Goal: Task Accomplishment & Management: Use online tool/utility

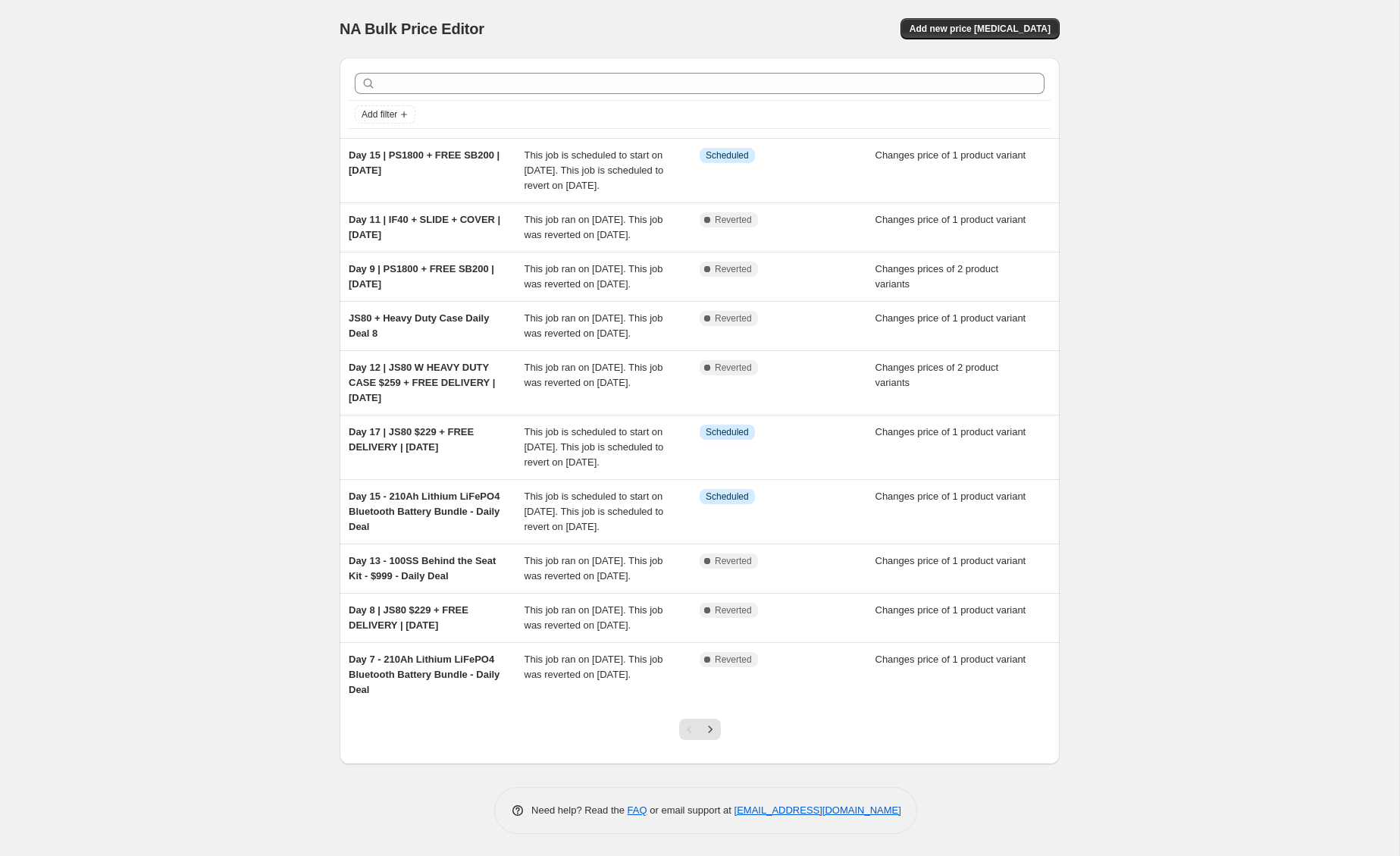
drag, startPoint x: 148, startPoint y: 123, endPoint x: 114, endPoint y: 99, distance: 41.6
click at [144, 120] on div "NA Bulk Price Editor. This page is ready NA Bulk Price Editor Add new price [ME…" at bounding box center [699, 428] width 1399 height 856
click at [1129, 209] on div "NA Bulk Price Editor. This page is ready NA Bulk Price Editor Add new price [ME…" at bounding box center [699, 428] width 1399 height 856
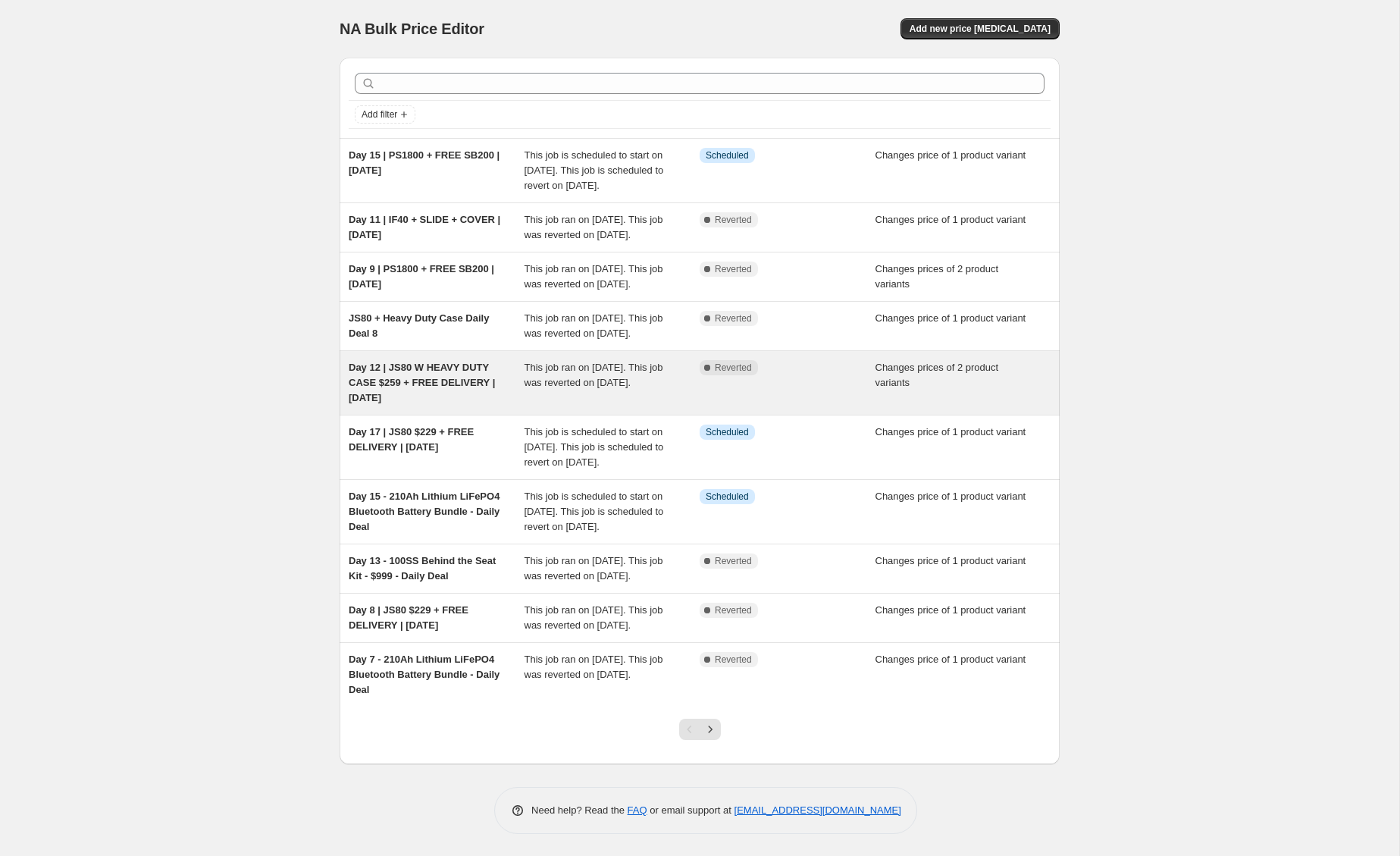
click at [865, 405] on div "Complete Reverted" at bounding box center [788, 383] width 176 height 46
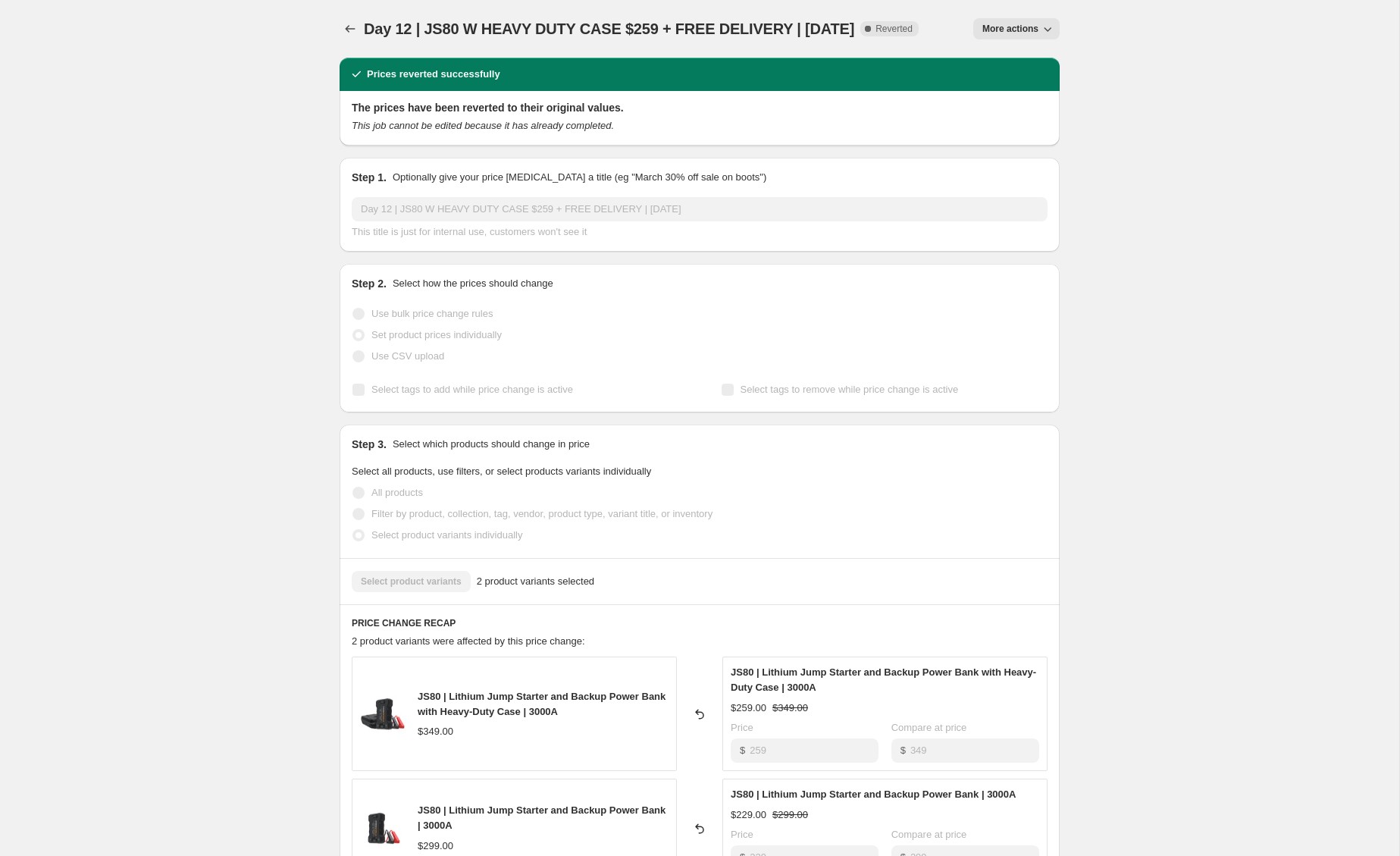
click at [1128, 256] on div "Day 12 | JS80 W HEAVY DUTY CASE $259 + FREE DELIVERY | [DATE]. This page is rea…" at bounding box center [699, 692] width 1399 height 1384
click at [1050, 30] on icon "button" at bounding box center [1048, 29] width 16 height 16
click at [1052, 56] on span "Copy to new job" at bounding box center [1017, 61] width 70 height 12
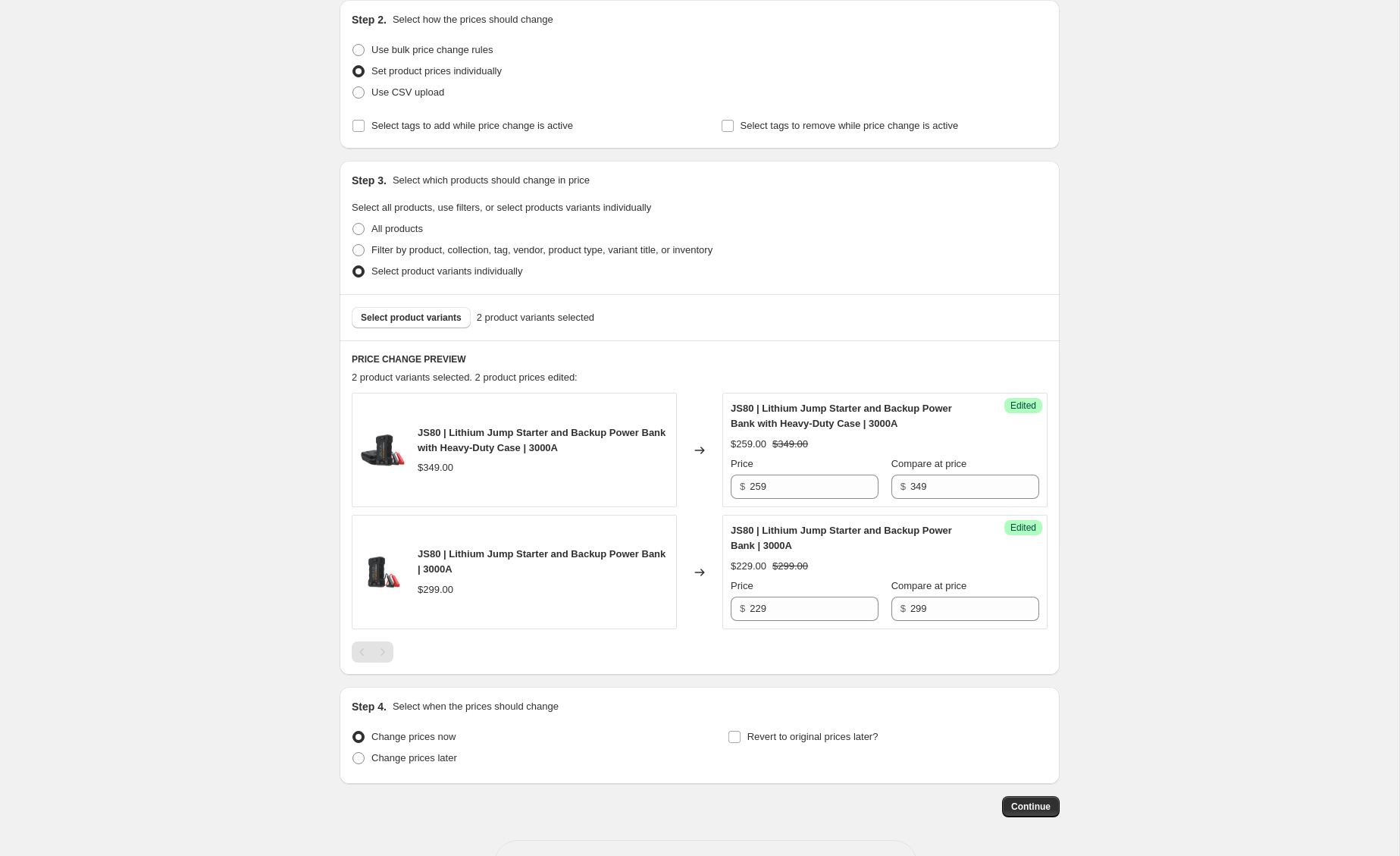
scroll to position [218, 0]
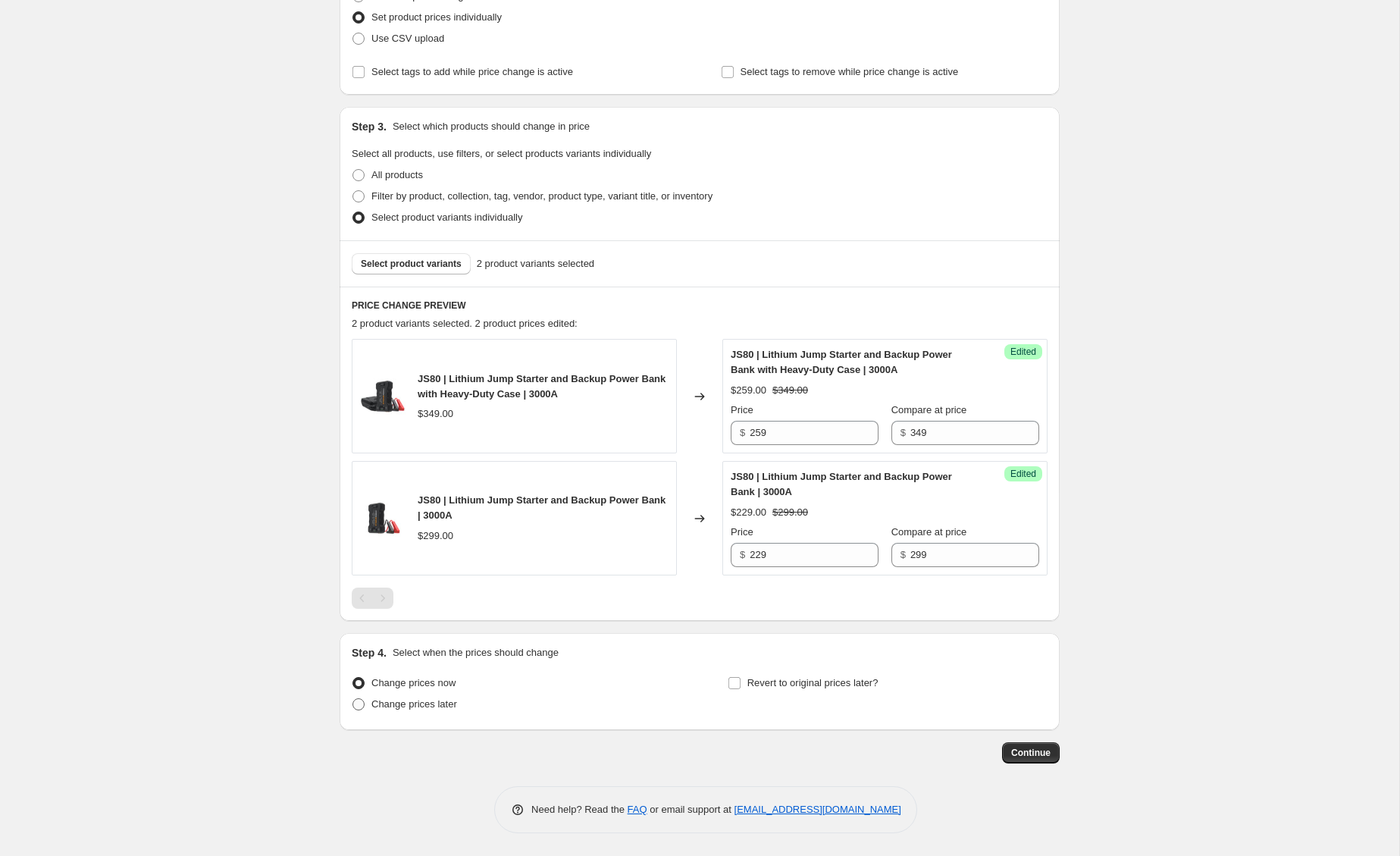
click at [448, 711] on span "Change prices later" at bounding box center [414, 705] width 86 height 16
click at [353, 699] on input "Change prices later" at bounding box center [352, 698] width 1 height 1
radio input "true"
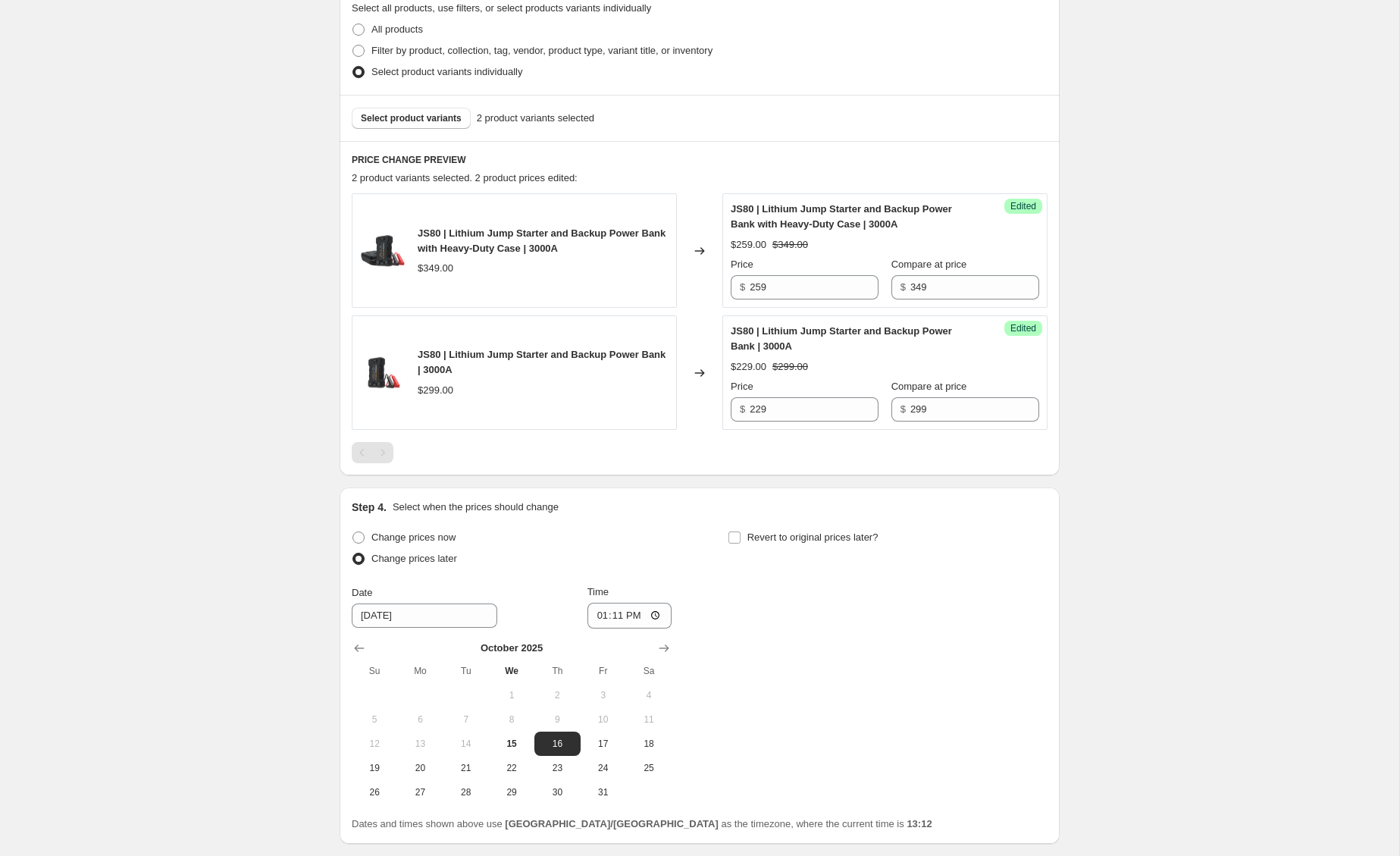
scroll to position [377, 0]
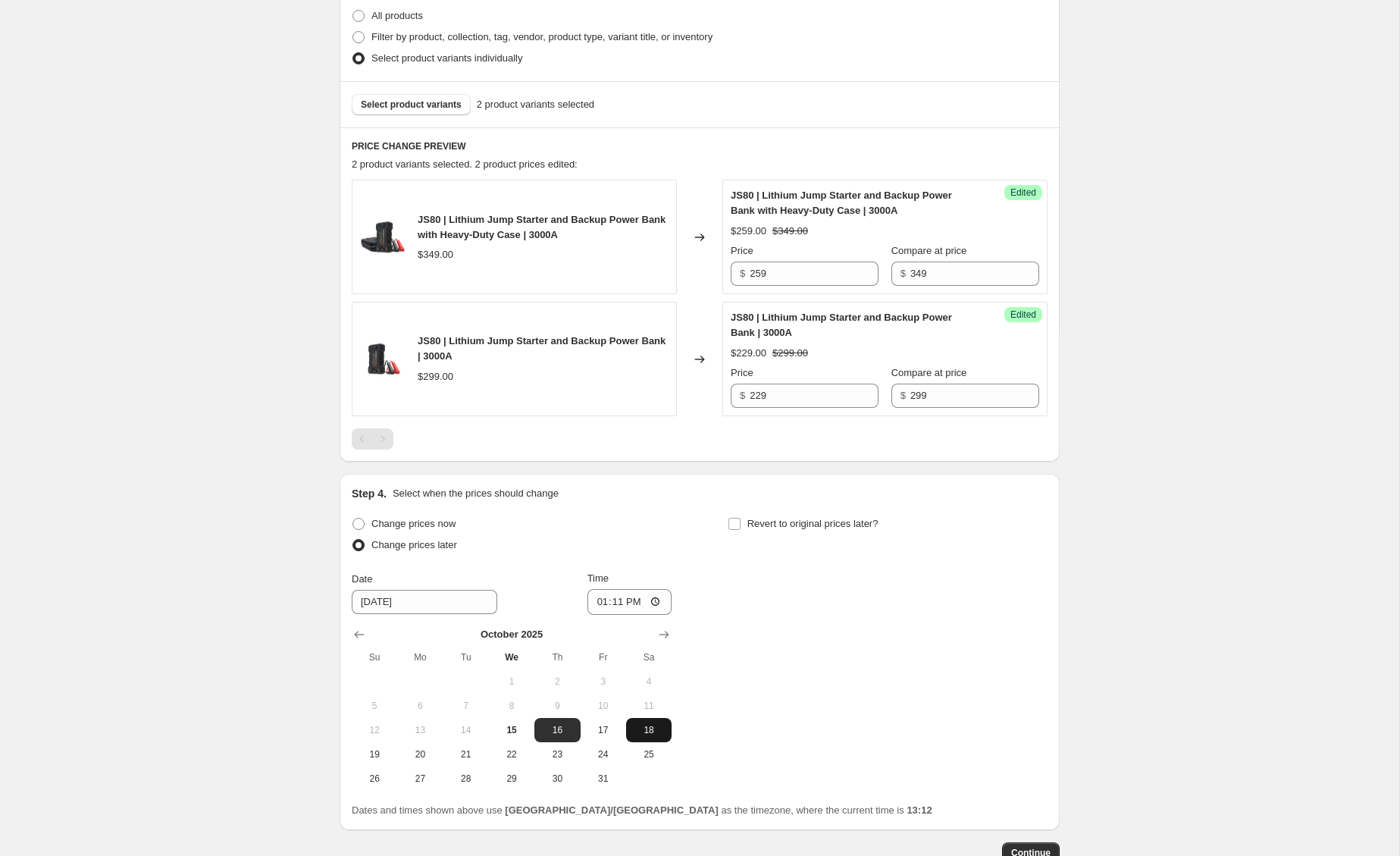
click at [647, 735] on span "18" at bounding box center [649, 730] width 33 height 12
type input "[DATE]"
click at [744, 522] on label "Revert to original prices later?" at bounding box center [803, 524] width 151 height 21
click at [741, 522] on input "Revert to original prices later?" at bounding box center [734, 523] width 12 height 12
checkbox input "true"
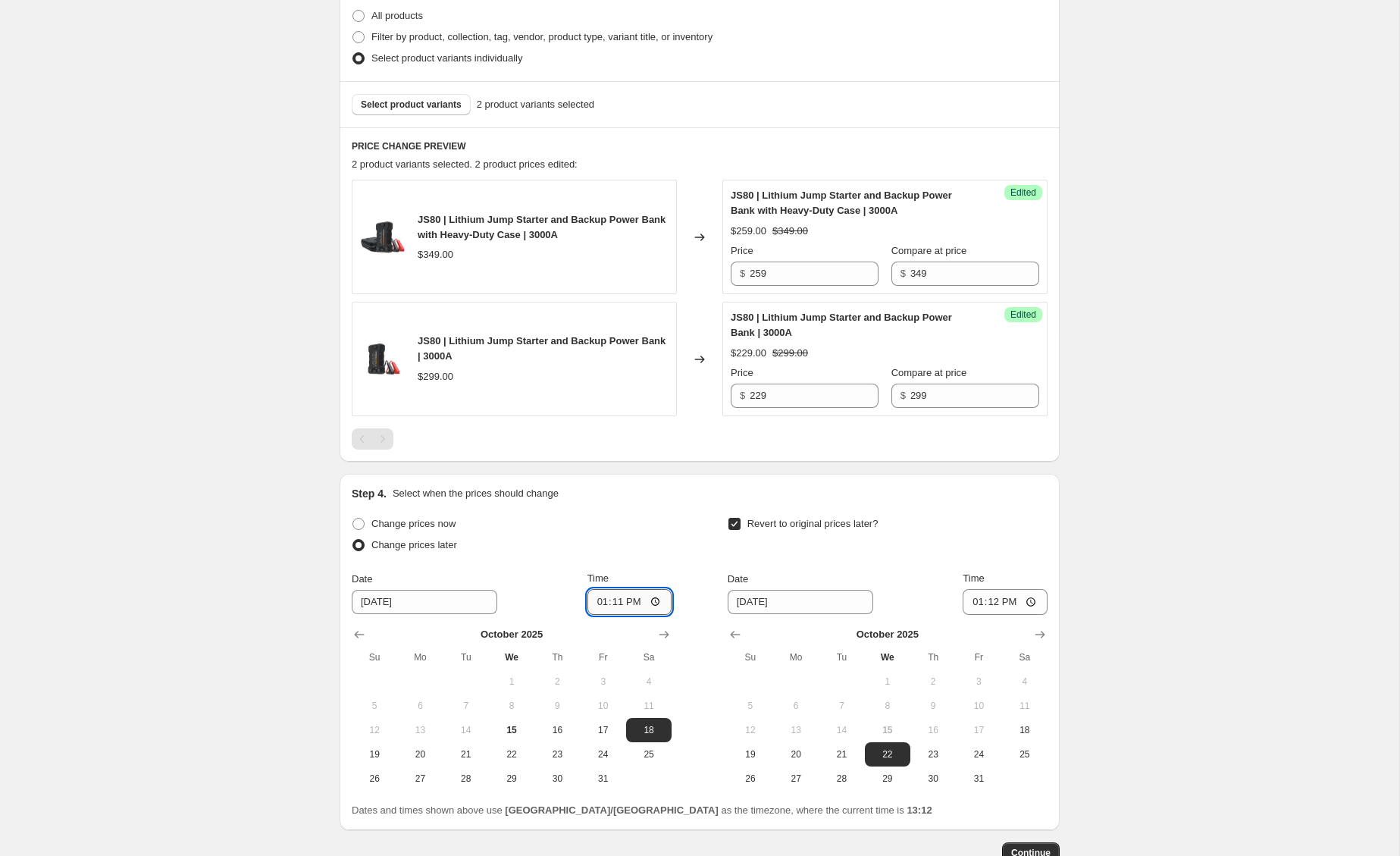
click at [602, 602] on input "13:11" at bounding box center [630, 601] width 85 height 25
type input "00:00"
click at [752, 750] on span "19" at bounding box center [751, 754] width 33 height 12
type input "[DATE]"
click at [974, 604] on input "13:12" at bounding box center [1005, 601] width 85 height 25
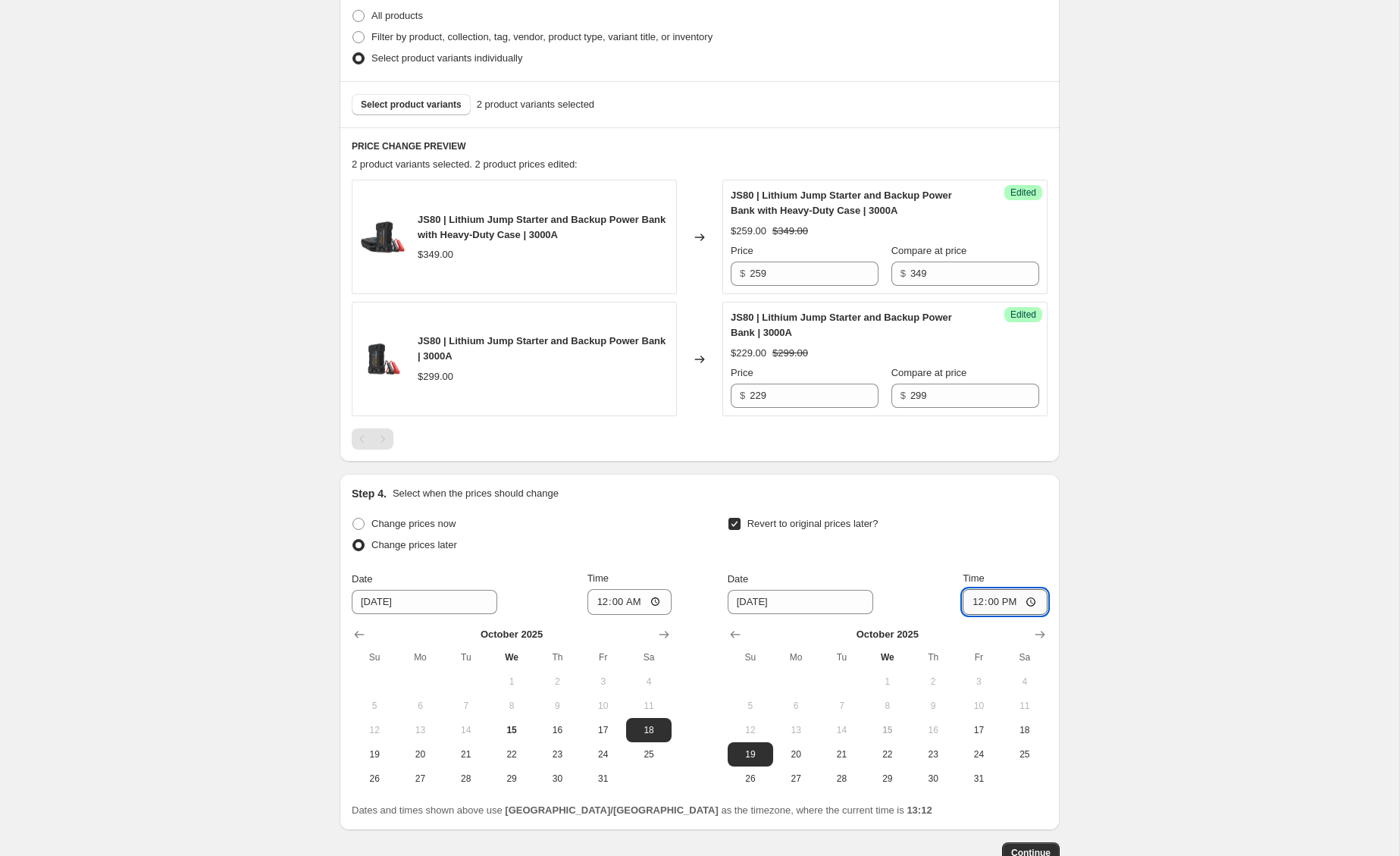
click at [1009, 605] on input "12:00" at bounding box center [1005, 601] width 85 height 25
type input "00:00"
click at [1106, 642] on div "Create new price [MEDICAL_DATA]. This page is ready Create new price [MEDICAL_D…" at bounding box center [699, 290] width 1399 height 1332
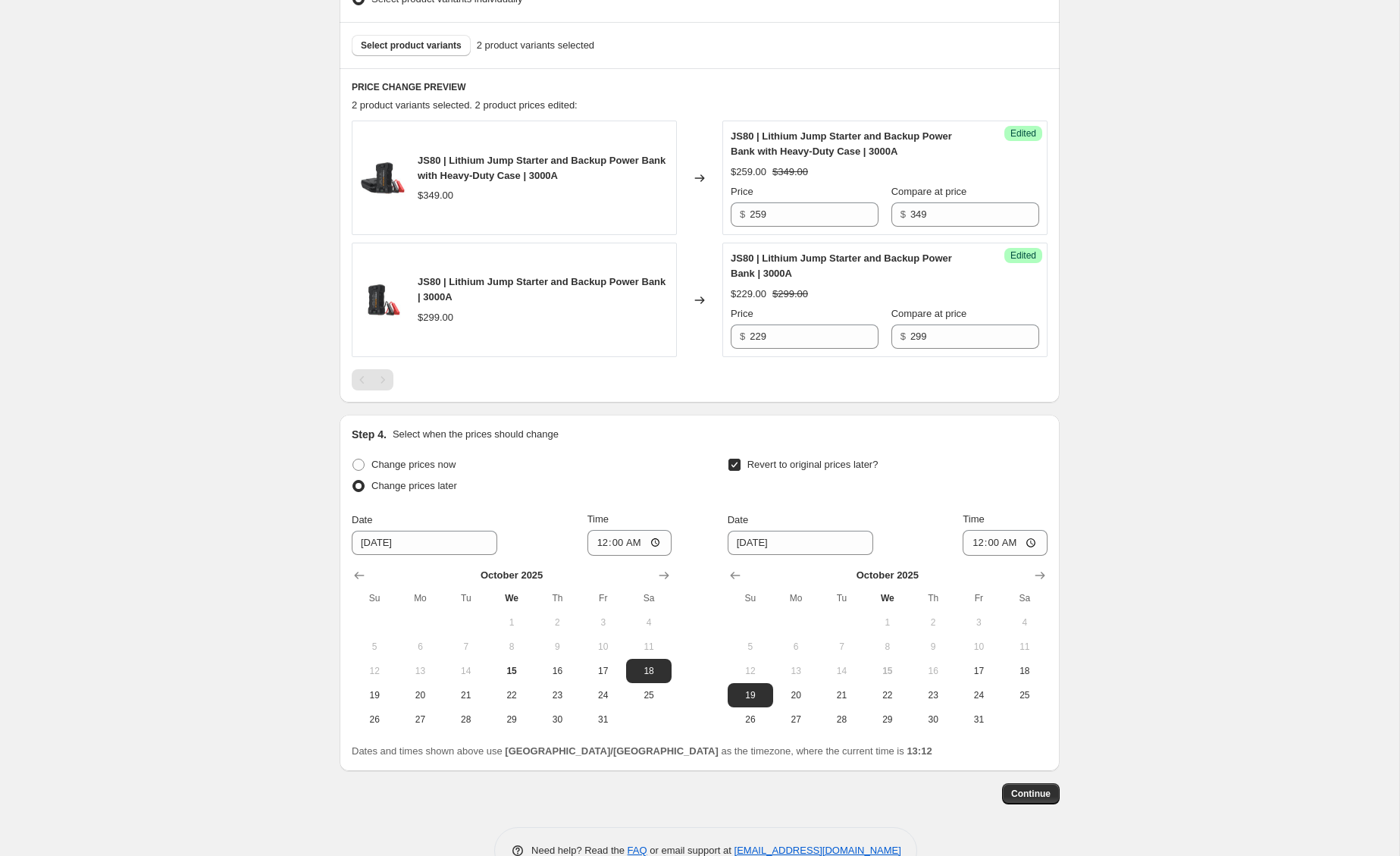
scroll to position [470, 0]
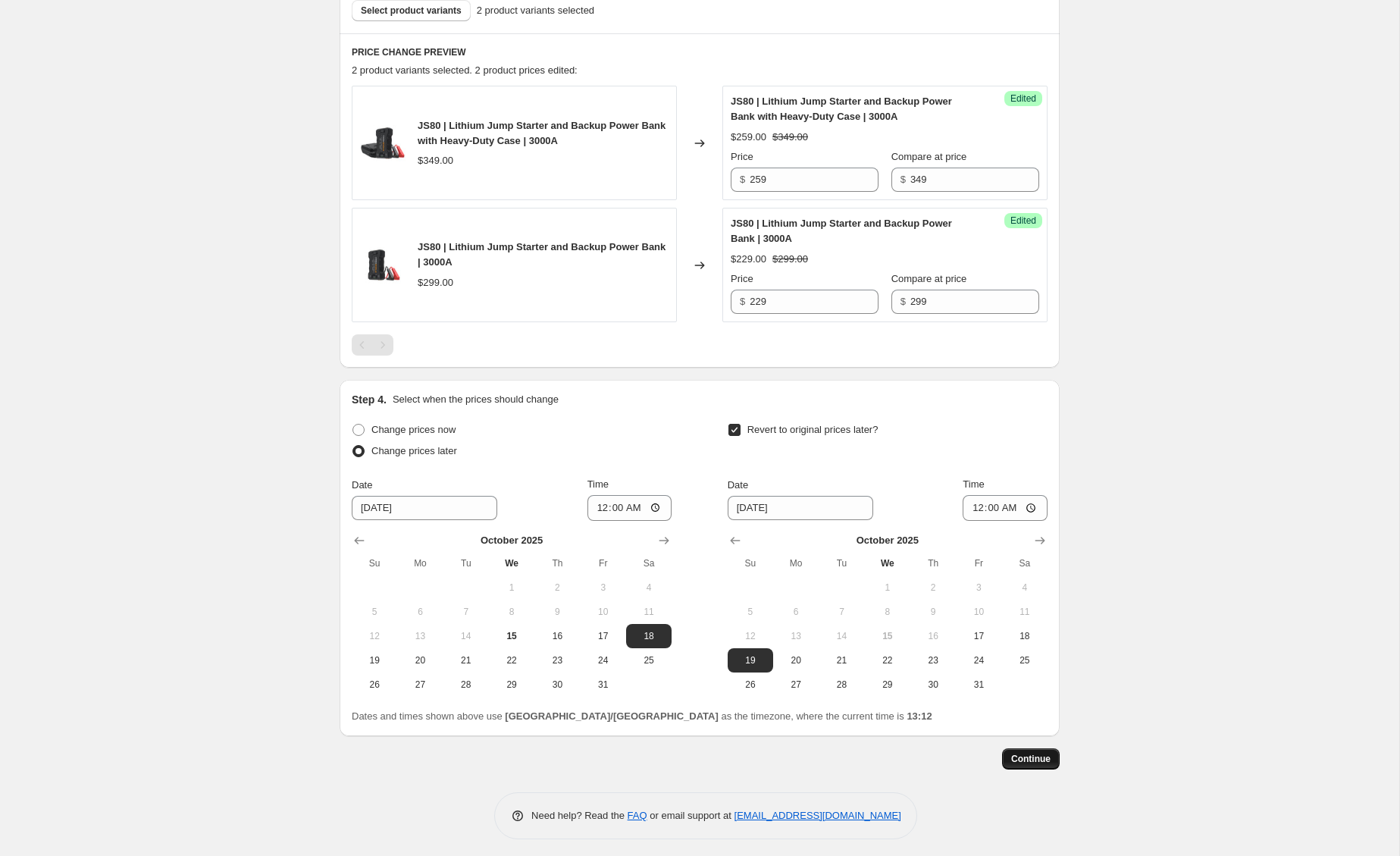
click at [1046, 760] on span "Continue" at bounding box center [1031, 758] width 39 height 12
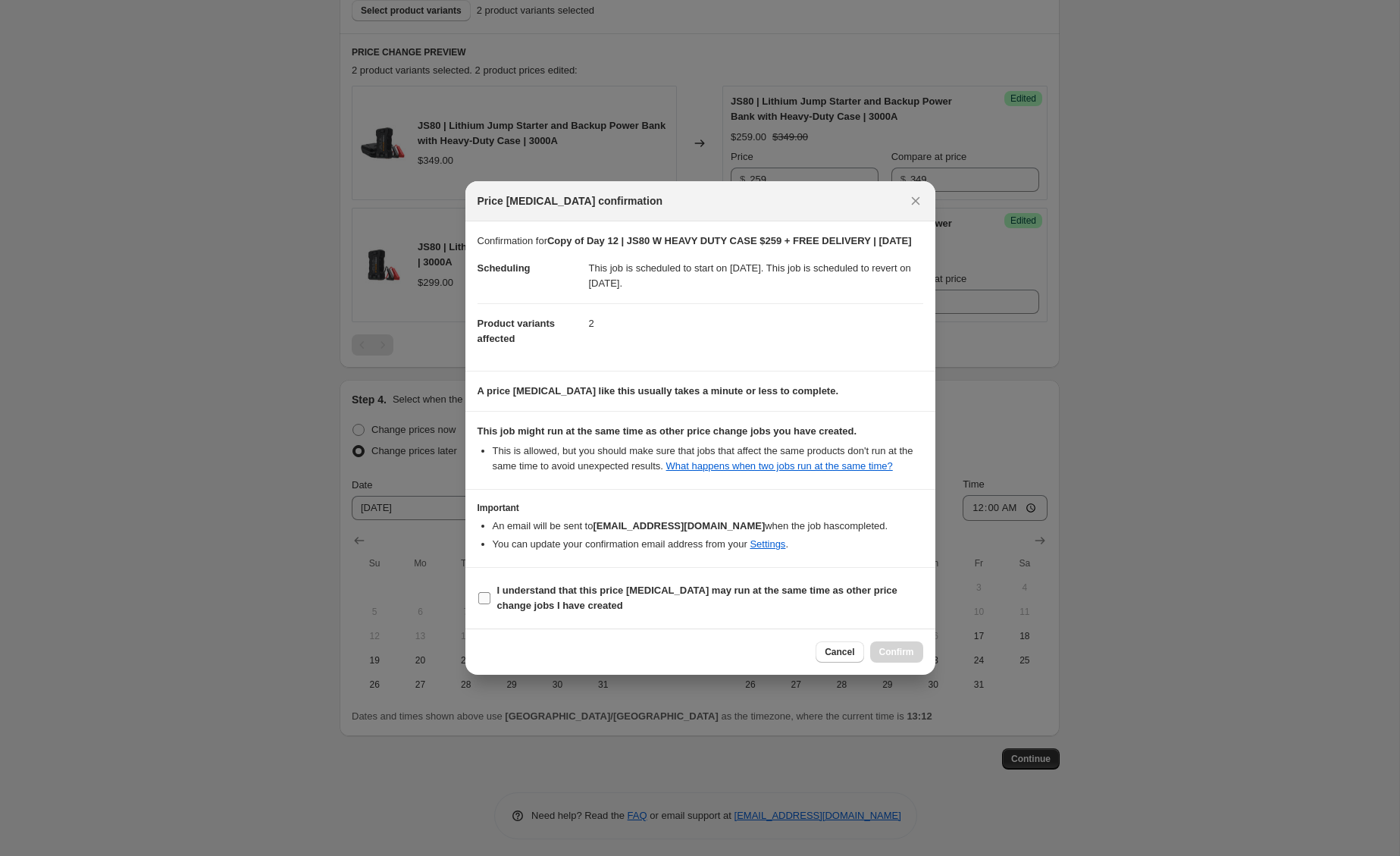
click at [761, 613] on span "I understand that this price [MEDICAL_DATA] may run at the same time as other p…" at bounding box center [710, 597] width 426 height 30
click at [490, 604] on input "I understand that this price [MEDICAL_DATA] may run at the same time as other p…" at bounding box center [484, 597] width 12 height 12
checkbox input "true"
click at [900, 658] on span "Confirm" at bounding box center [897, 652] width 35 height 12
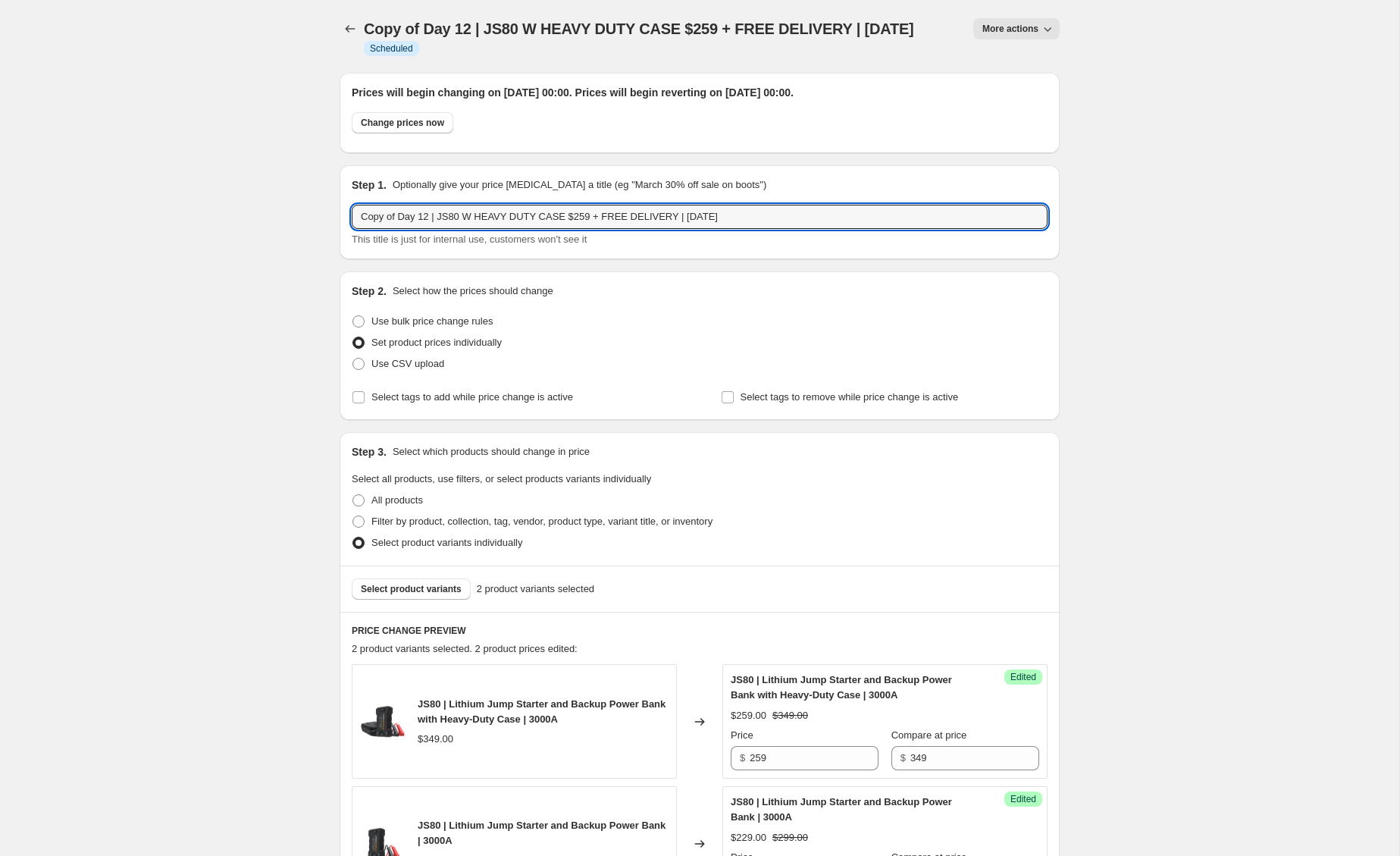
drag, startPoint x: 400, startPoint y: 216, endPoint x: 149, endPoint y: 202, distance: 251.4
click at [149, 202] on div "Copy of Day 12 | JS80 W HEAVY DUTY CASE $259 + FREE DELIVERY | [DATE]. This pag…" at bounding box center [699, 719] width 1399 height 1440
click at [714, 212] on input "Day 17 | JS80 W HEAVY DUTY CASE $259 + FREE DELIVERY | [DATE]" at bounding box center [699, 217] width 696 height 24
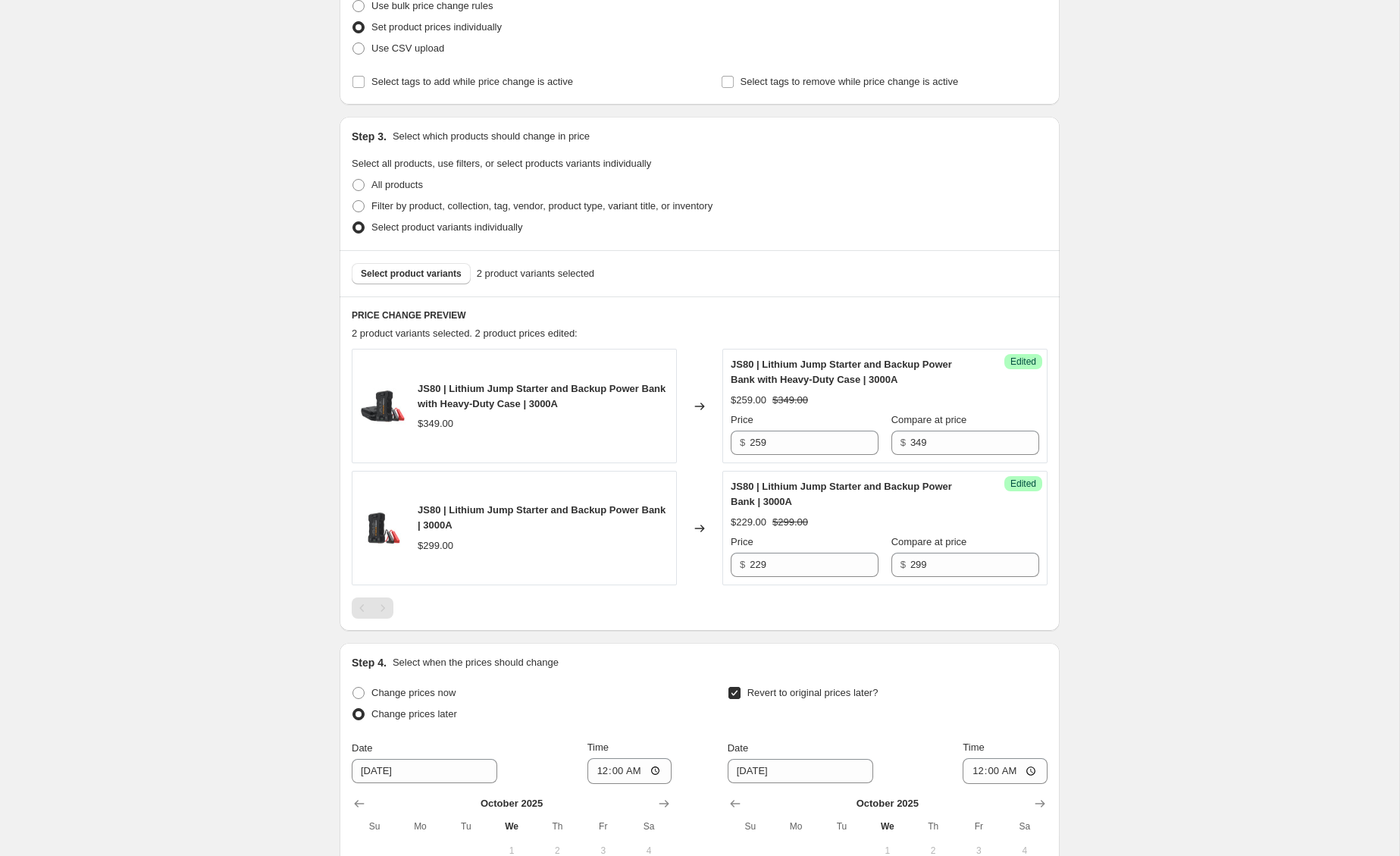
scroll to position [585, 0]
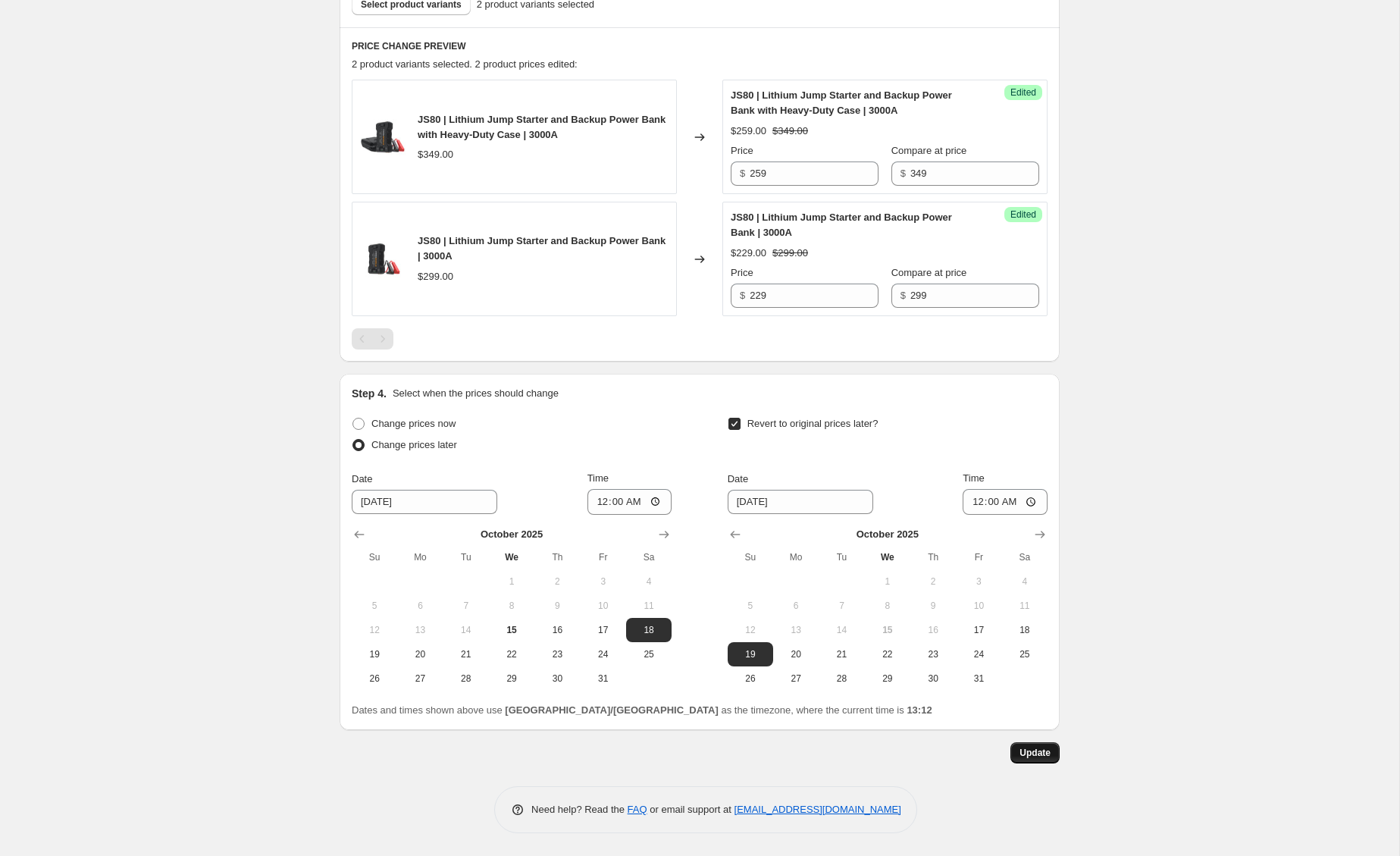
type input "Day 17 | JS80 W HEAVY DUTY CASE $259 + FREE DELIVERY | [DATE]"
click at [1046, 758] on span "Update" at bounding box center [1035, 753] width 31 height 12
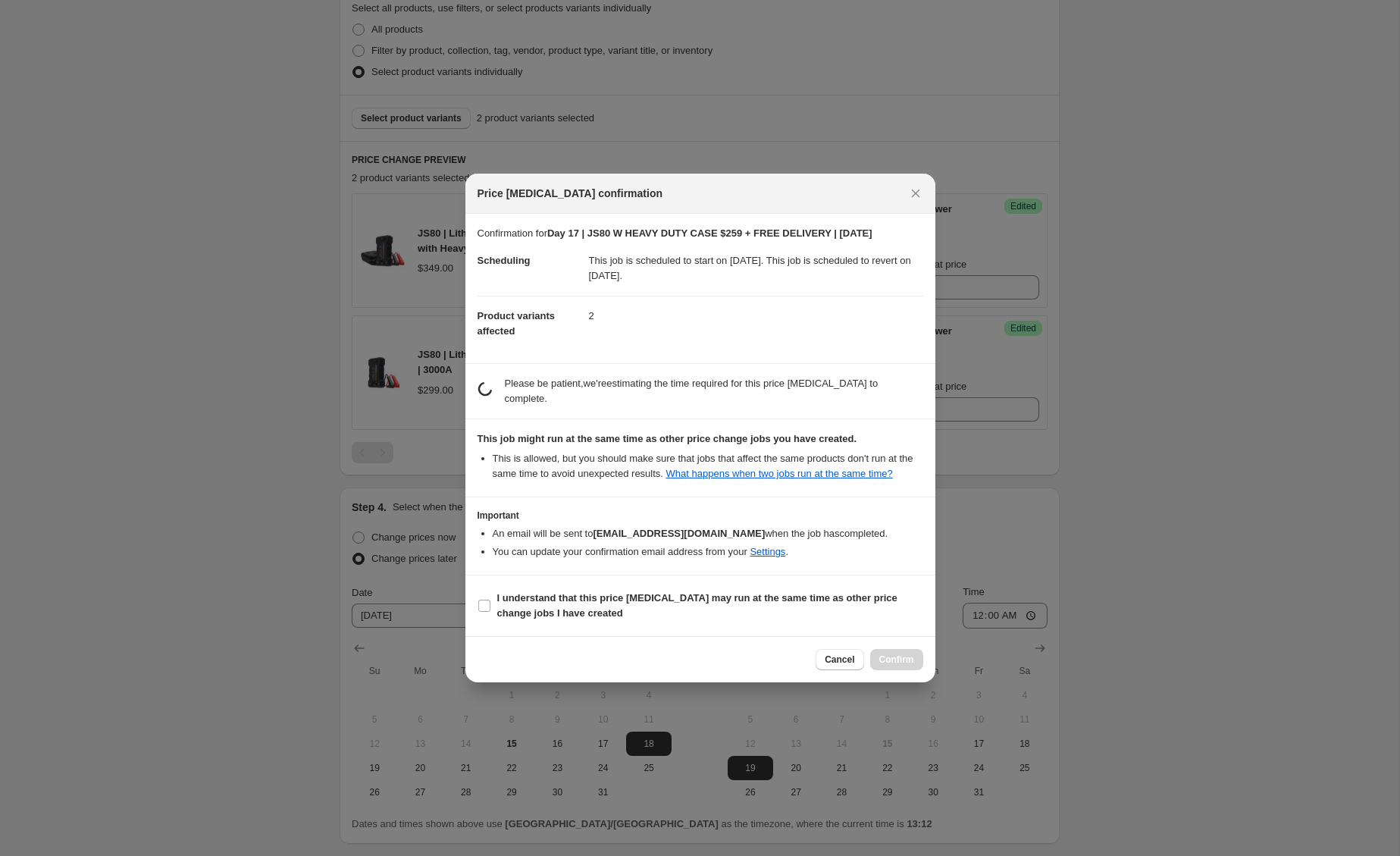
scroll to position [0, 0]
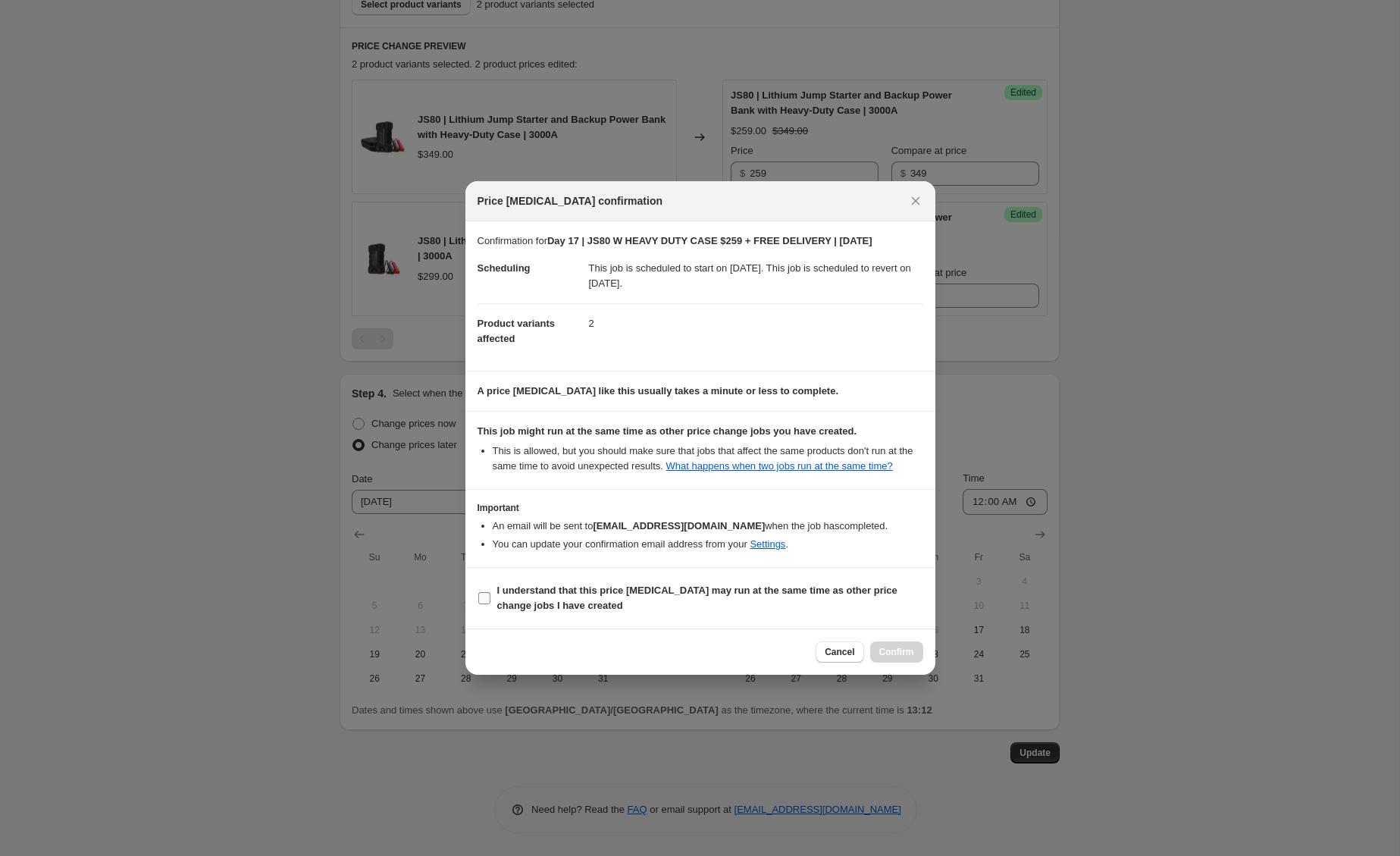
click at [585, 611] on b "I understand that this price [MEDICAL_DATA] may run at the same time as other p…" at bounding box center [697, 597] width 400 height 26
click at [490, 604] on input "I understand that this price [MEDICAL_DATA] may run at the same time as other p…" at bounding box center [484, 597] width 12 height 12
checkbox input "true"
click at [911, 654] on span "Confirm" at bounding box center [897, 652] width 35 height 12
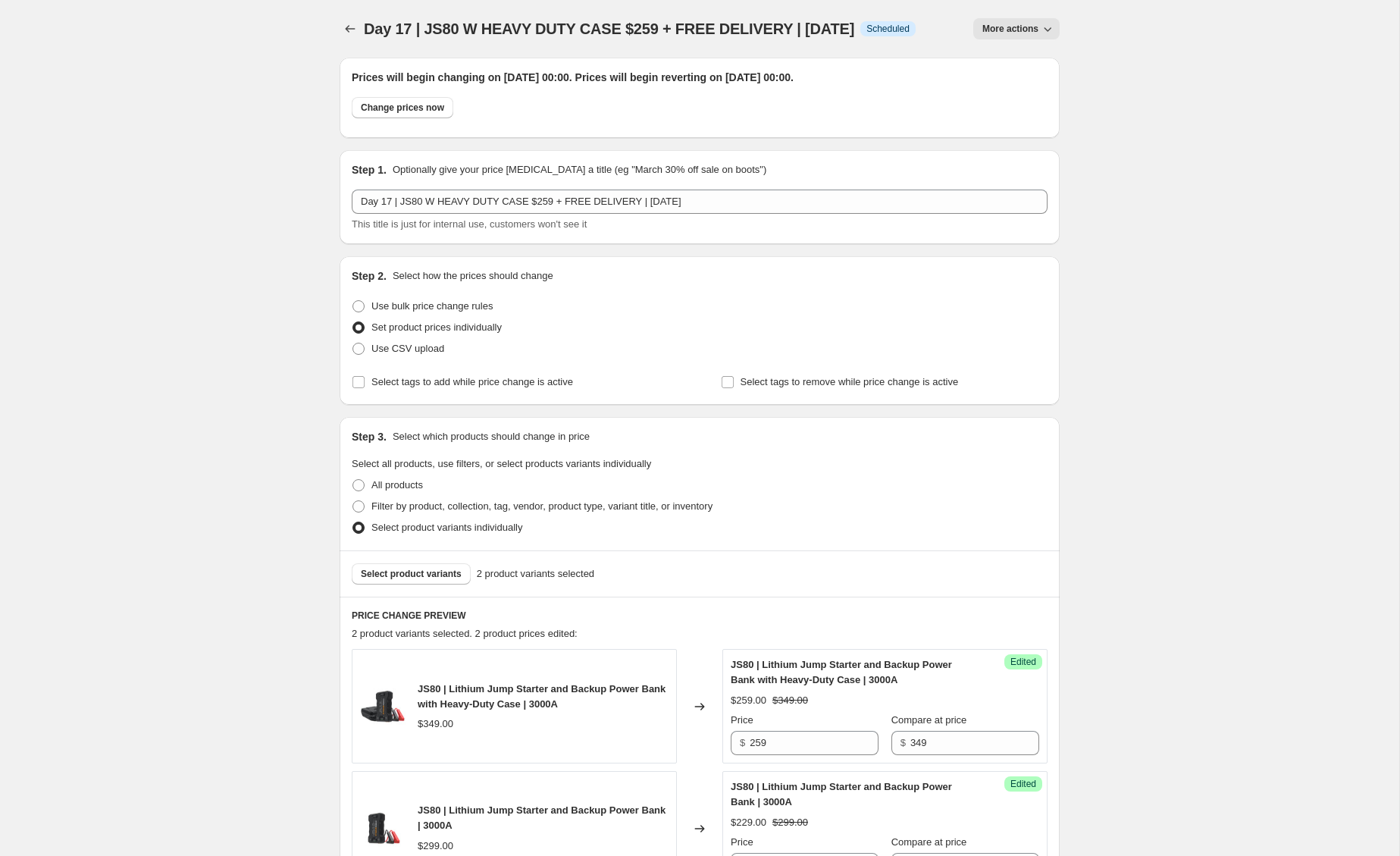
drag, startPoint x: 248, startPoint y: 250, endPoint x: 248, endPoint y: 237, distance: 13.0
click at [248, 250] on div "Day 17 | JS80 W HEAVY DUTY CASE $259 + FREE DELIVERY | [DATE]. This page is rea…" at bounding box center [699, 713] width 1399 height 1425
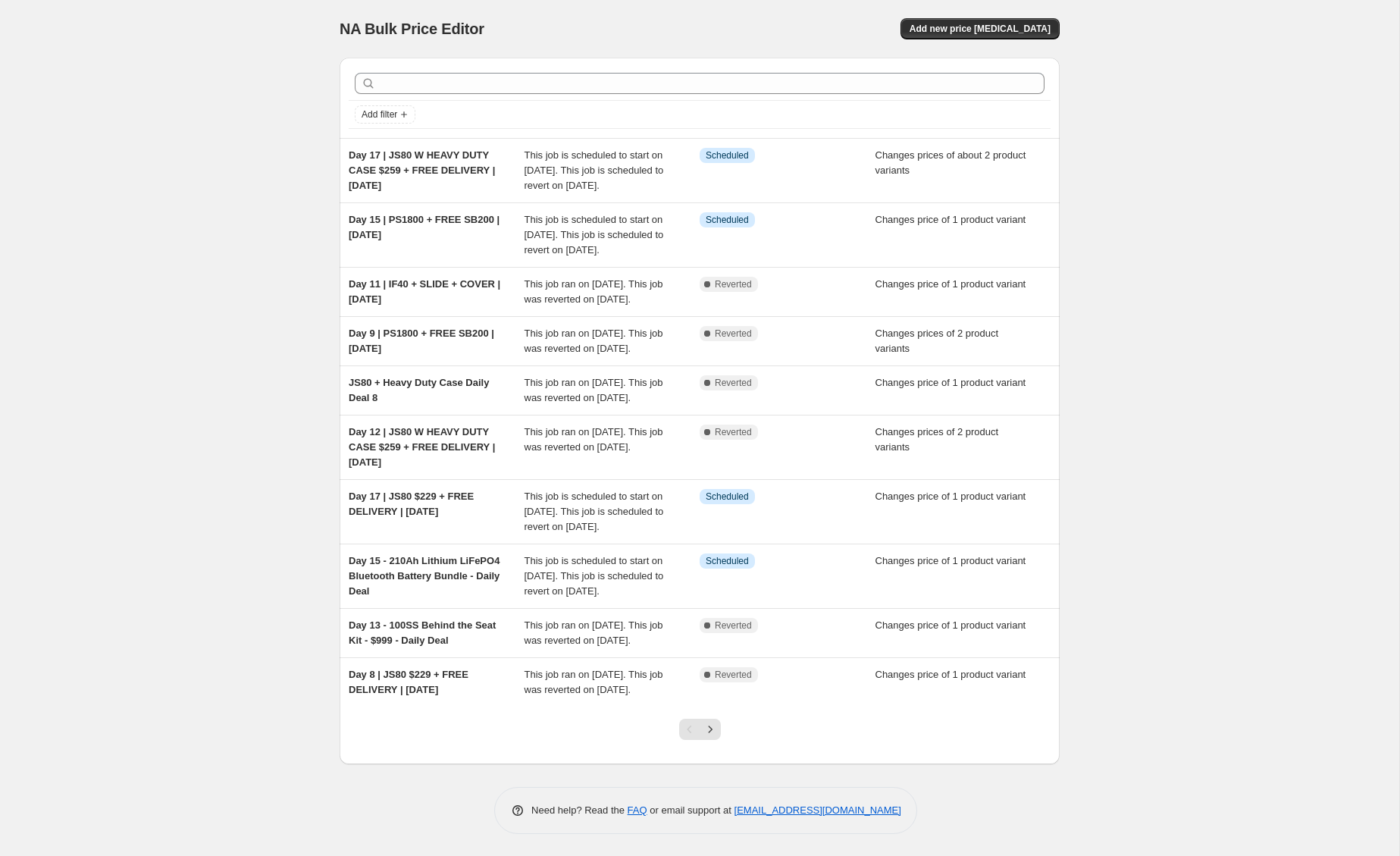
click at [179, 632] on div "NA Bulk Price Editor. This page is ready NA Bulk Price Editor Add new price [ME…" at bounding box center [699, 428] width 1399 height 856
click at [1022, 24] on span "Add new price [MEDICAL_DATA]" at bounding box center [980, 28] width 141 height 12
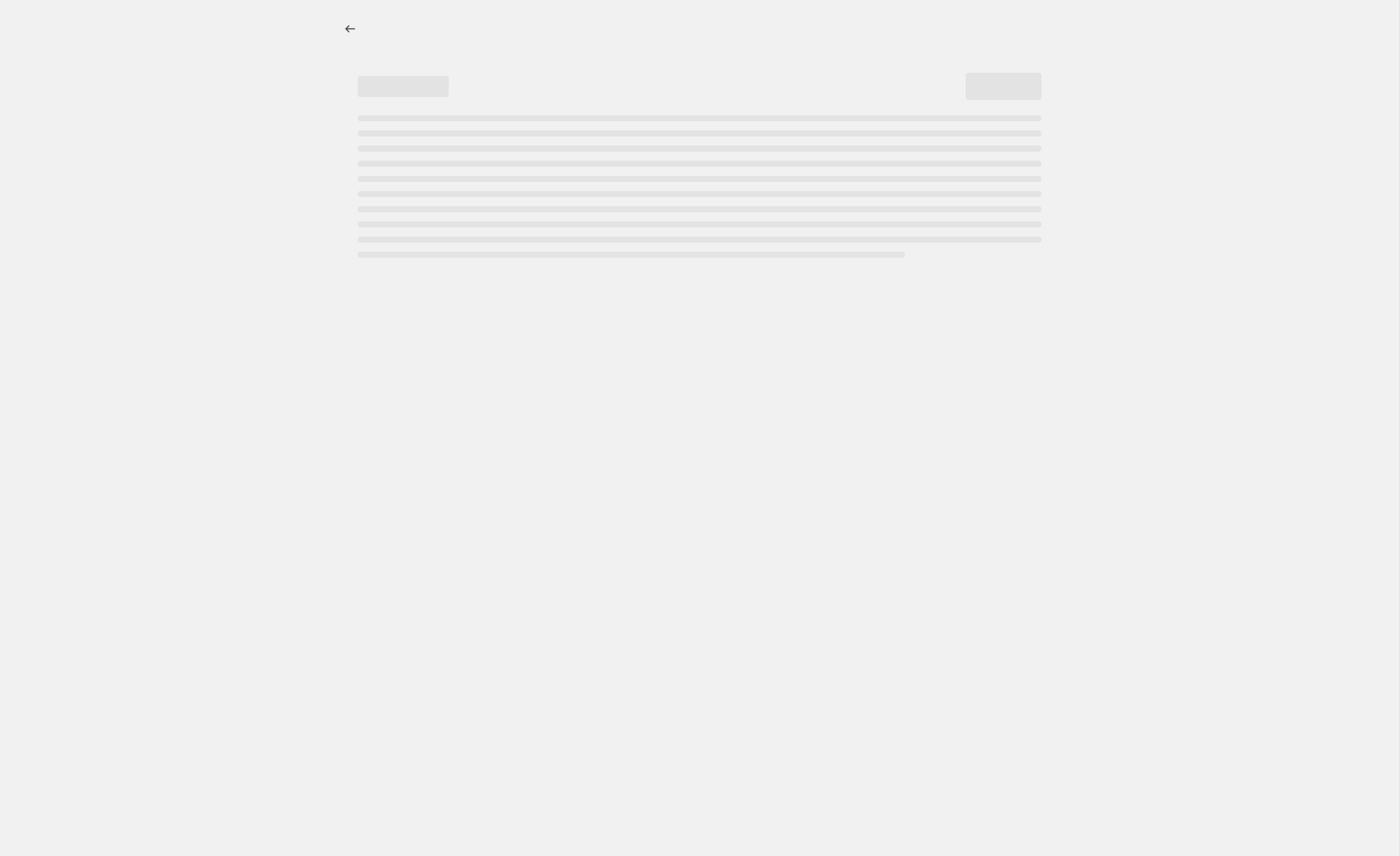
select select "percentage"
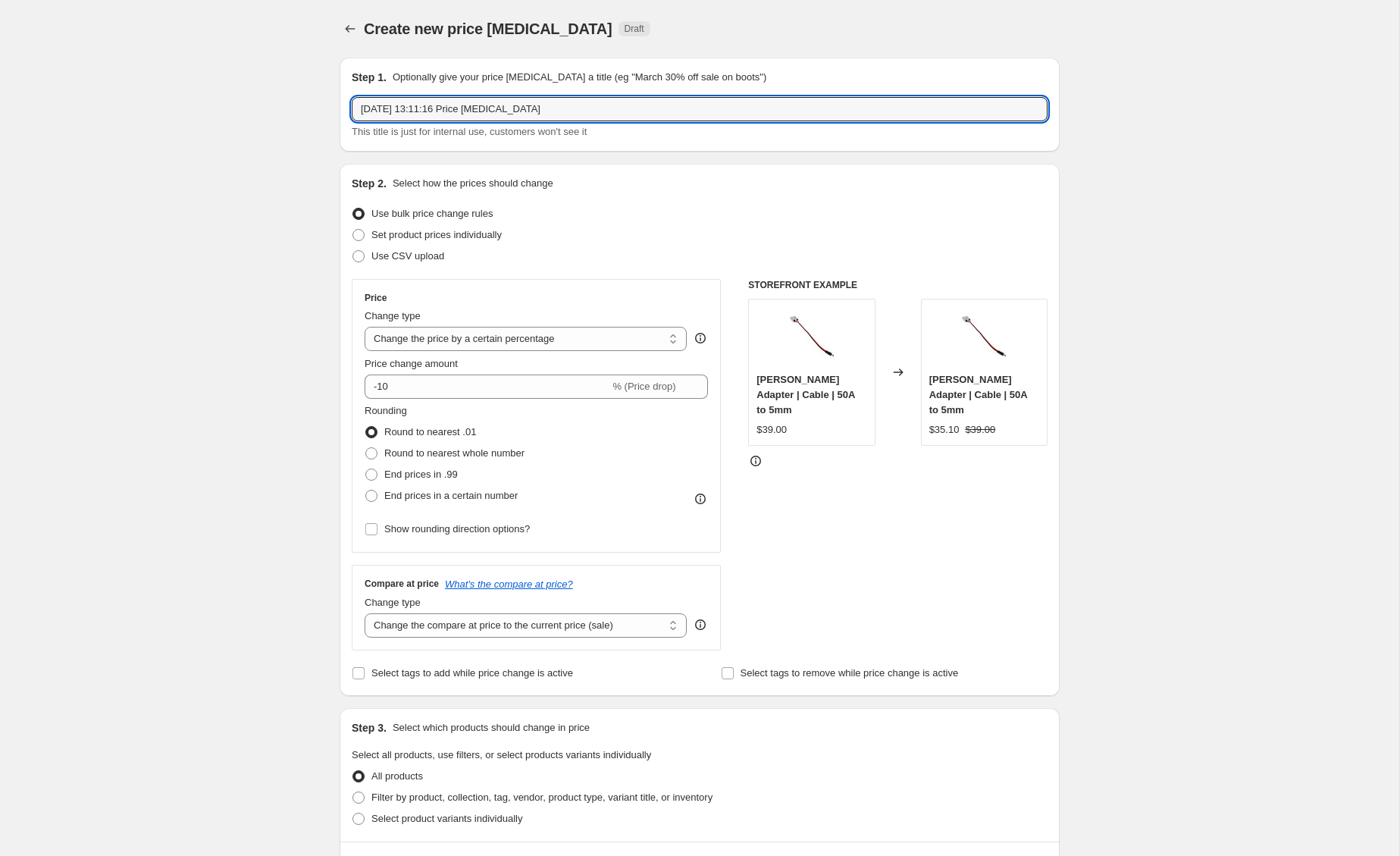
drag, startPoint x: 585, startPoint y: 107, endPoint x: 45, endPoint y: 86, distance: 540.4
click at [45, 86] on div "Create new price [MEDICAL_DATA]. This page is ready Create new price [MEDICAL_D…" at bounding box center [699, 762] width 1399 height 1525
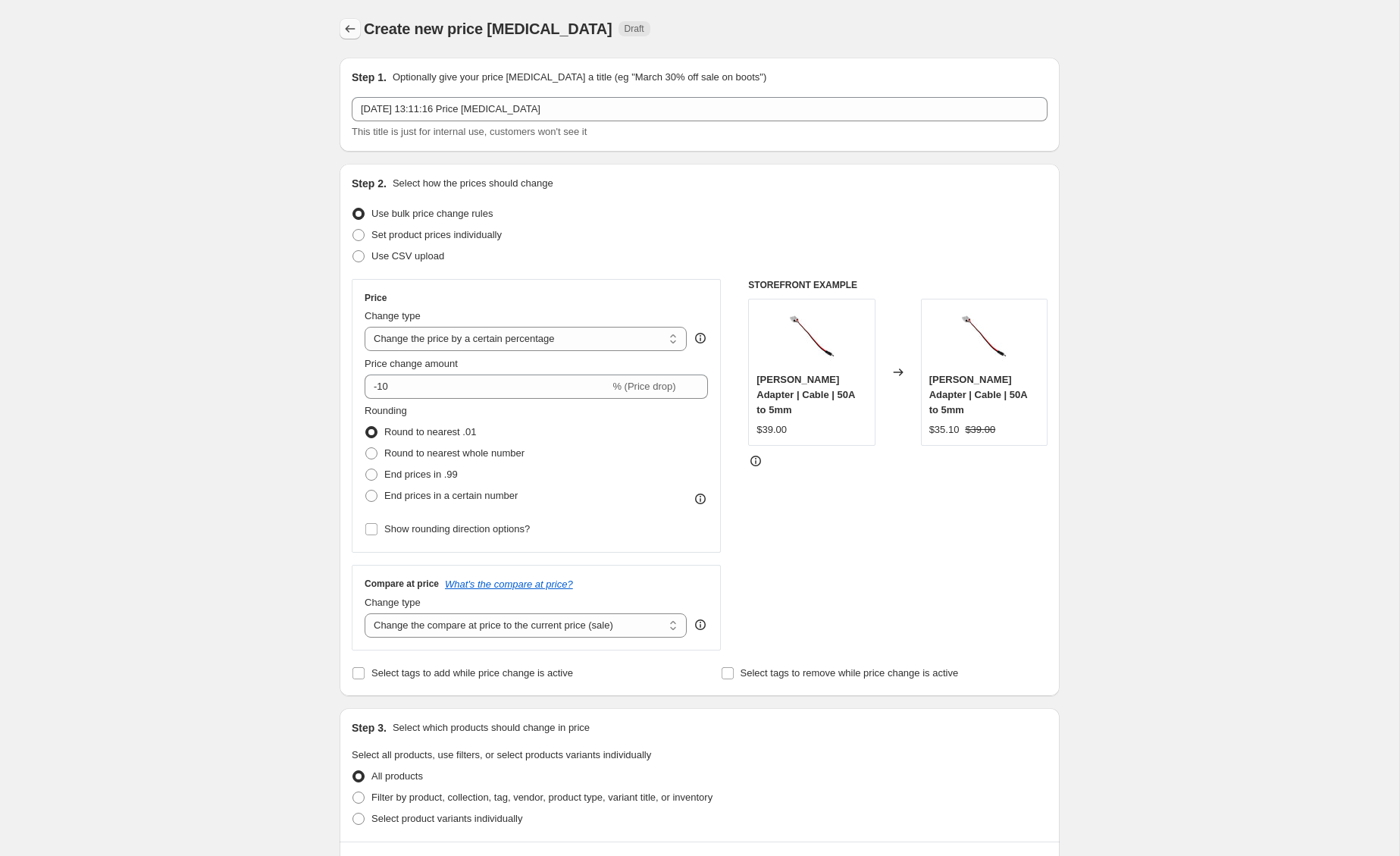
click at [355, 36] on button "Price change jobs" at bounding box center [350, 29] width 21 height 21
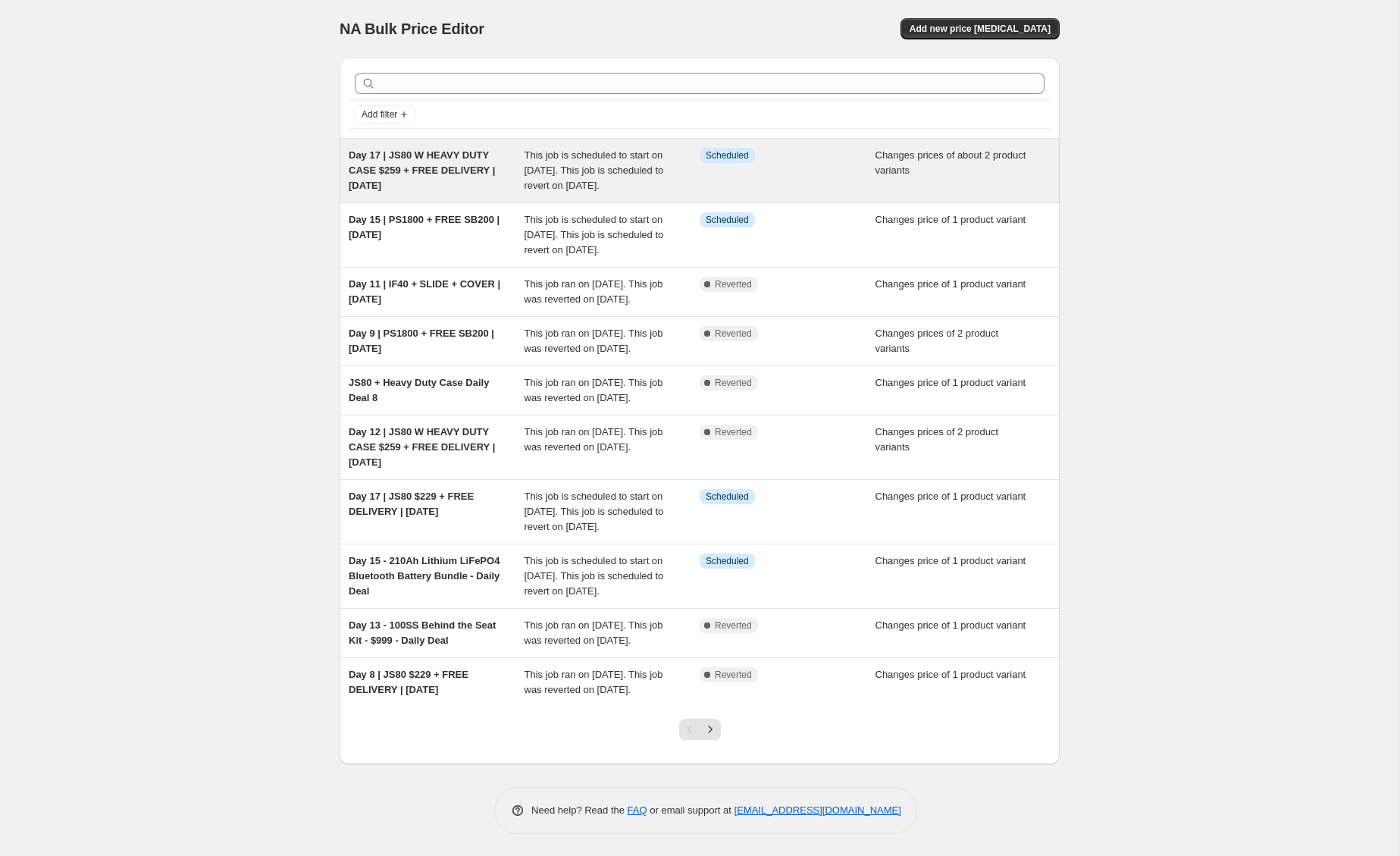
click at [390, 182] on div "Day 17 | JS80 W HEAVY DUTY CASE $259 + FREE DELIVERY | [DATE]" at bounding box center [436, 170] width 176 height 46
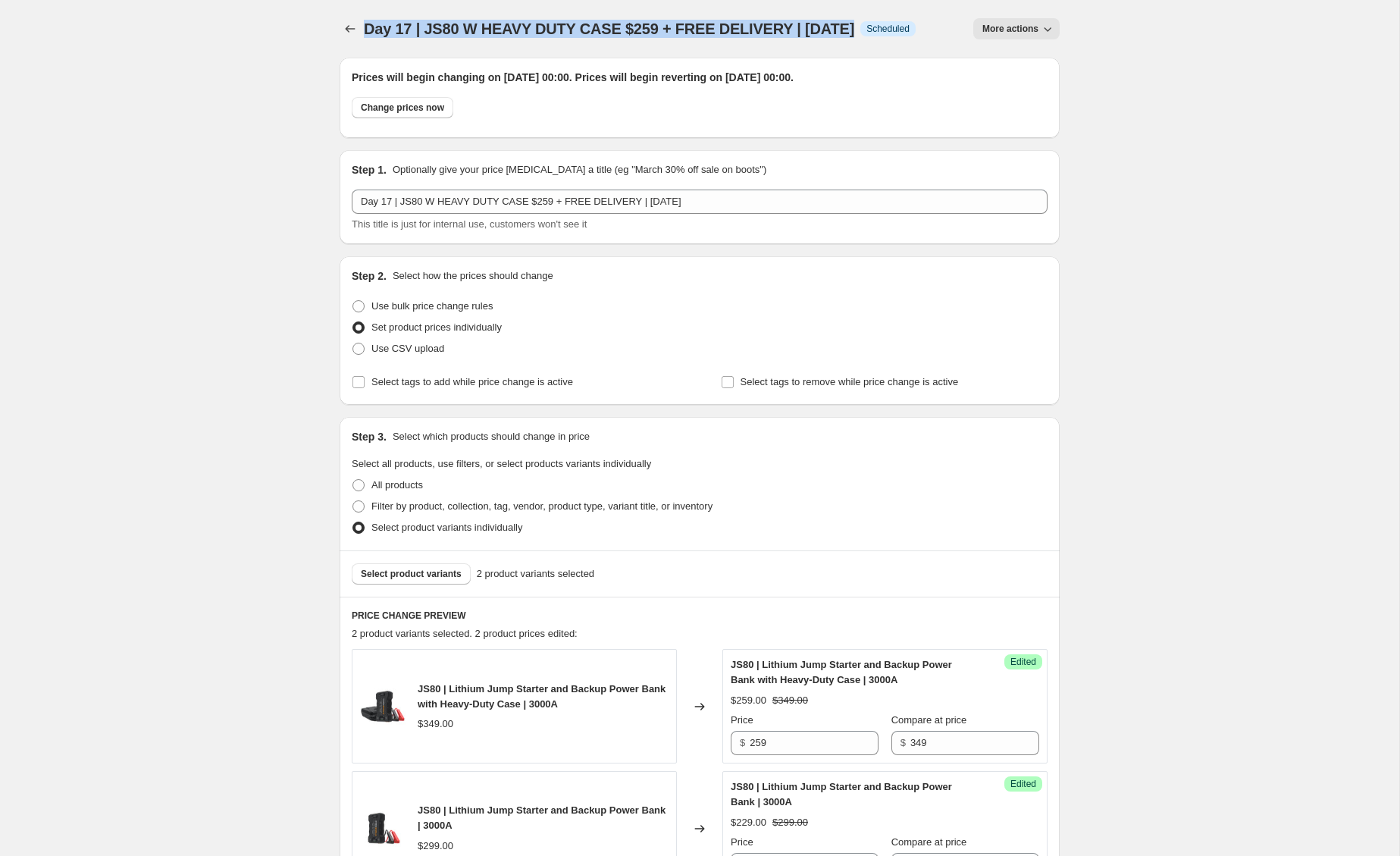
drag, startPoint x: 858, startPoint y: 26, endPoint x: 365, endPoint y: 33, distance: 493.0
click at [365, 33] on div "Day 17 | JS80 W HEAVY DUTY CASE $259 + FREE DELIVERY | [DATE] Info Scheduled" at bounding box center [639, 29] width 552 height 21
copy span "Day 17 | JS80 W HEAVY DUTY CASE $259 + FREE DELIVERY | [DATE]"
drag, startPoint x: 277, startPoint y: 98, endPoint x: 301, endPoint y: 76, distance: 32.6
click at [277, 98] on div "Day 17 | JS80 W HEAVY DUTY CASE $259 + FREE DELIVERY | [DATE]. This page is rea…" at bounding box center [699, 713] width 1399 height 1425
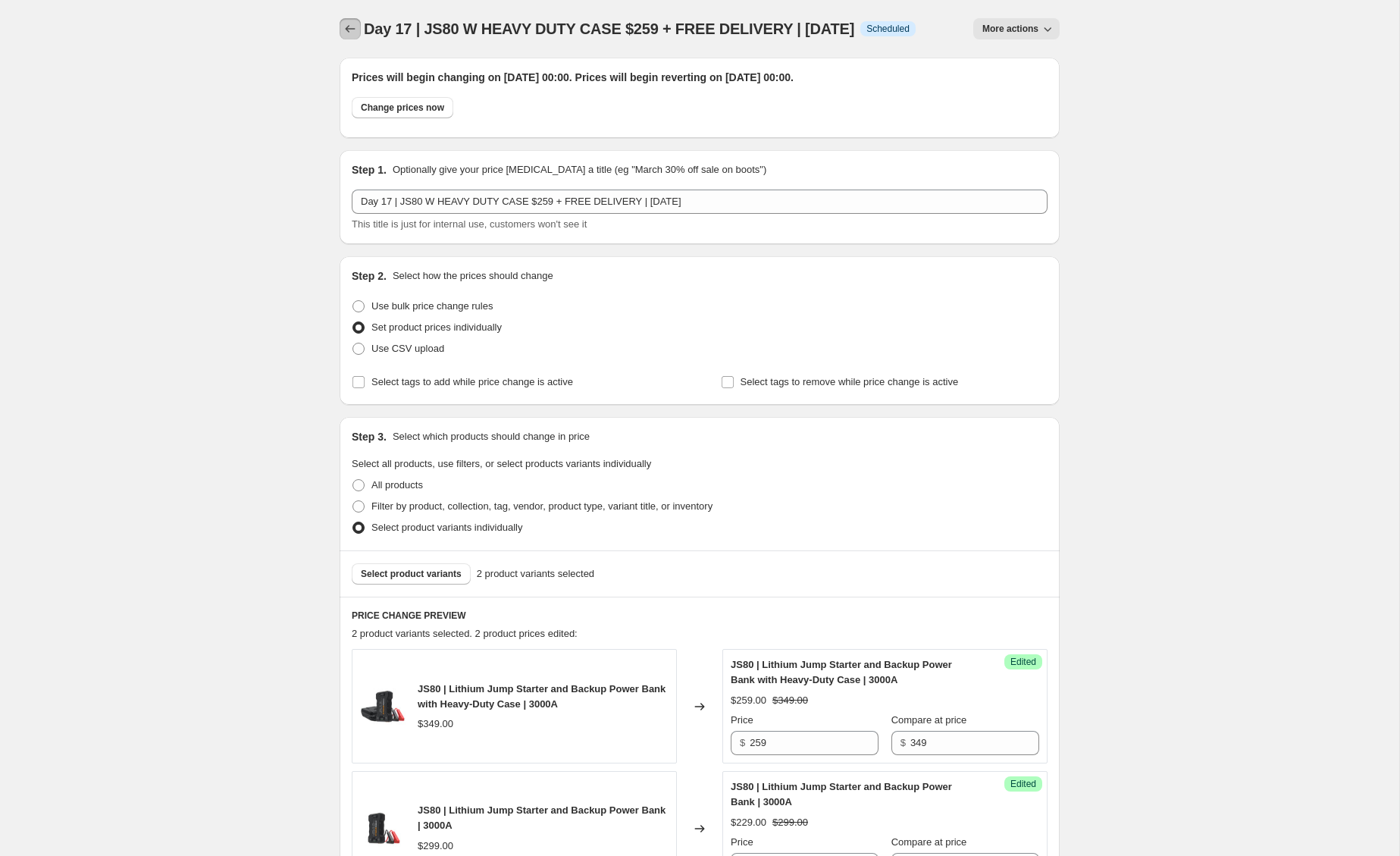
click at [352, 22] on icon "Price change jobs" at bounding box center [350, 29] width 16 height 16
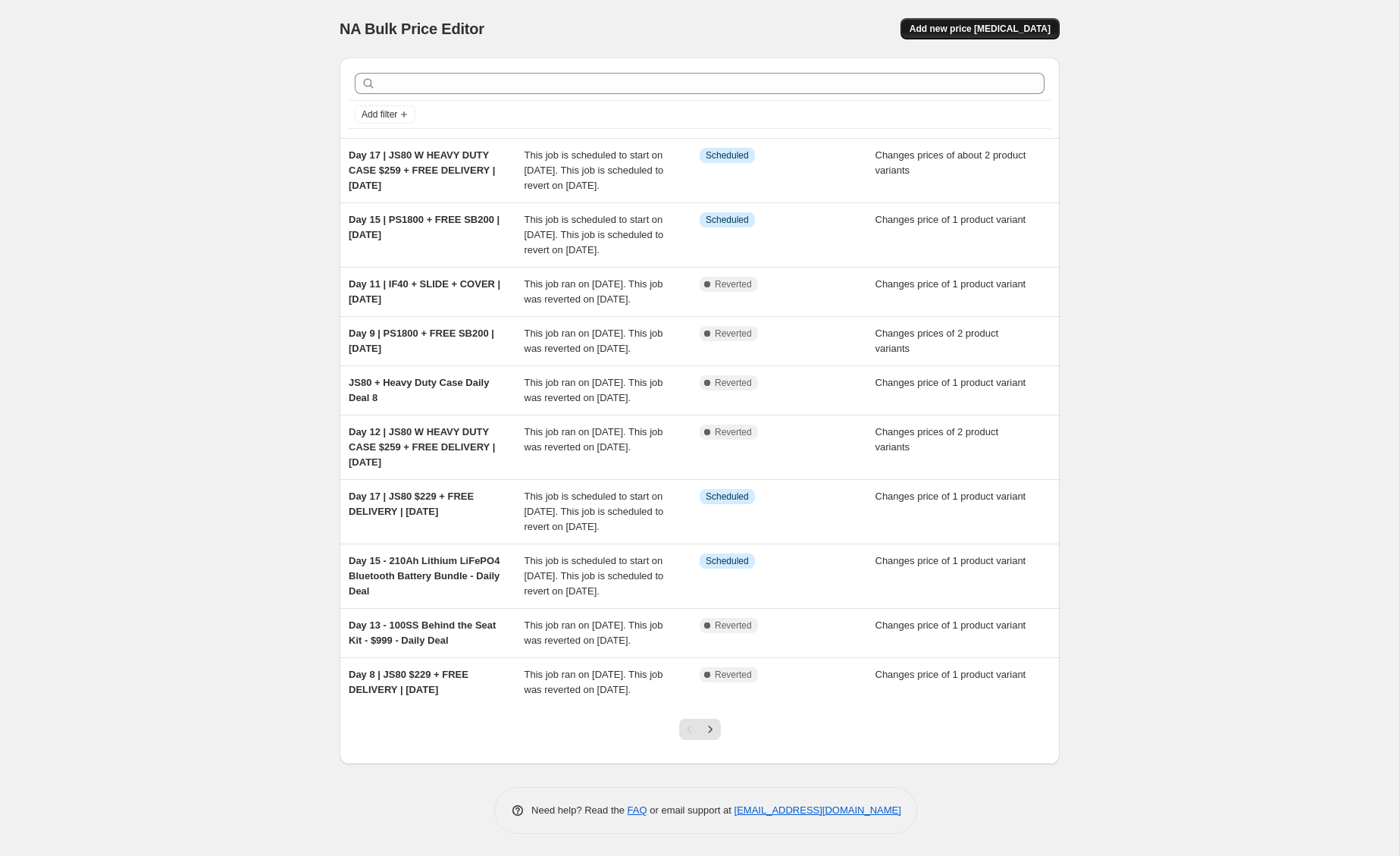
click at [1029, 28] on span "Add new price [MEDICAL_DATA]" at bounding box center [980, 28] width 141 height 12
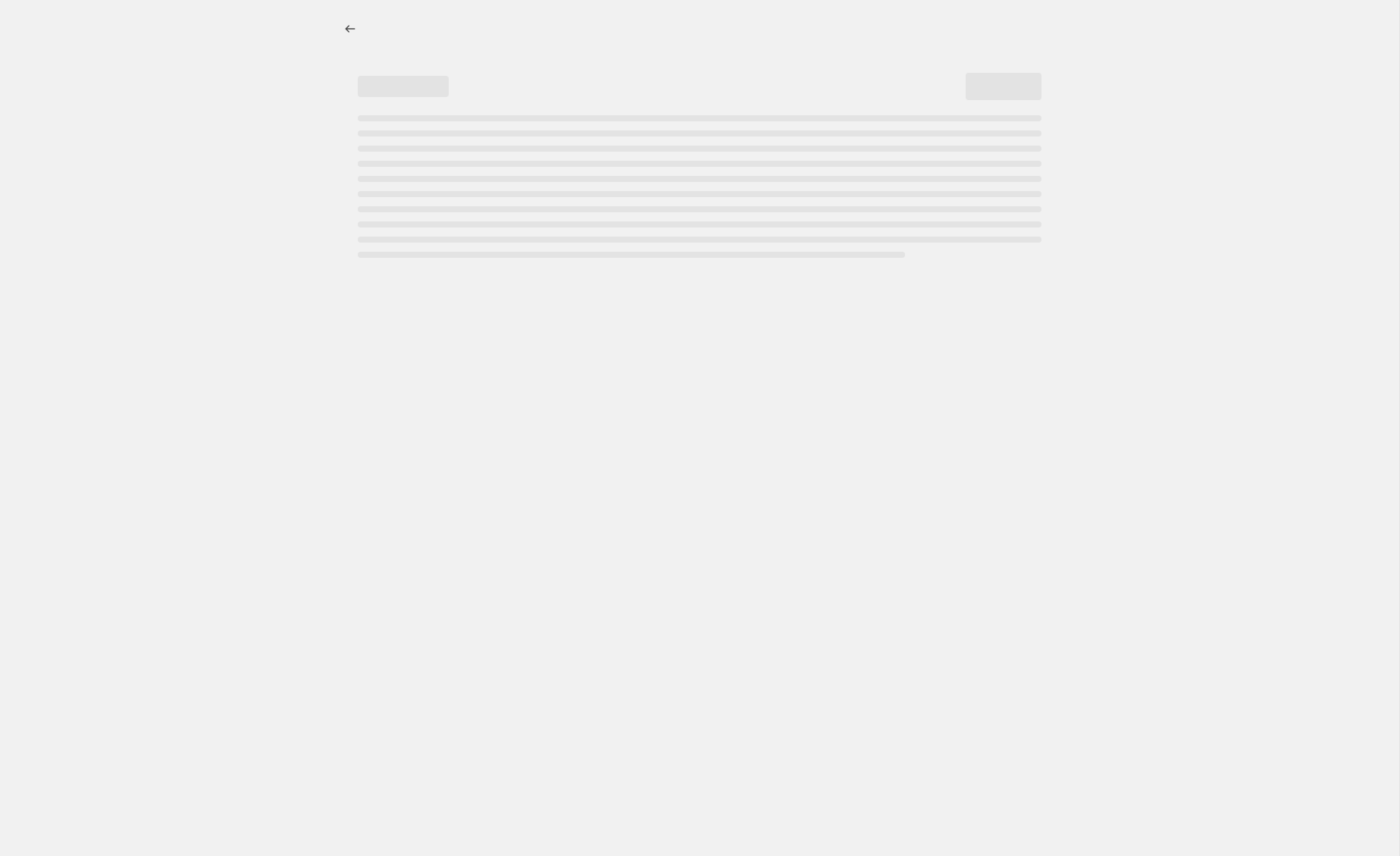
select select "percentage"
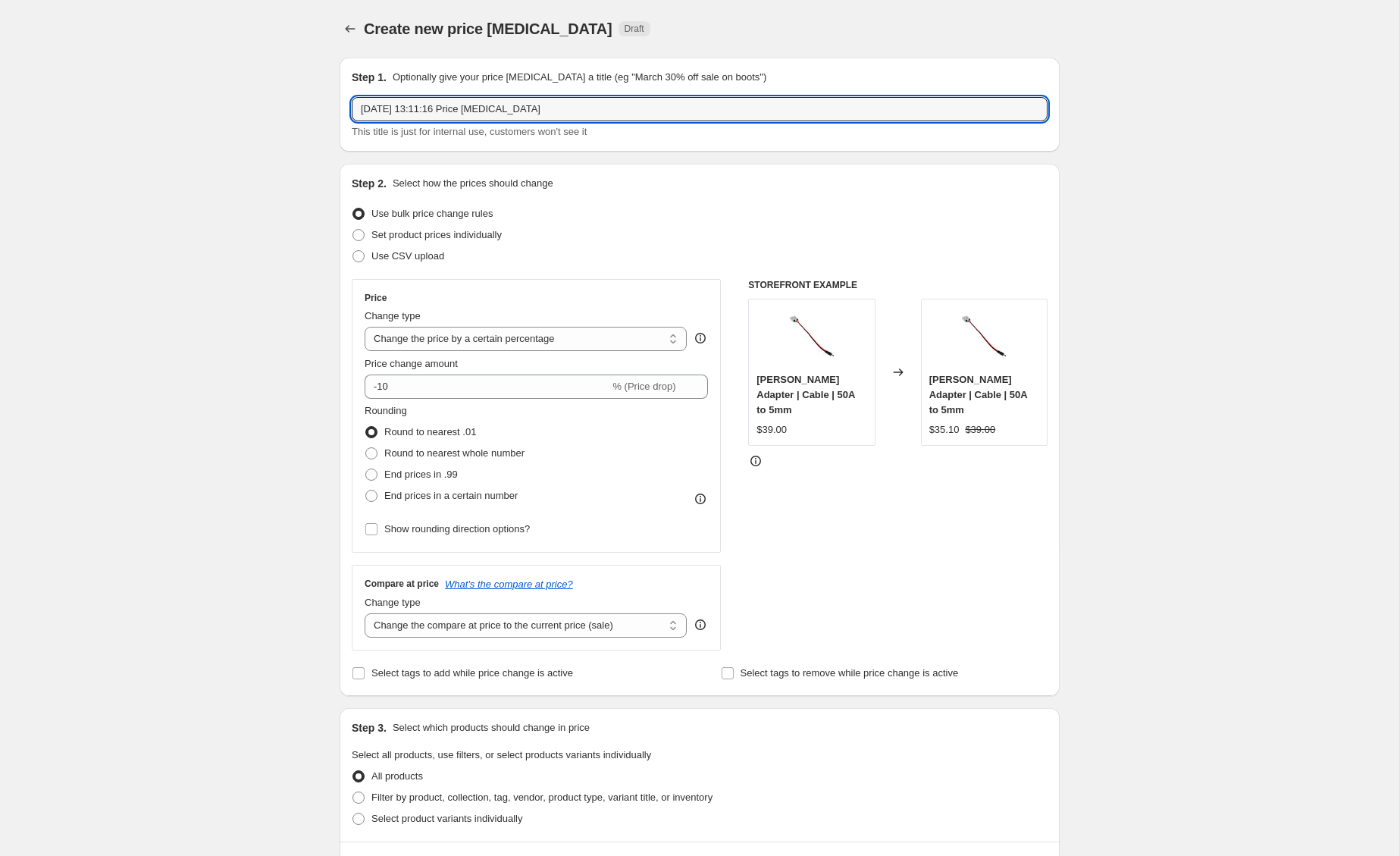
drag, startPoint x: 547, startPoint y: 108, endPoint x: 327, endPoint y: 99, distance: 220.2
click at [327, 99] on div "Step 1. Optionally give your price [MEDICAL_DATA] a title (eg "March 30% off sa…" at bounding box center [693, 739] width 732 height 1387
paste input "Day 17 | JS80 W HEAVY DUTY CASE $259 + FREE DELIVERY | [DATE]"
drag, startPoint x: 391, startPoint y: 102, endPoint x: 398, endPoint y: 130, distance: 28.9
click at [391, 102] on input "Day 17 | JS80 W HEAVY DUTY CASE $259 + FREE DELIVERY | [DATE]" at bounding box center [699, 108] width 696 height 24
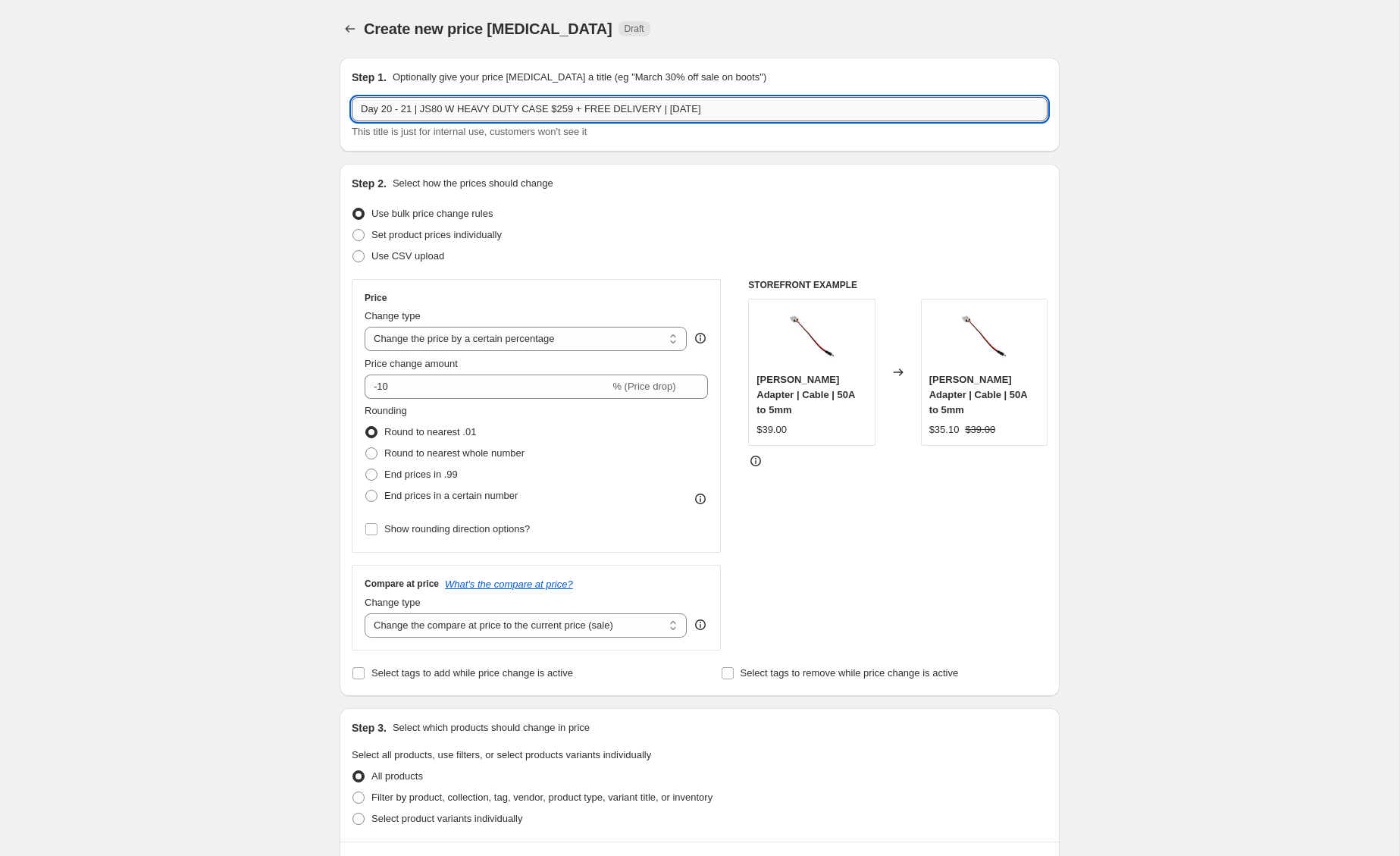
drag, startPoint x: 664, startPoint y: 105, endPoint x: 424, endPoint y: 107, distance: 240.0
click at [424, 107] on input "Day 20 - 21 | JS80 W HEAVY DUTY CASE $259 + FREE DELIVERY | [DATE]" at bounding box center [699, 108] width 696 height 24
type input "Day 20 - 21 | DAILY DEAL BLITZ | [DATE] - [DATE]"
click at [478, 236] on span "Set product prices individually" at bounding box center [436, 235] width 131 height 12
click at [353, 229] on input "Set product prices individually" at bounding box center [352, 229] width 1 height 1
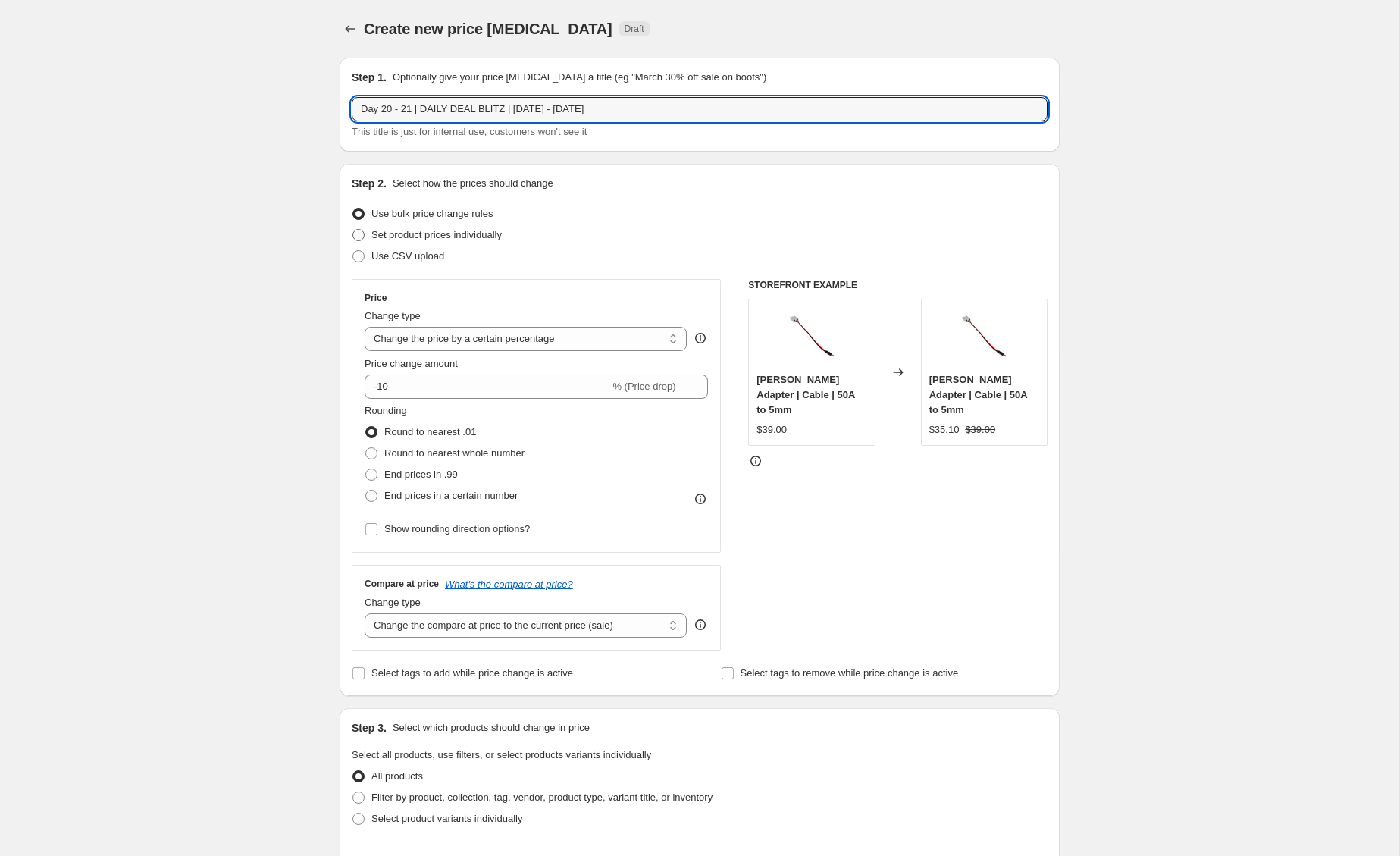
radio input "true"
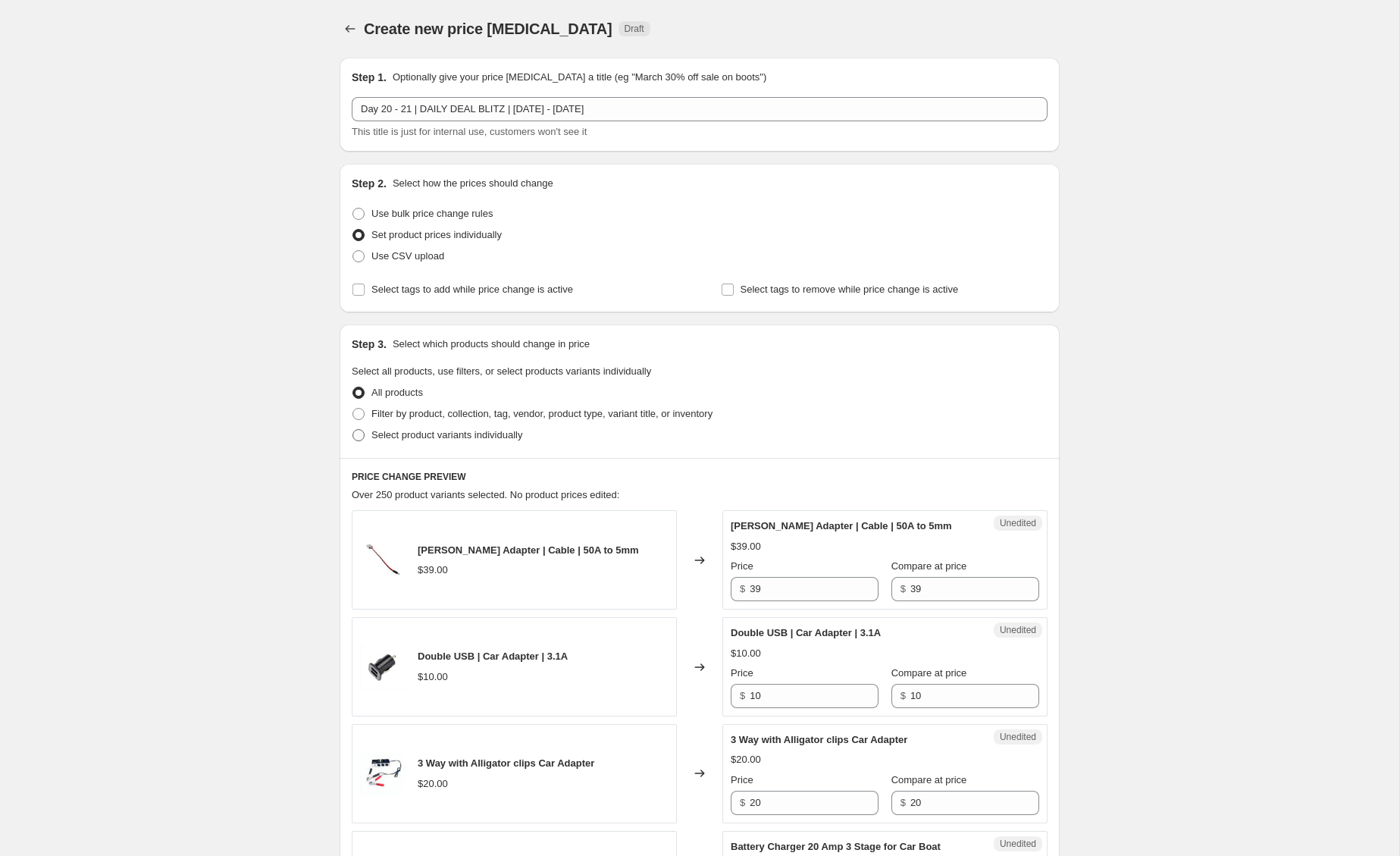
click at [486, 438] on span "Select product variants individually" at bounding box center [446, 435] width 151 height 12
click at [353, 429] on input "Select product variants individually" at bounding box center [352, 429] width 1 height 1
radio input "true"
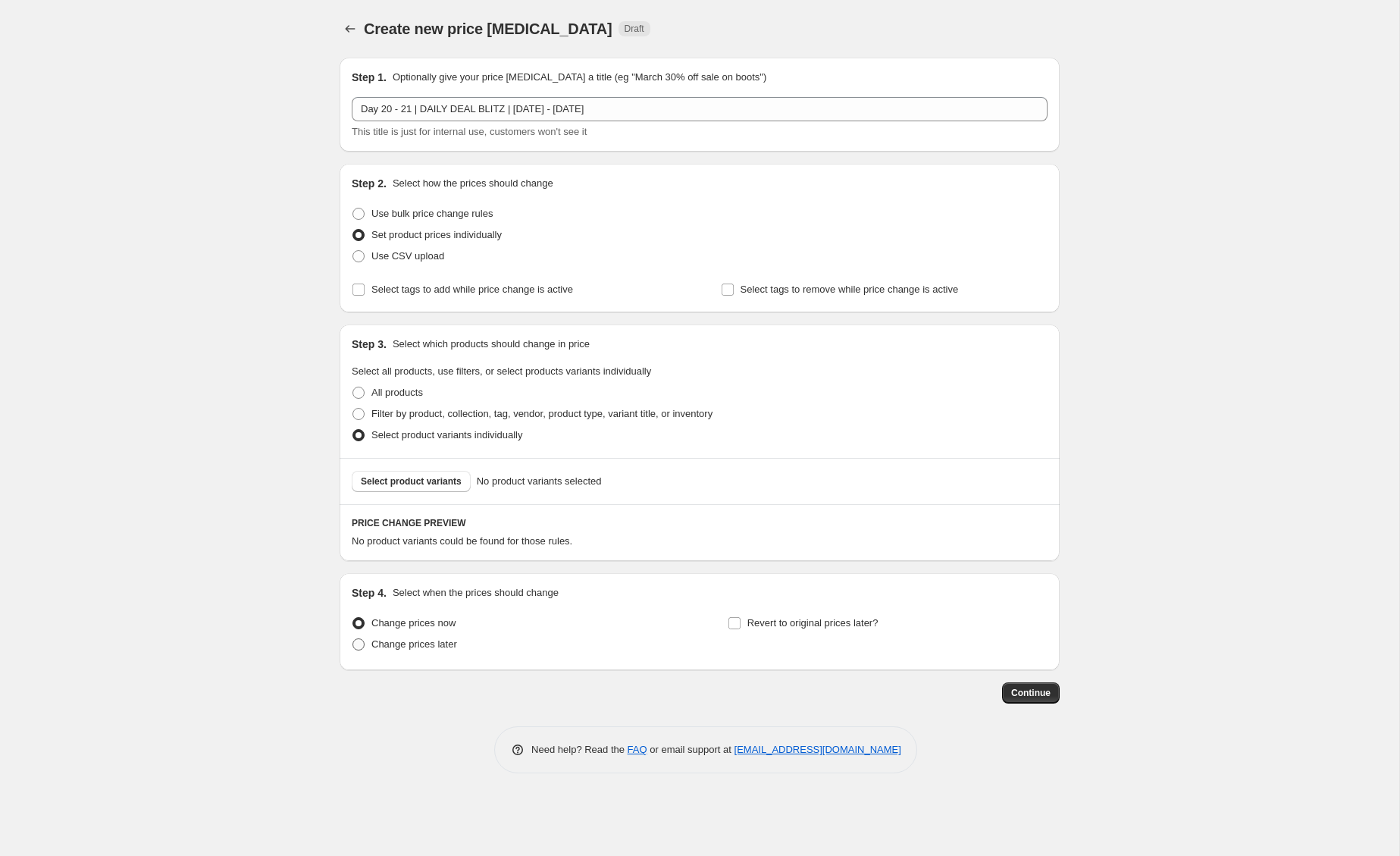
click at [381, 651] on span "Change prices later" at bounding box center [414, 644] width 86 height 16
click at [353, 639] on input "Change prices later" at bounding box center [352, 638] width 1 height 1
radio input "true"
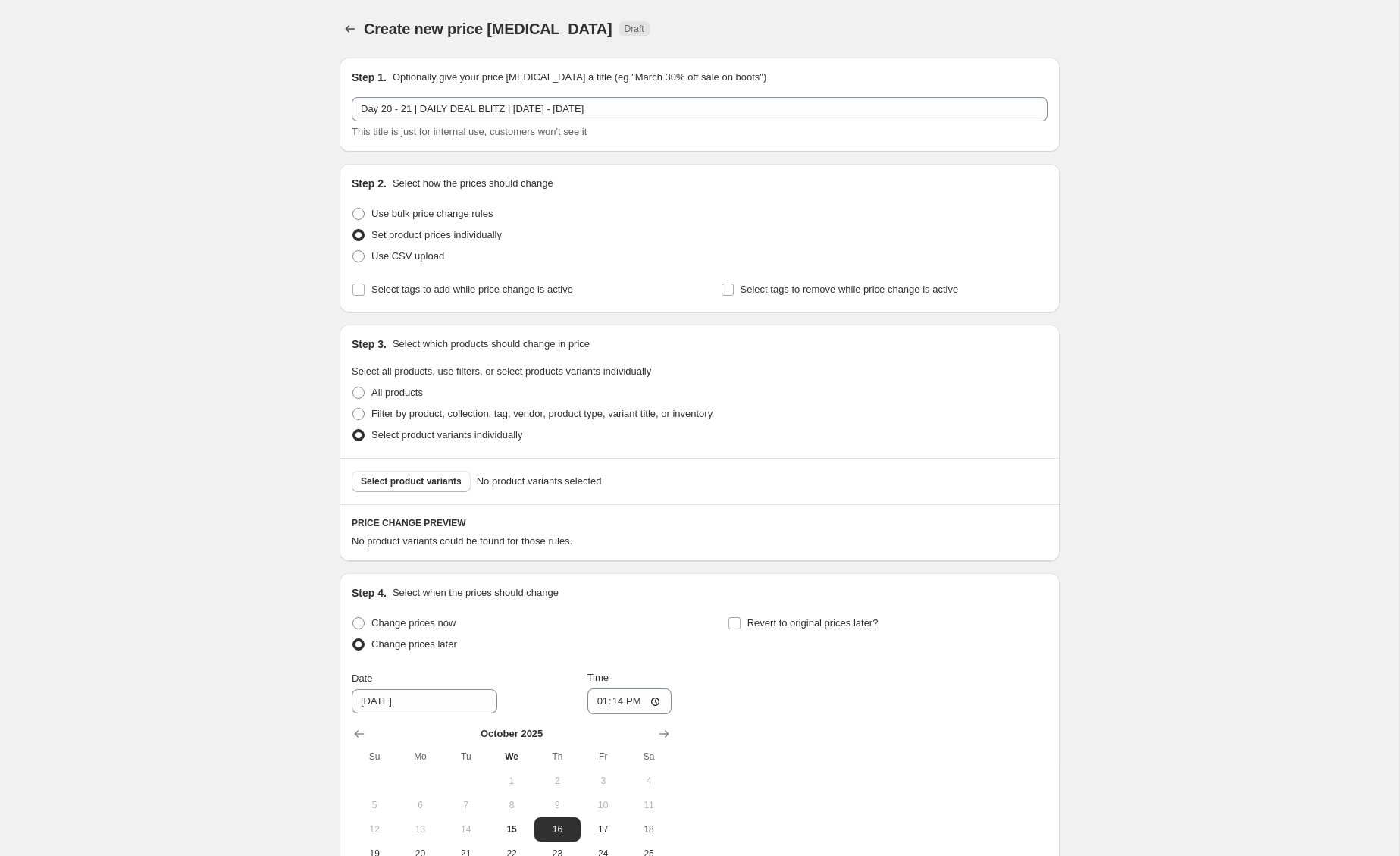
scroll to position [199, 0]
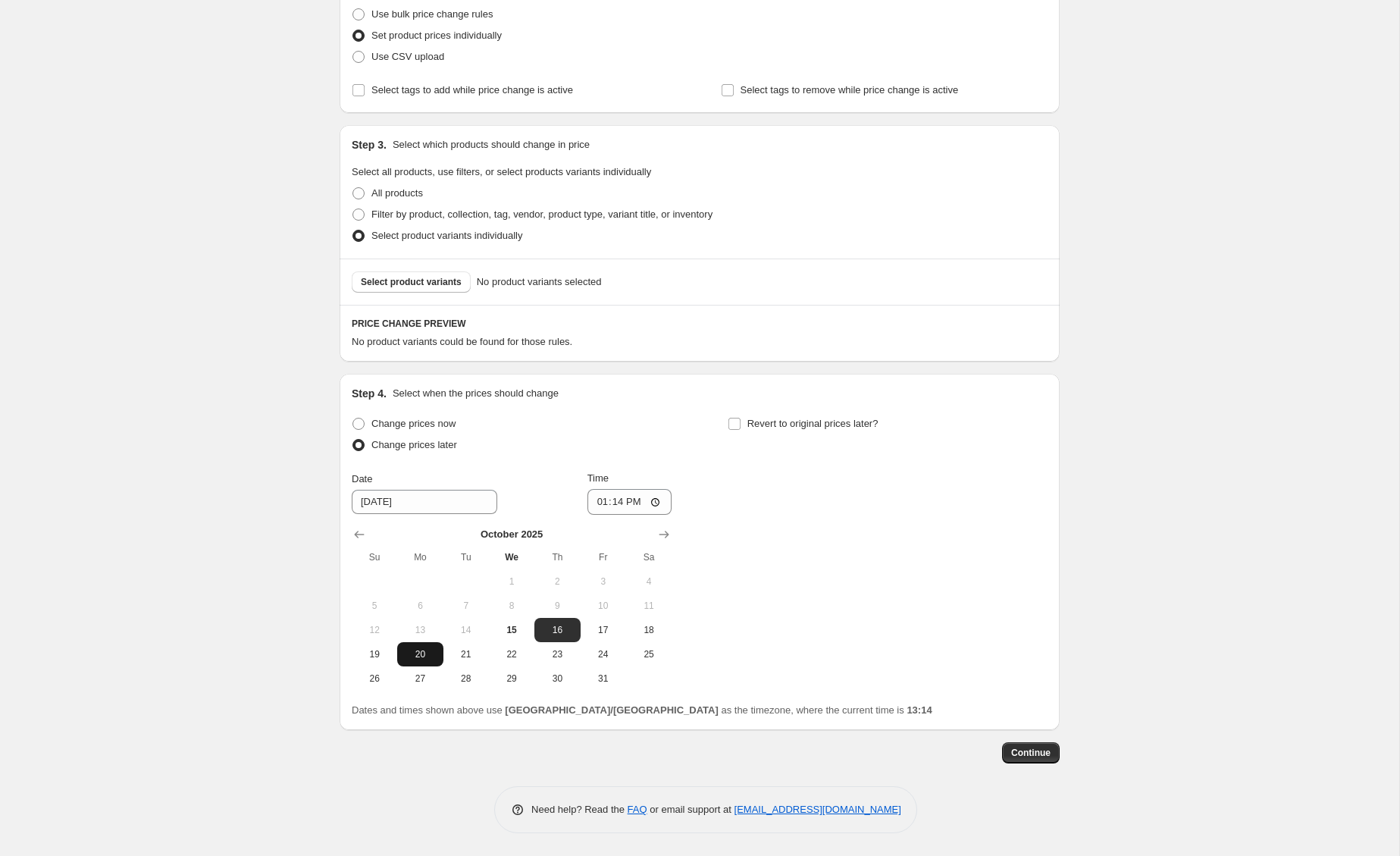
click at [416, 656] on span "20" at bounding box center [420, 654] width 33 height 12
type input "[DATE]"
click at [601, 505] on input "13:14" at bounding box center [630, 502] width 85 height 25
click at [627, 503] on input "12:00" at bounding box center [630, 502] width 85 height 25
type input "00:00"
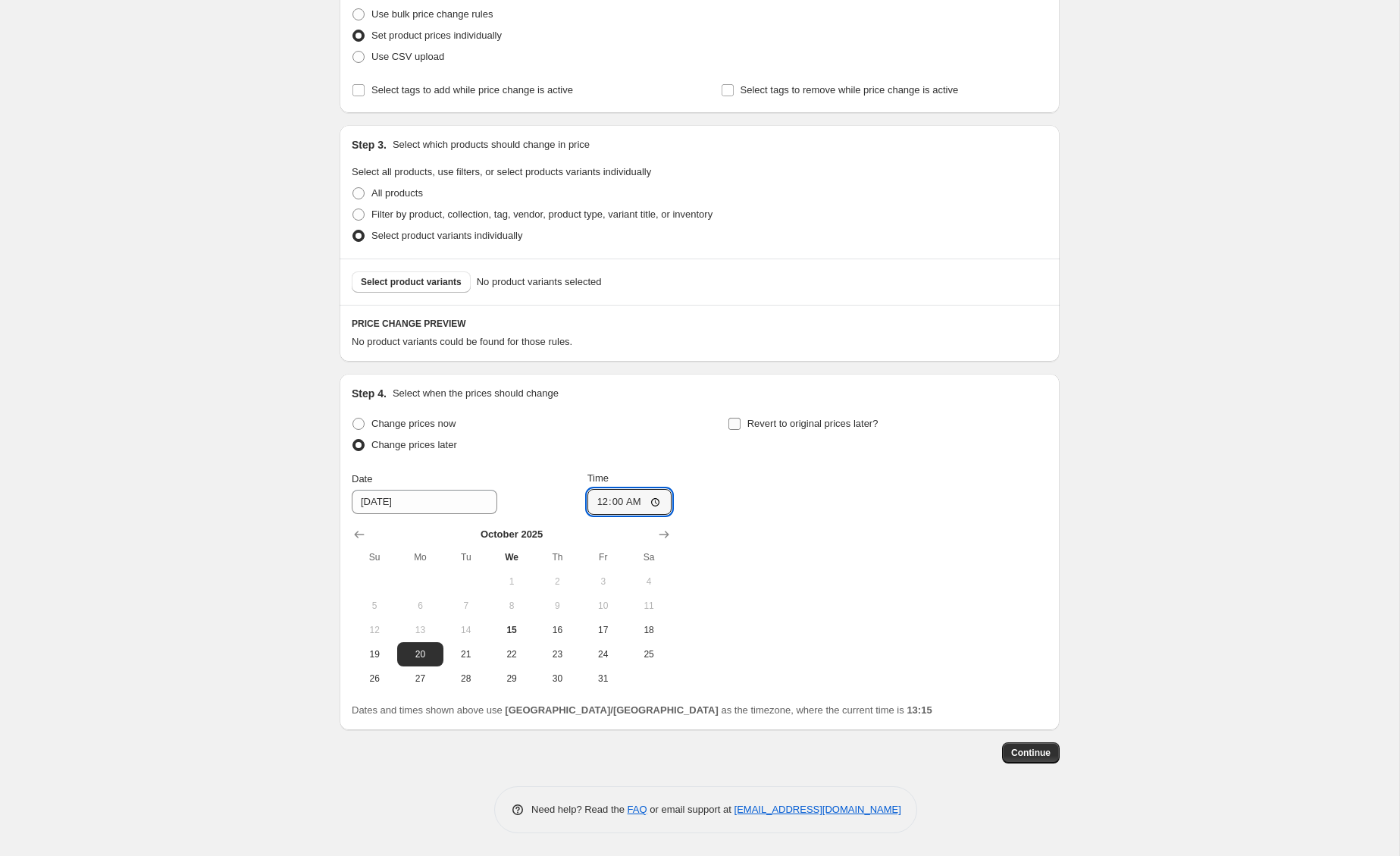
click at [738, 429] on input "Revert to original prices later?" at bounding box center [734, 424] width 12 height 12
checkbox input "true"
click at [885, 656] on span "22" at bounding box center [887, 654] width 33 height 12
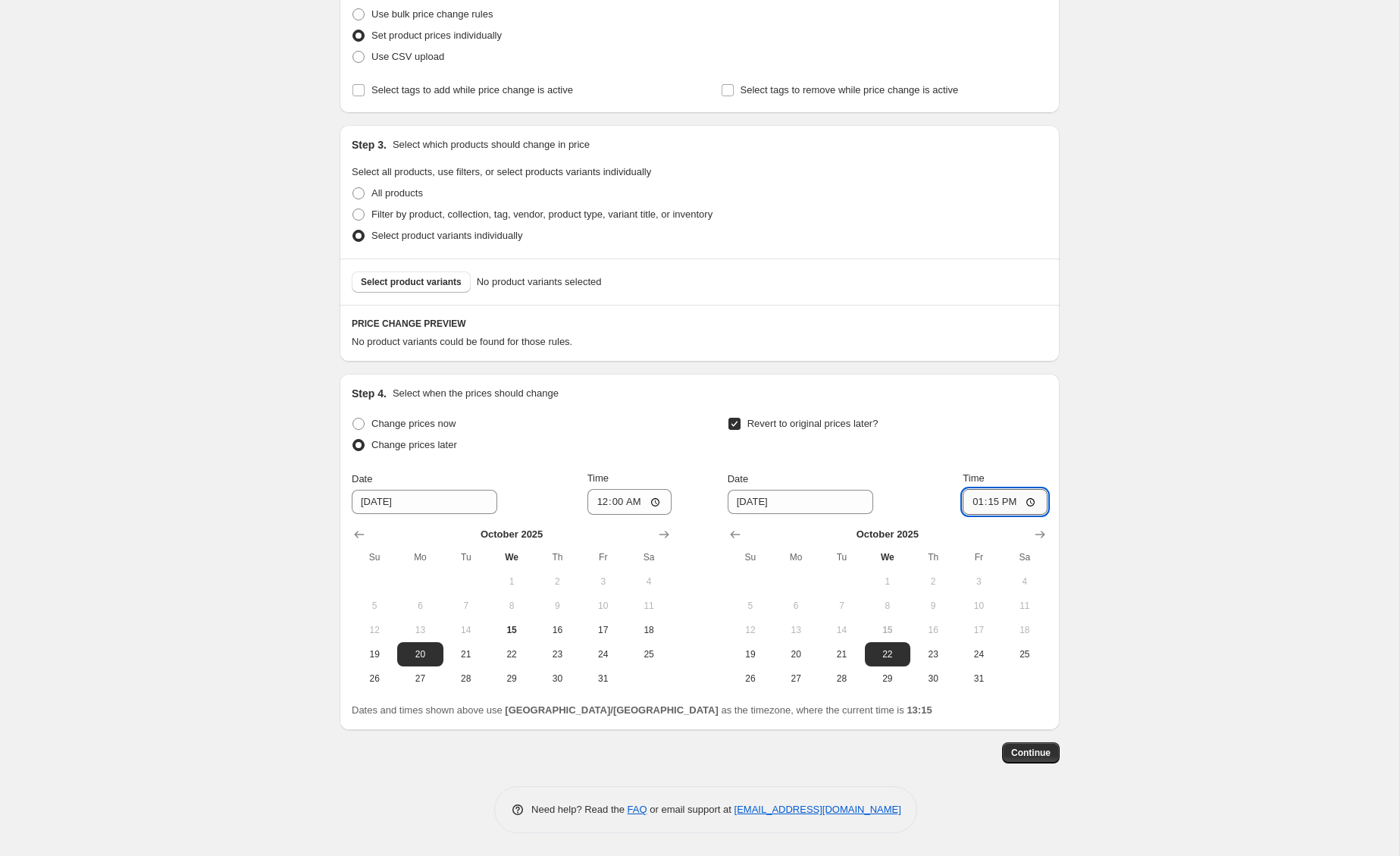
click at [977, 504] on input "13:15" at bounding box center [1005, 502] width 85 height 25
click at [1010, 507] on input "12:00" at bounding box center [1005, 502] width 85 height 25
type input "00:00"
click at [1121, 544] on div "Create new price [MEDICAL_DATA]. This page is ready Create new price [MEDICAL_D…" at bounding box center [699, 328] width 1399 height 1055
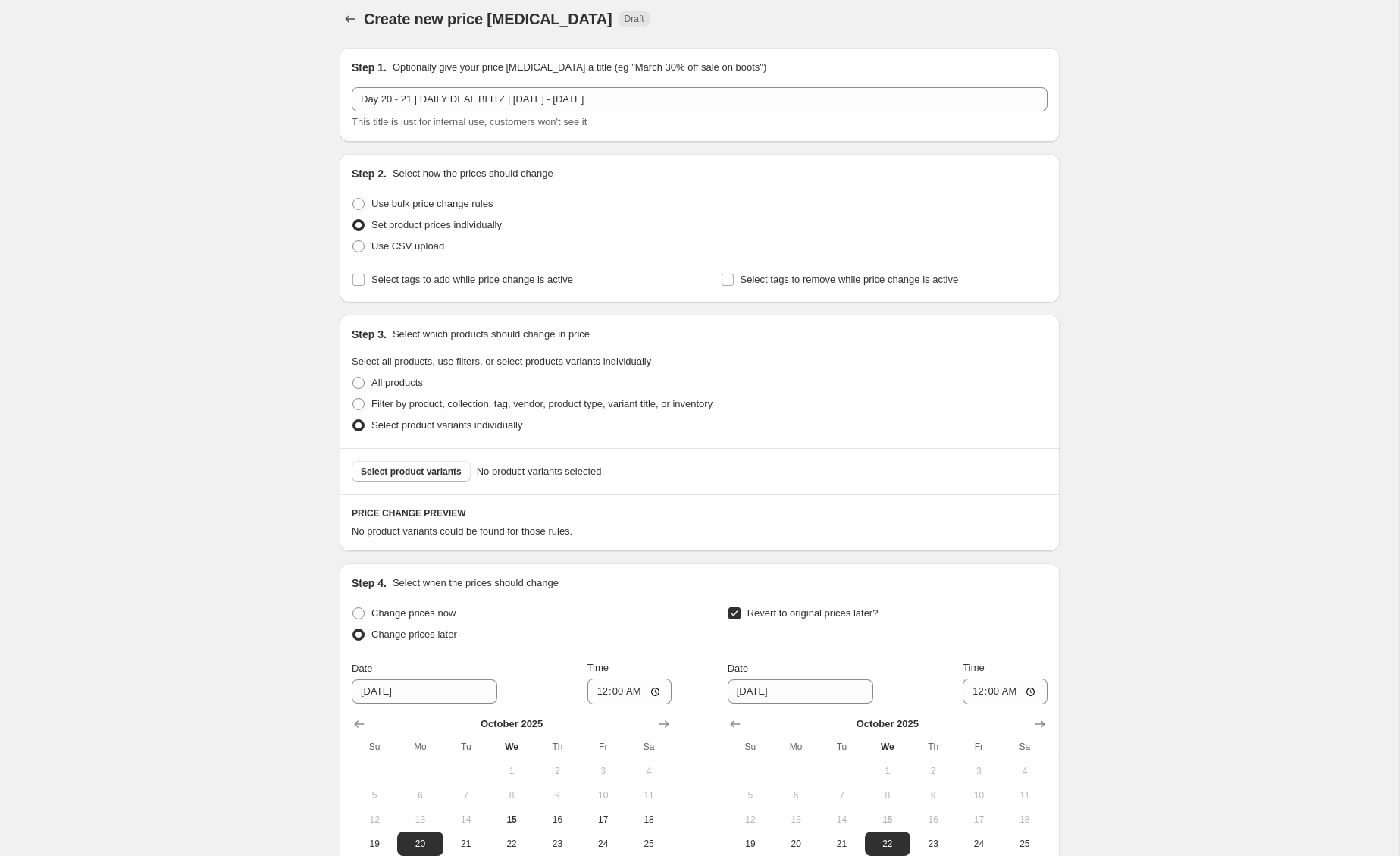
scroll to position [0, 0]
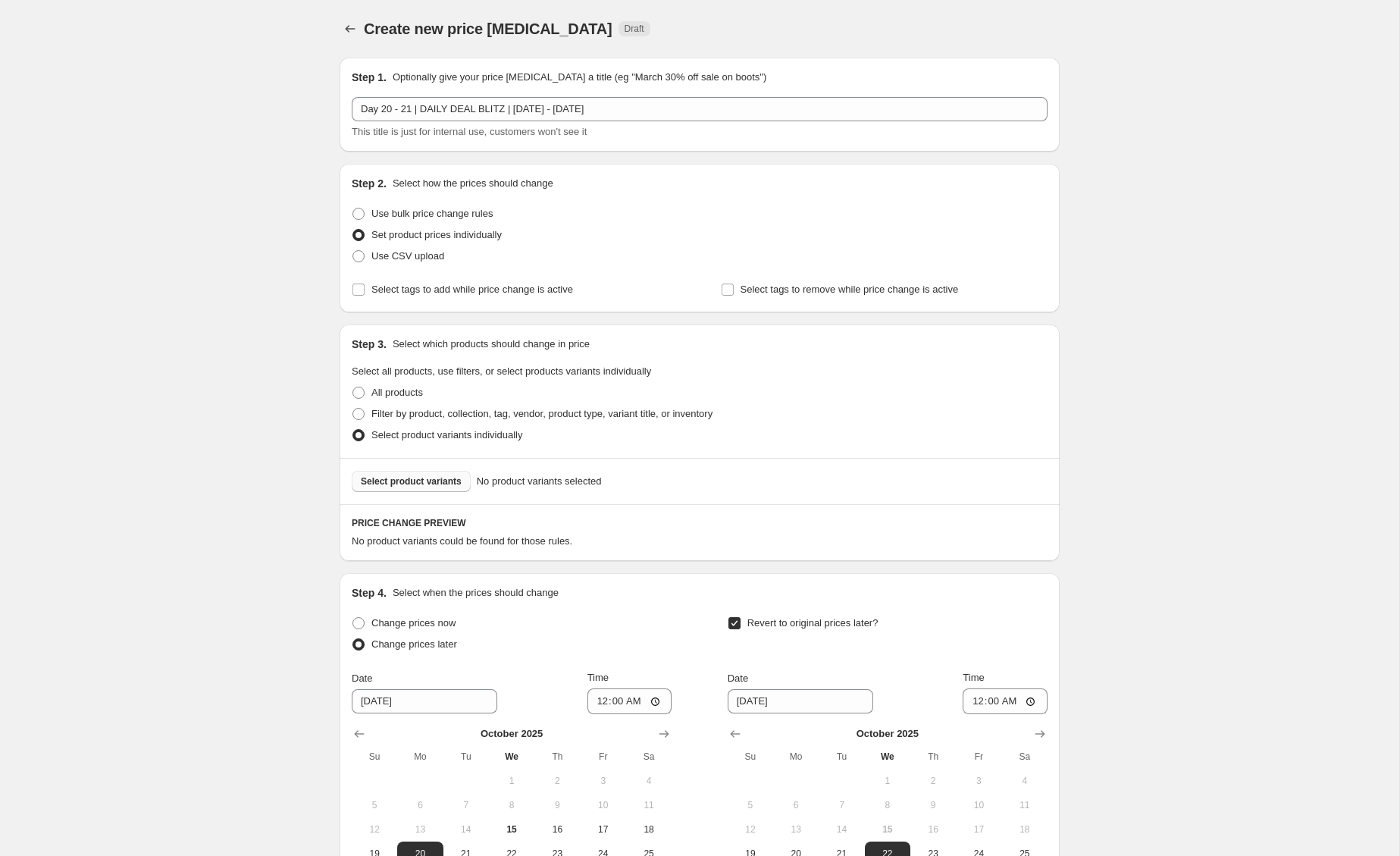
click at [443, 483] on span "Select product variants" at bounding box center [411, 481] width 101 height 12
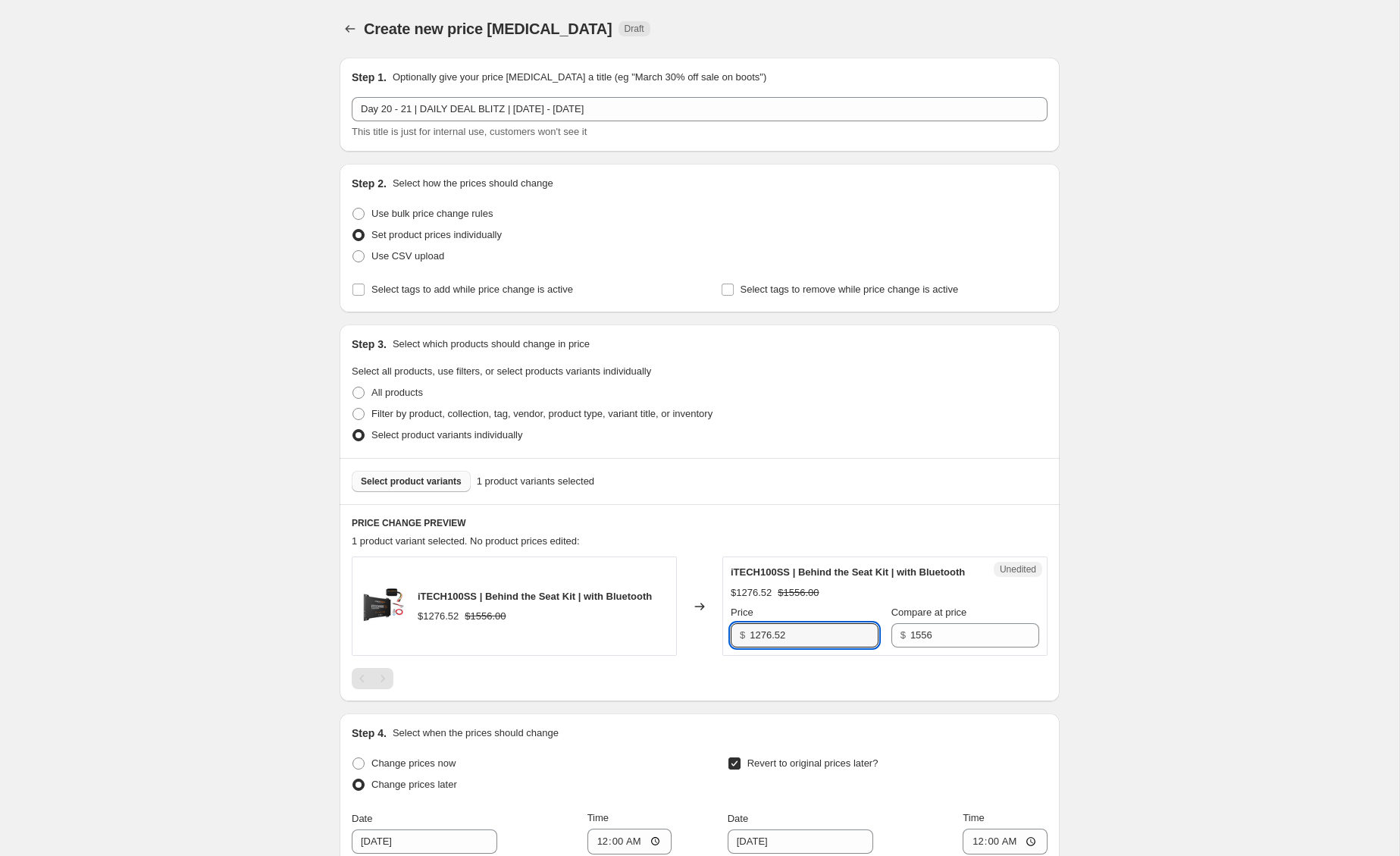
drag, startPoint x: 819, startPoint y: 653, endPoint x: 719, endPoint y: 644, distance: 100.4
click at [719, 644] on div "iTECH100SS | Behind the Seat Kit | with Bluetooth $1276.52 $1556.00 Changed to …" at bounding box center [699, 606] width 696 height 100
type input "999"
click at [1226, 636] on div "Create new price [MEDICAL_DATA]. This page is ready Create new price [MEDICAL_D…" at bounding box center [699, 597] width 1399 height 1196
click at [456, 480] on span "Select product variants" at bounding box center [411, 481] width 101 height 12
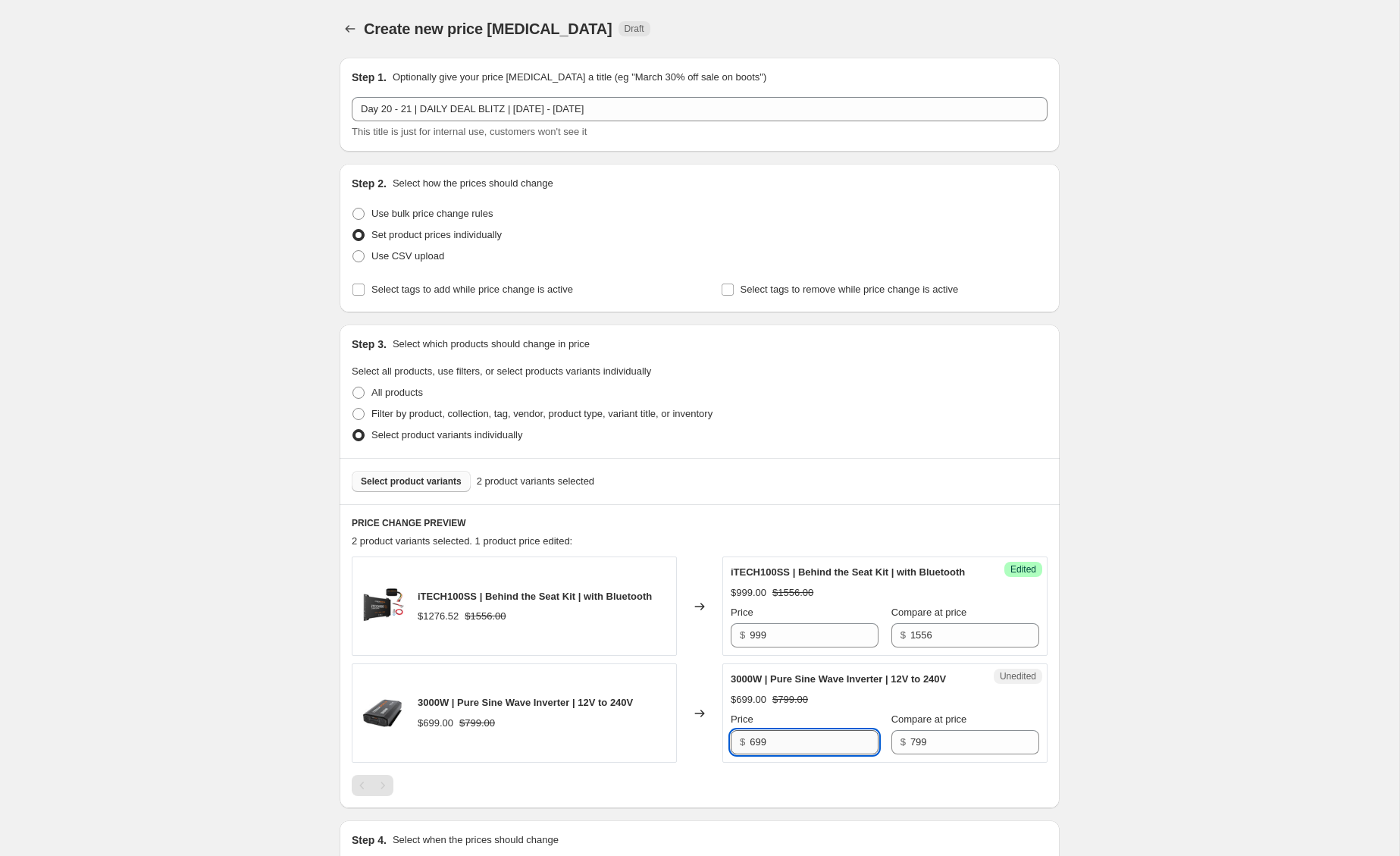
drag, startPoint x: 756, startPoint y: 769, endPoint x: 759, endPoint y: 779, distance: 10.4
click at [756, 754] on input "699" at bounding box center [814, 742] width 129 height 24
type input "599"
click at [415, 480] on span "Select product variants" at bounding box center [411, 481] width 101 height 12
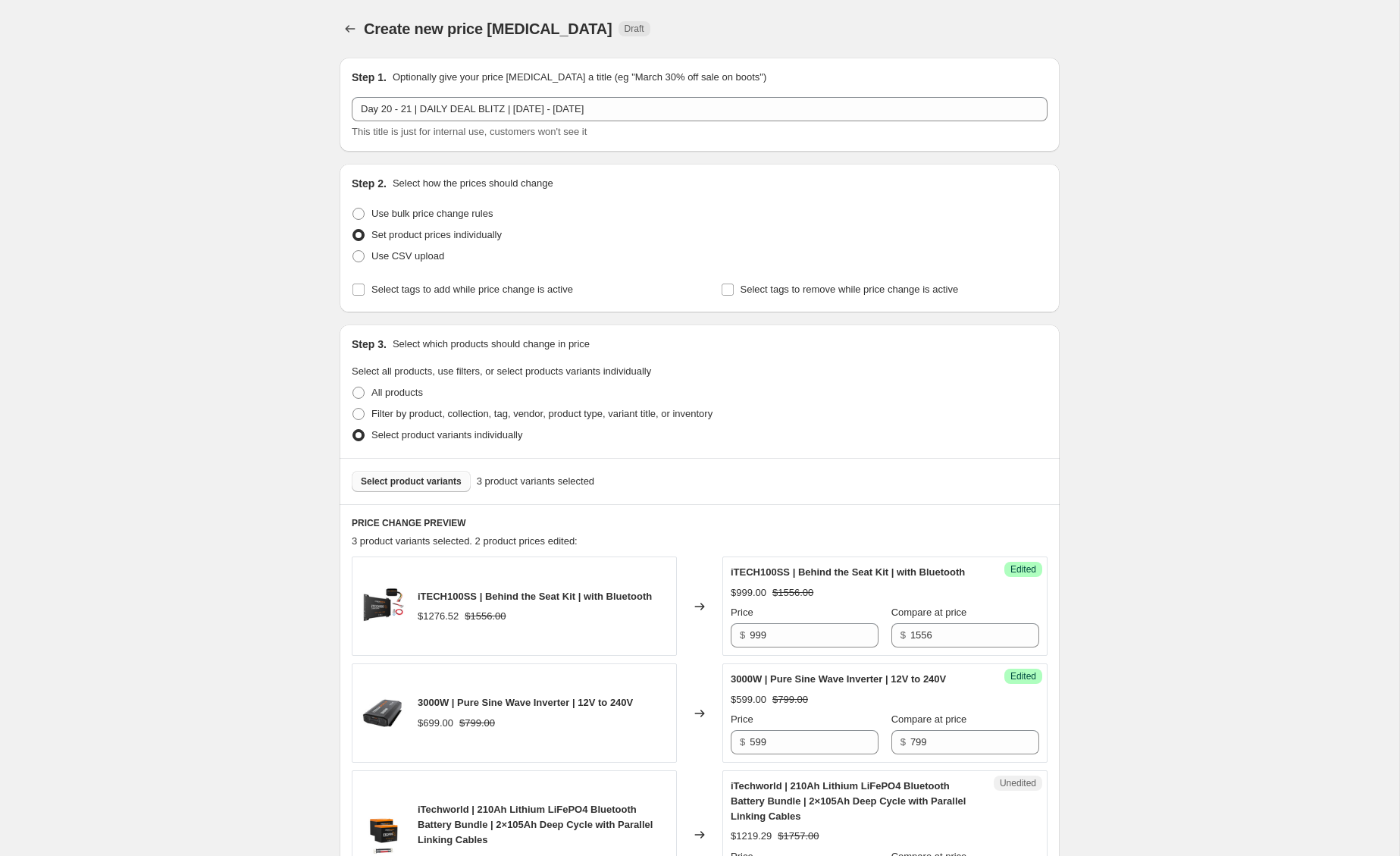
scroll to position [263, 0]
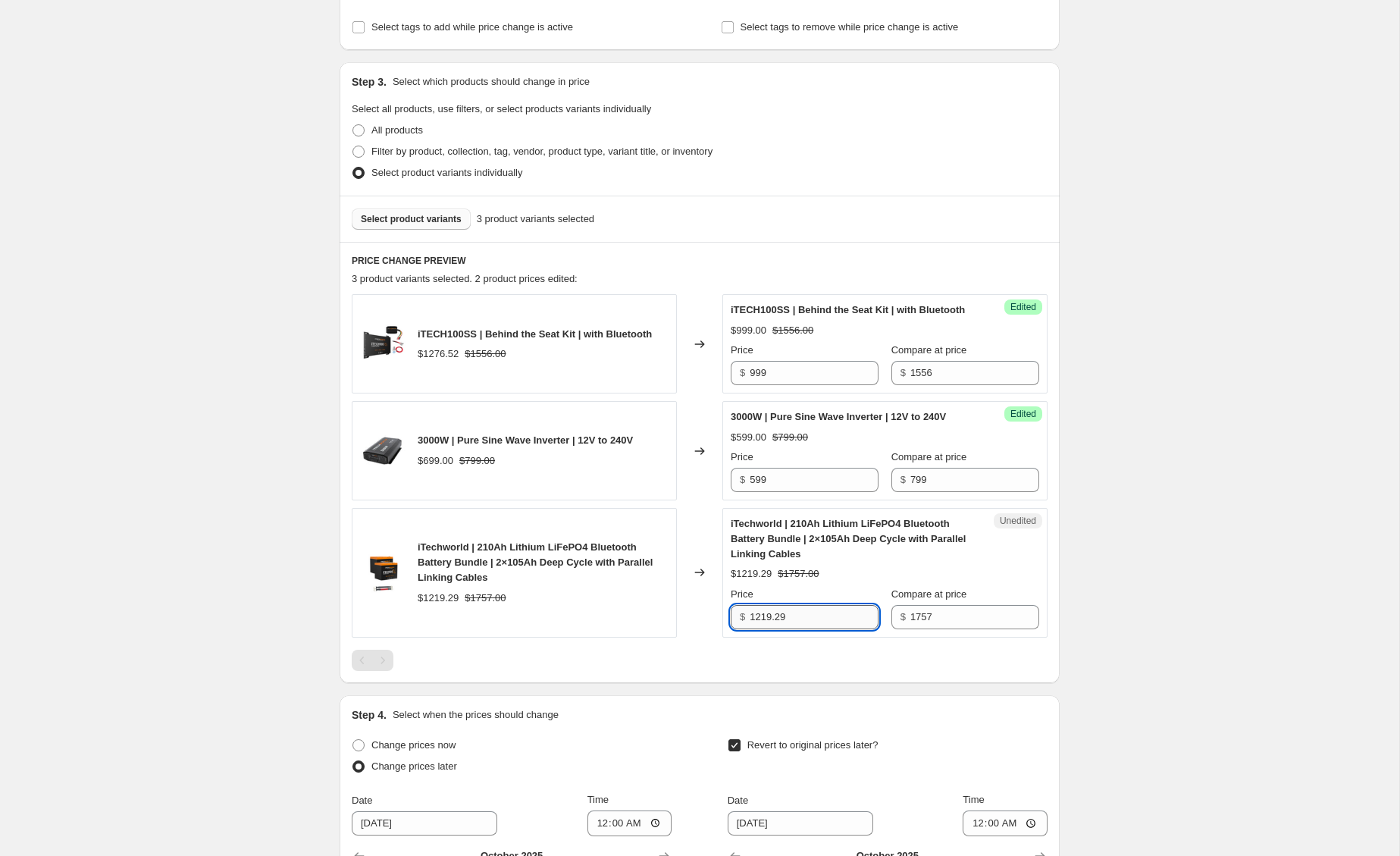
click at [800, 630] on input "1219.29" at bounding box center [814, 617] width 129 height 24
drag, startPoint x: 755, startPoint y: 646, endPoint x: 656, endPoint y: 638, distance: 99.3
click at [666, 637] on div "iTechworld | 210Ah Lithium LiFePO4 Bluetooth Battery Bundle | 2×105Ah Deep Cycl…" at bounding box center [699, 572] width 696 height 130
type input "999"
drag, startPoint x: 1265, startPoint y: 609, endPoint x: 1189, endPoint y: 616, distance: 76.3
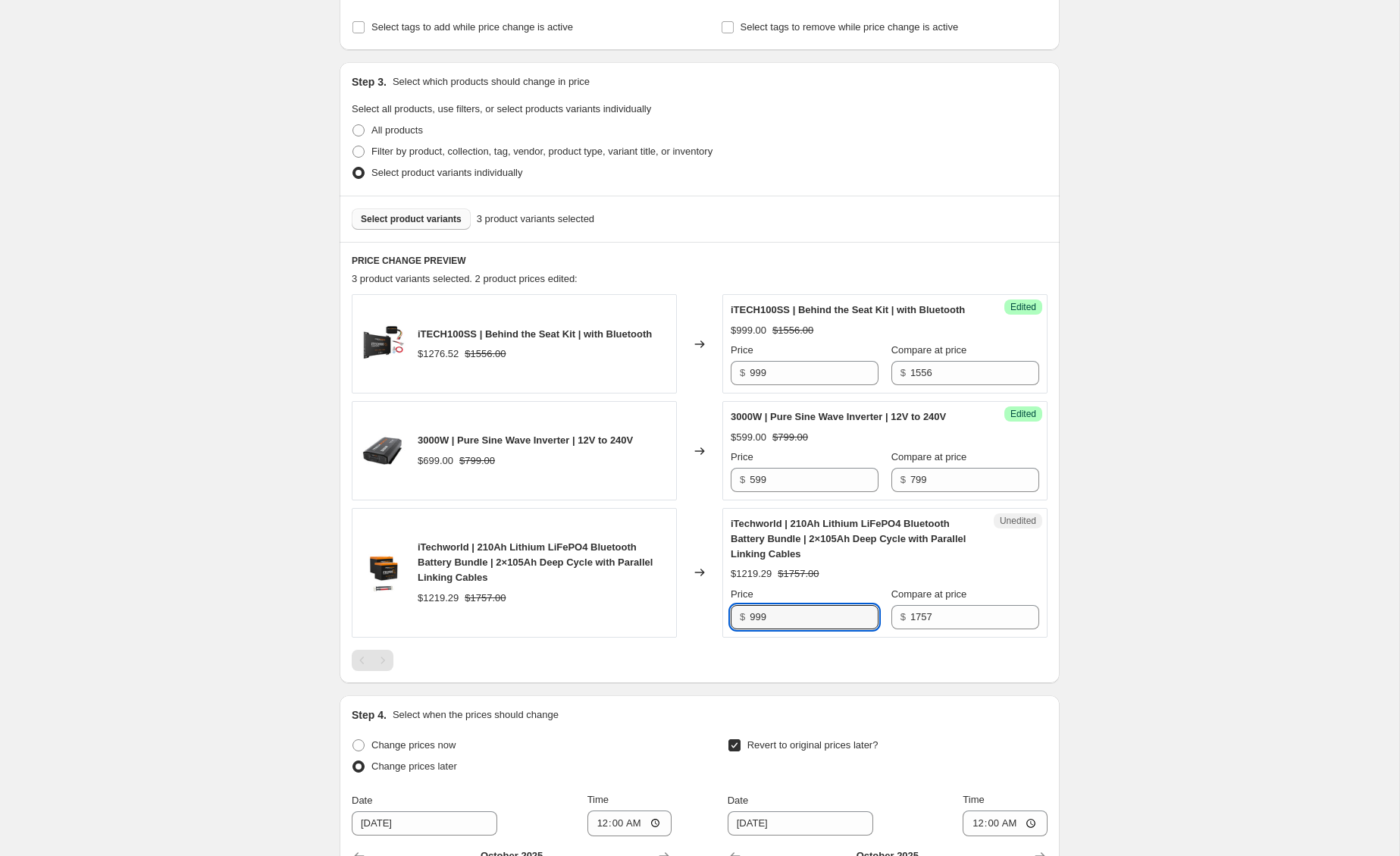
click at [1265, 609] on div "Create new price [MEDICAL_DATA]. This page is ready Create new price [MEDICAL_D…" at bounding box center [699, 457] width 1399 height 1440
click at [448, 224] on span "Select product variants" at bounding box center [411, 219] width 101 height 12
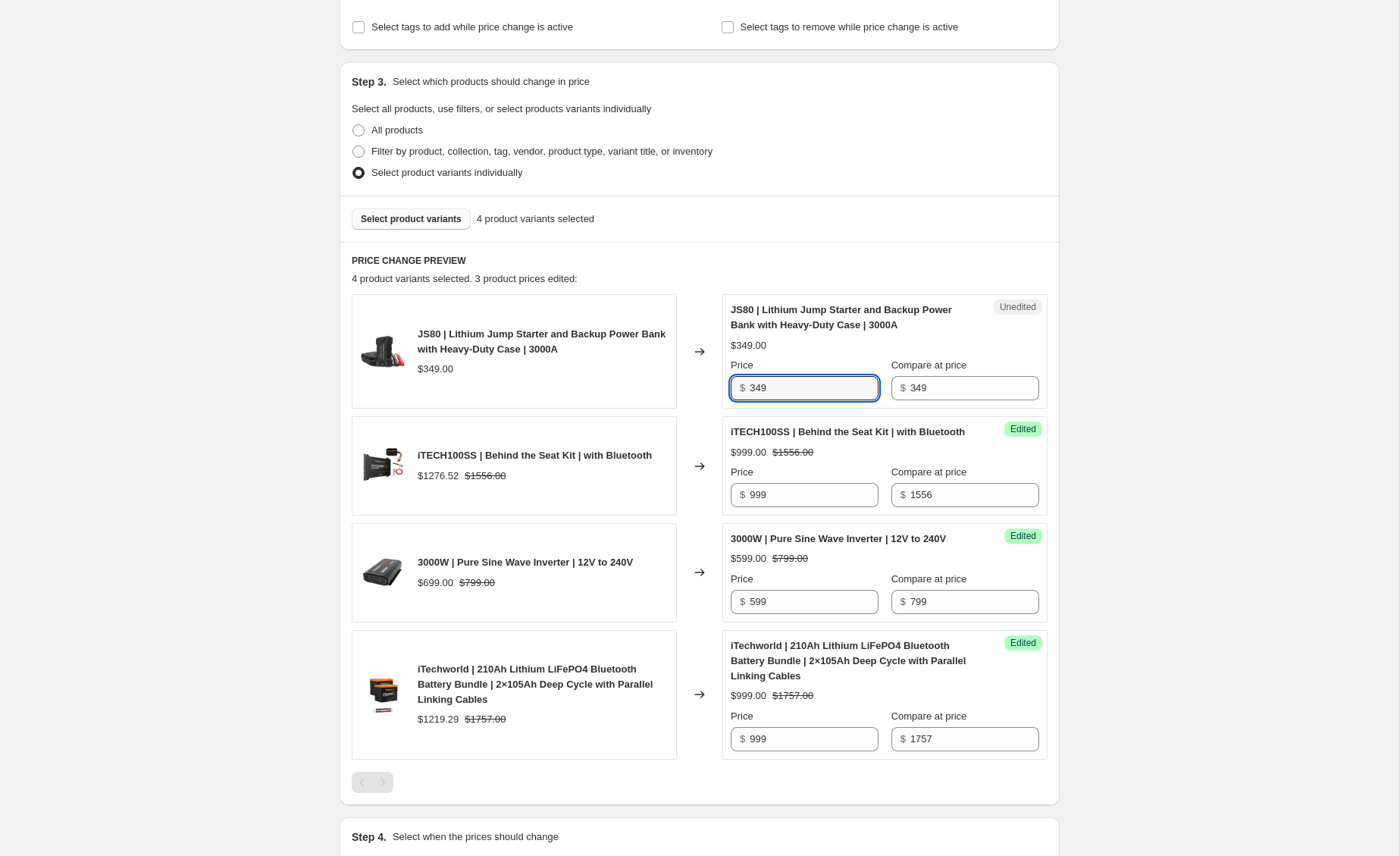
drag, startPoint x: 815, startPoint y: 388, endPoint x: 724, endPoint y: 383, distance: 91.1
click at [724, 383] on div "Unedited JS80 | Lithium Jump Starter and Backup Power Bank with Heavy-Duty Case…" at bounding box center [885, 350] width 325 height 114
type input "259"
click at [437, 221] on span "Select product variants" at bounding box center [411, 219] width 101 height 12
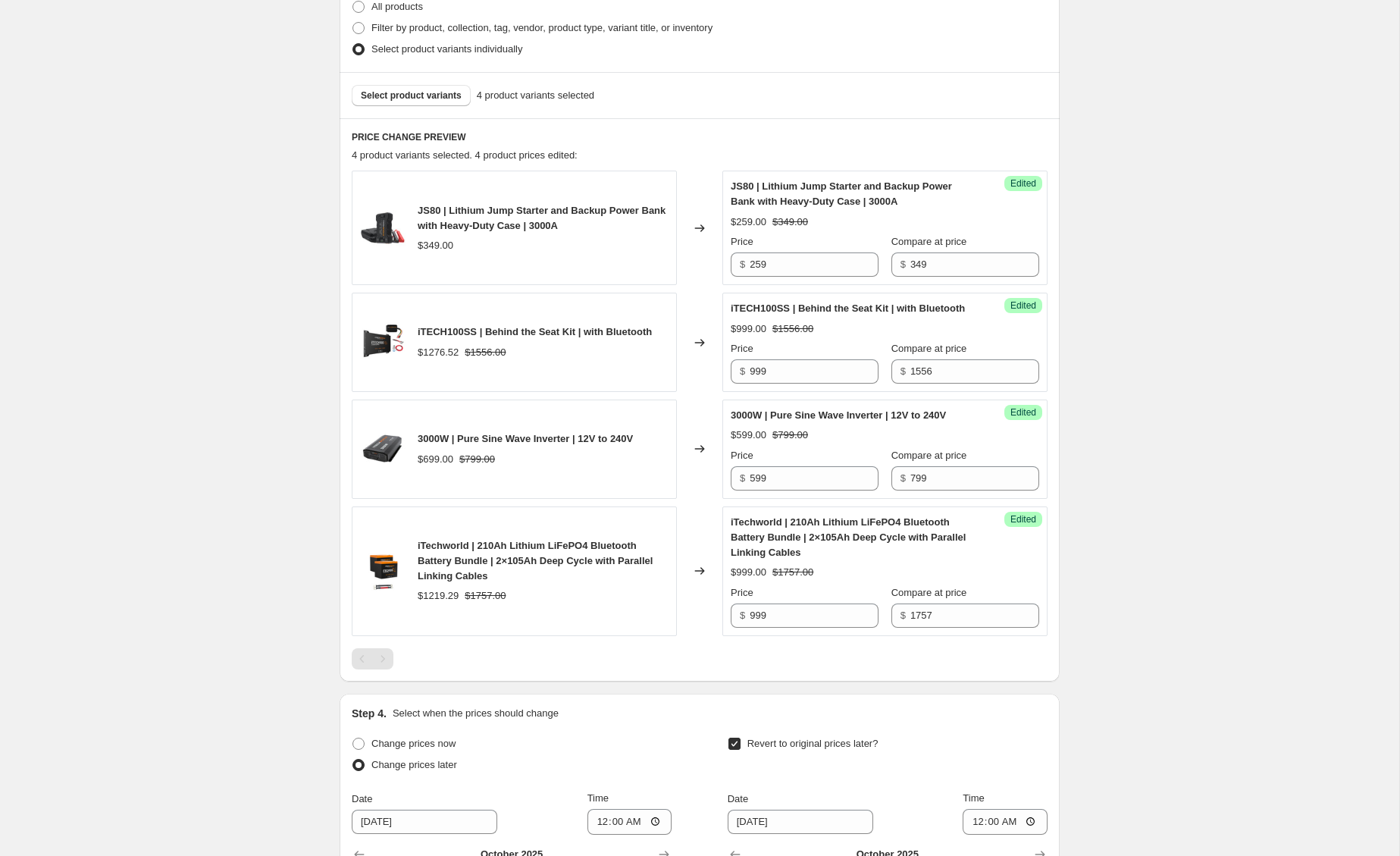
scroll to position [357, 0]
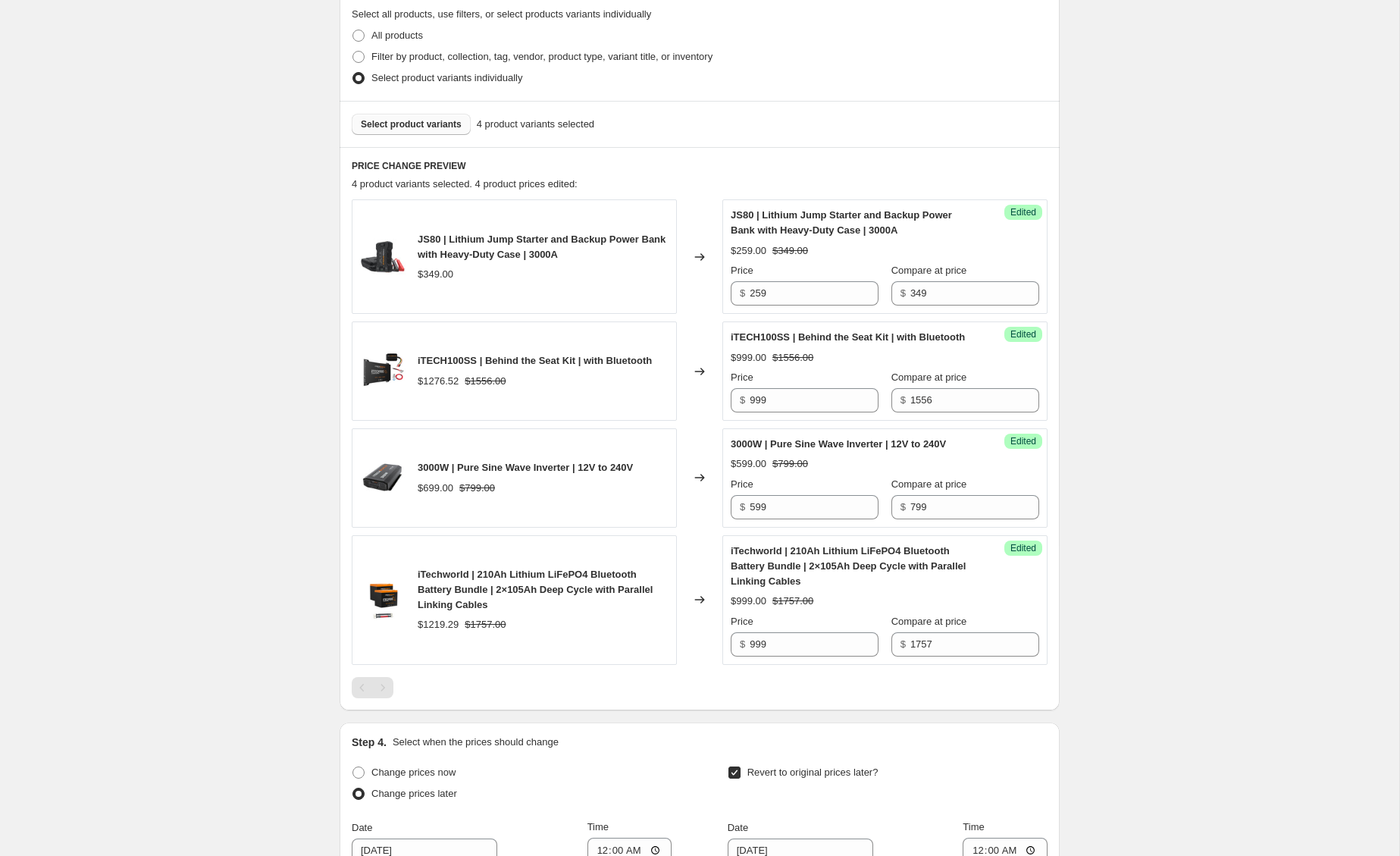
click at [402, 118] on span "Select product variants" at bounding box center [411, 124] width 101 height 12
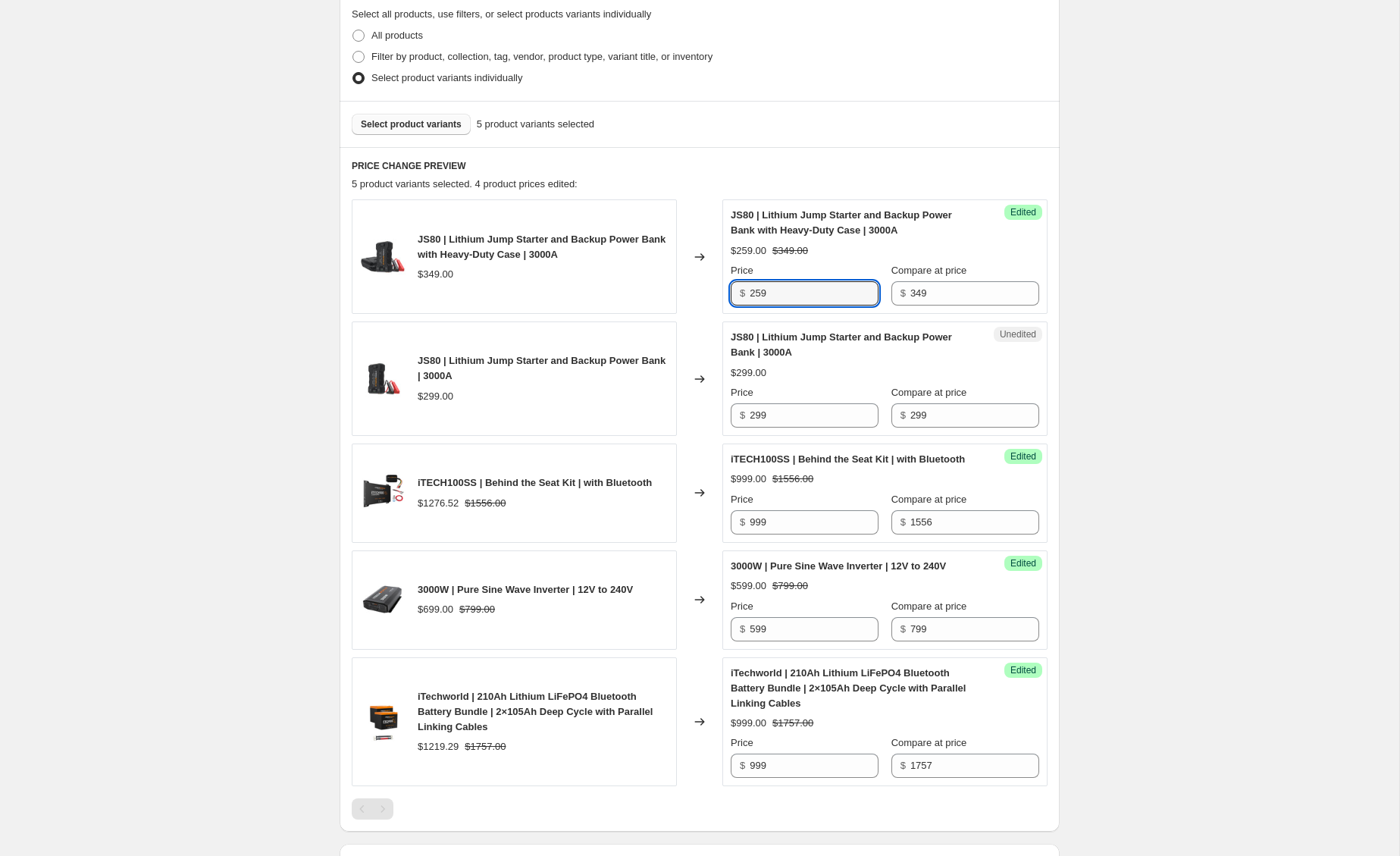
drag, startPoint x: 806, startPoint y: 291, endPoint x: 652, endPoint y: 275, distance: 154.8
click at [652, 275] on div "JS80 | Lithium Jump Starter and Backup Power Bank with Heavy-Duty Case | 3000A …" at bounding box center [699, 256] width 696 height 114
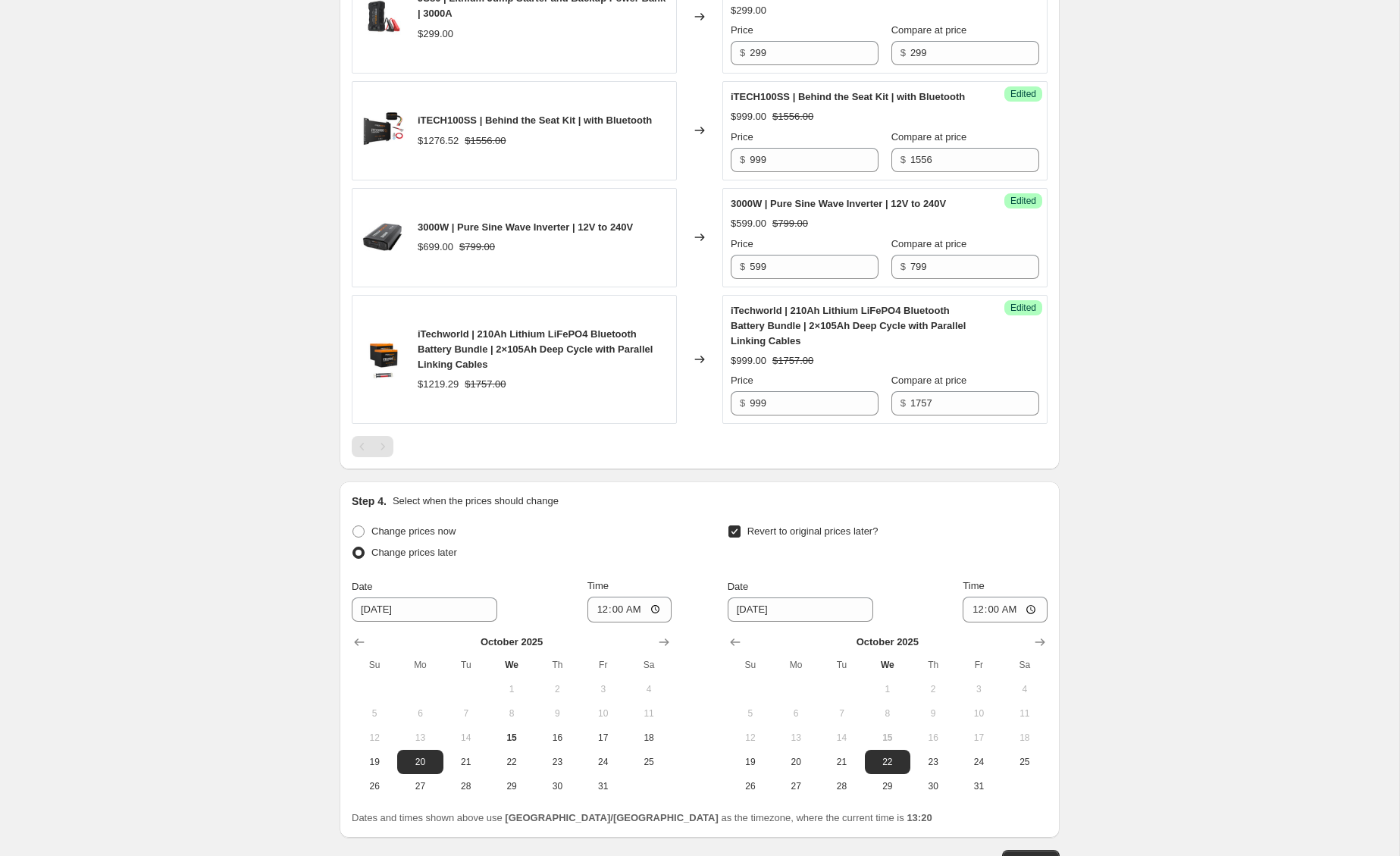
scroll to position [857, 0]
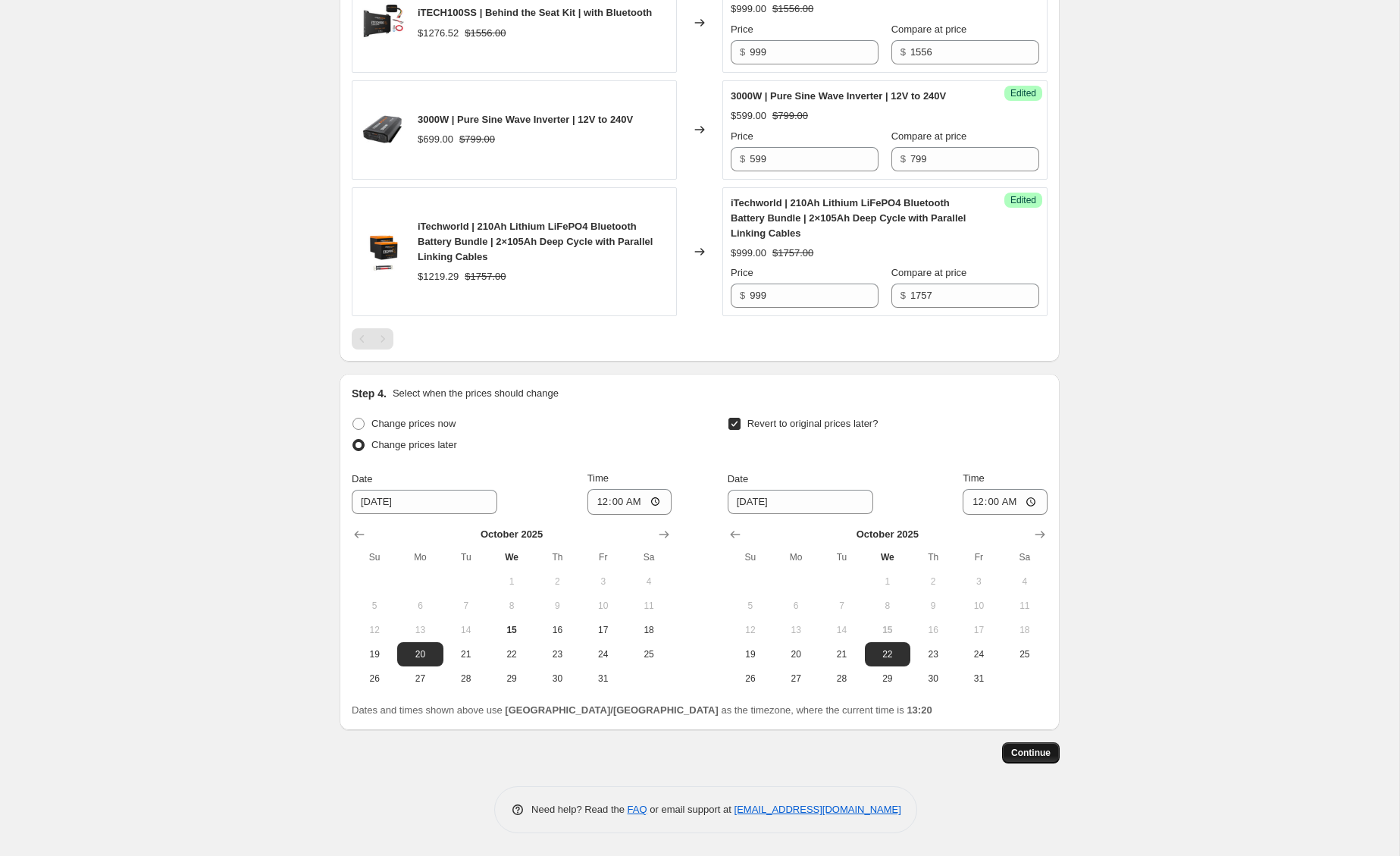
type input "229"
click at [1048, 758] on span "Continue" at bounding box center [1031, 753] width 39 height 12
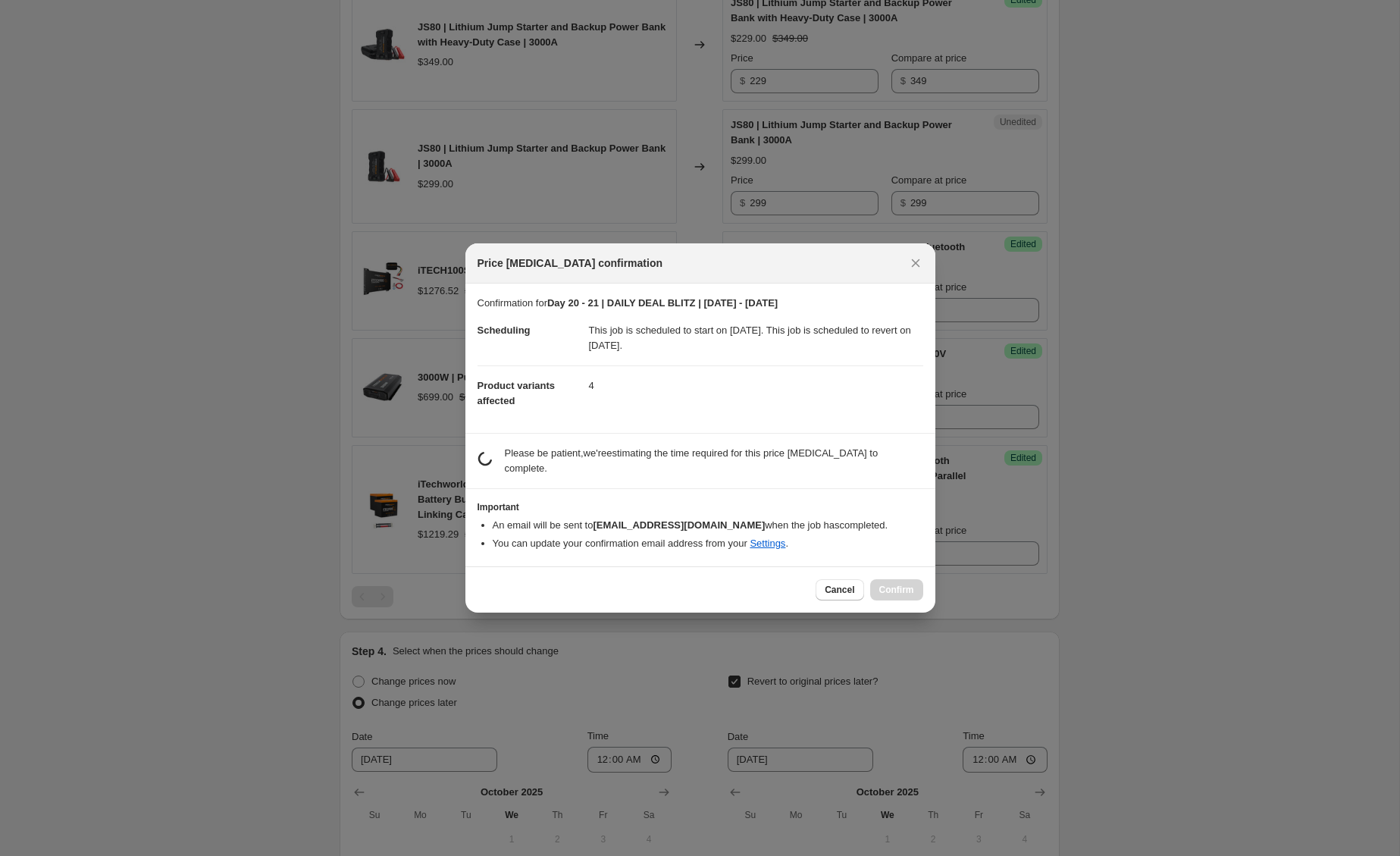
scroll to position [0, 0]
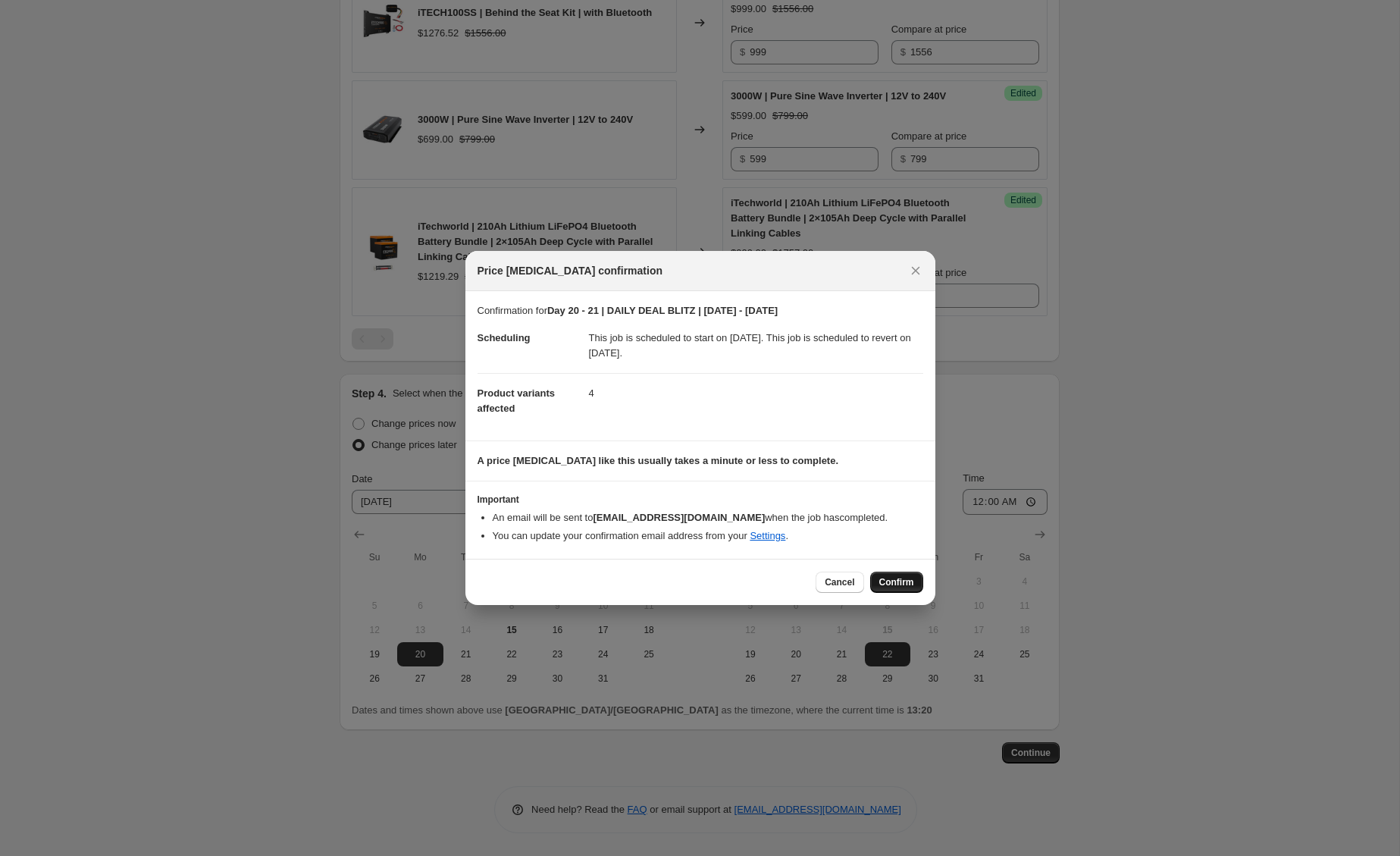
click at [906, 581] on span "Confirm" at bounding box center [897, 582] width 35 height 12
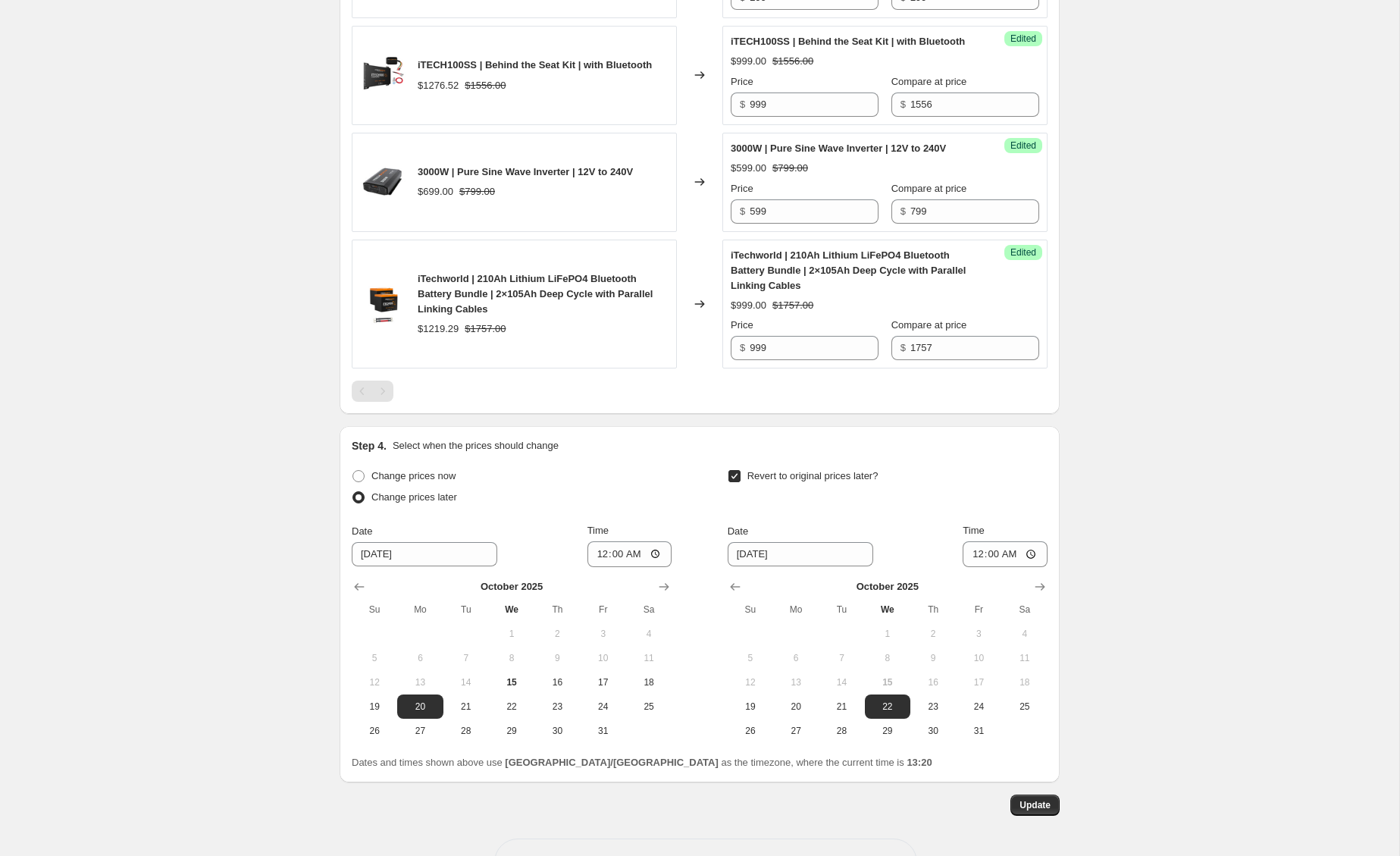
scroll to position [950, 0]
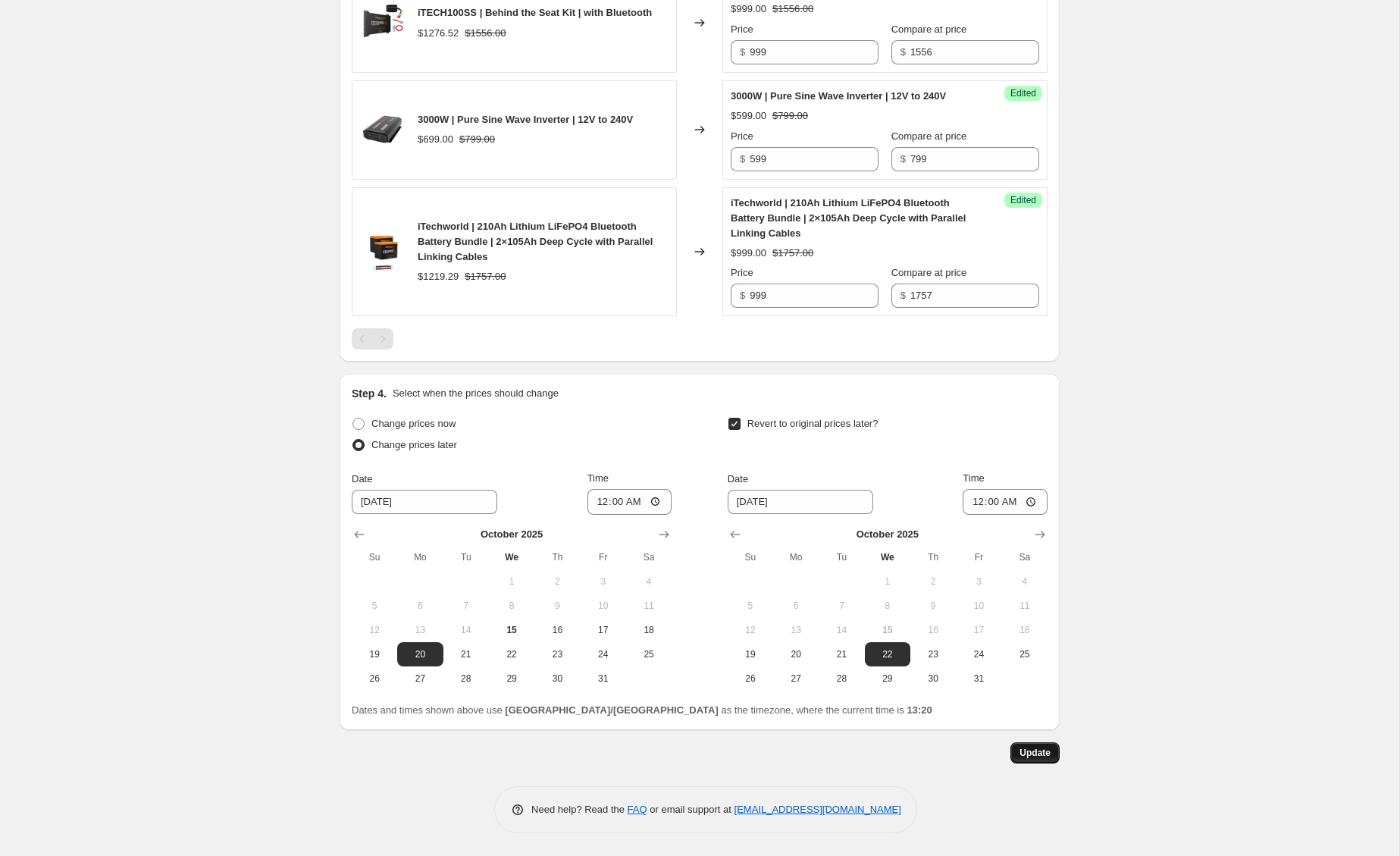
click at [1033, 754] on span "Update" at bounding box center [1035, 753] width 31 height 12
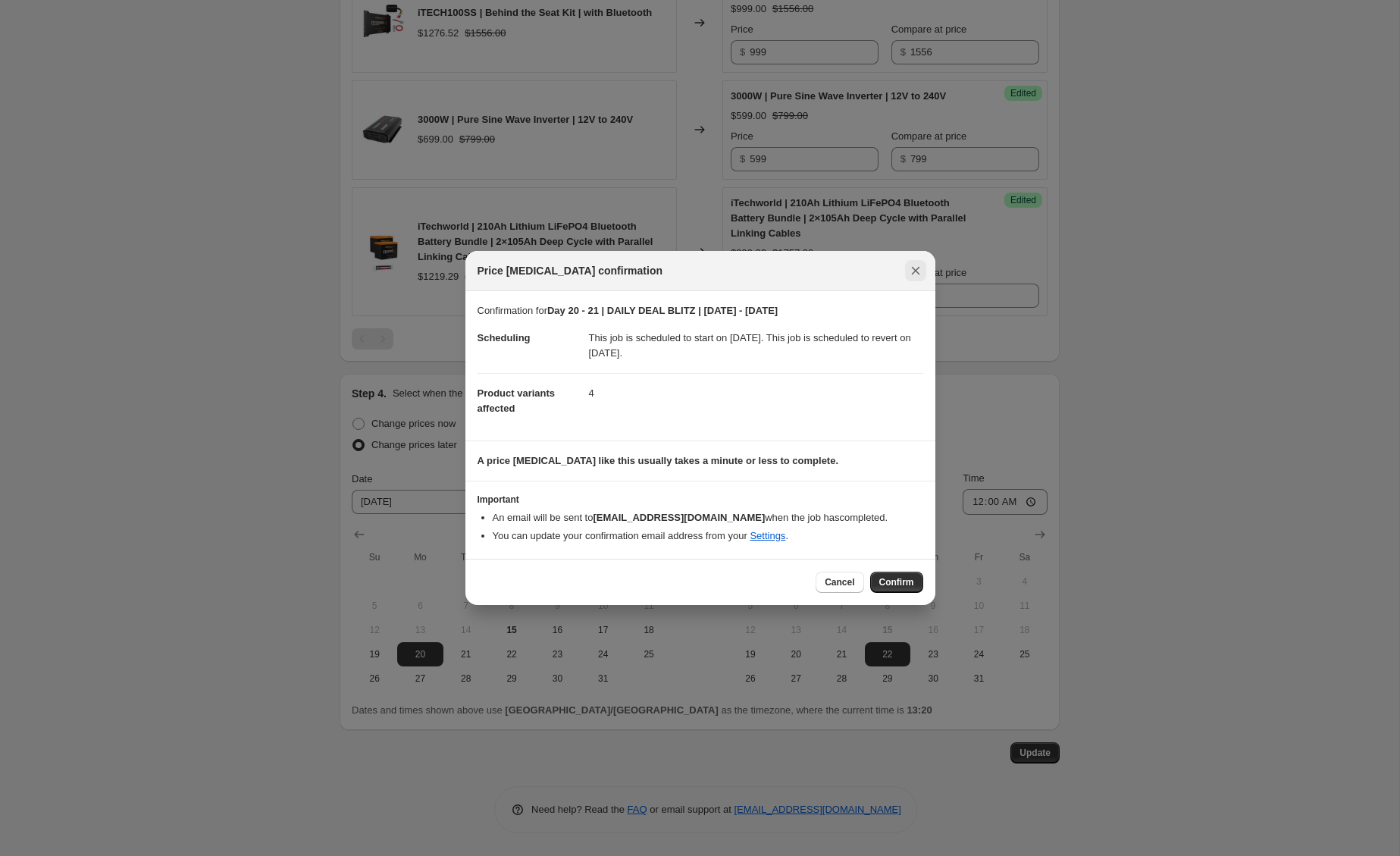
click at [914, 269] on icon "Close" at bounding box center [915, 270] width 9 height 9
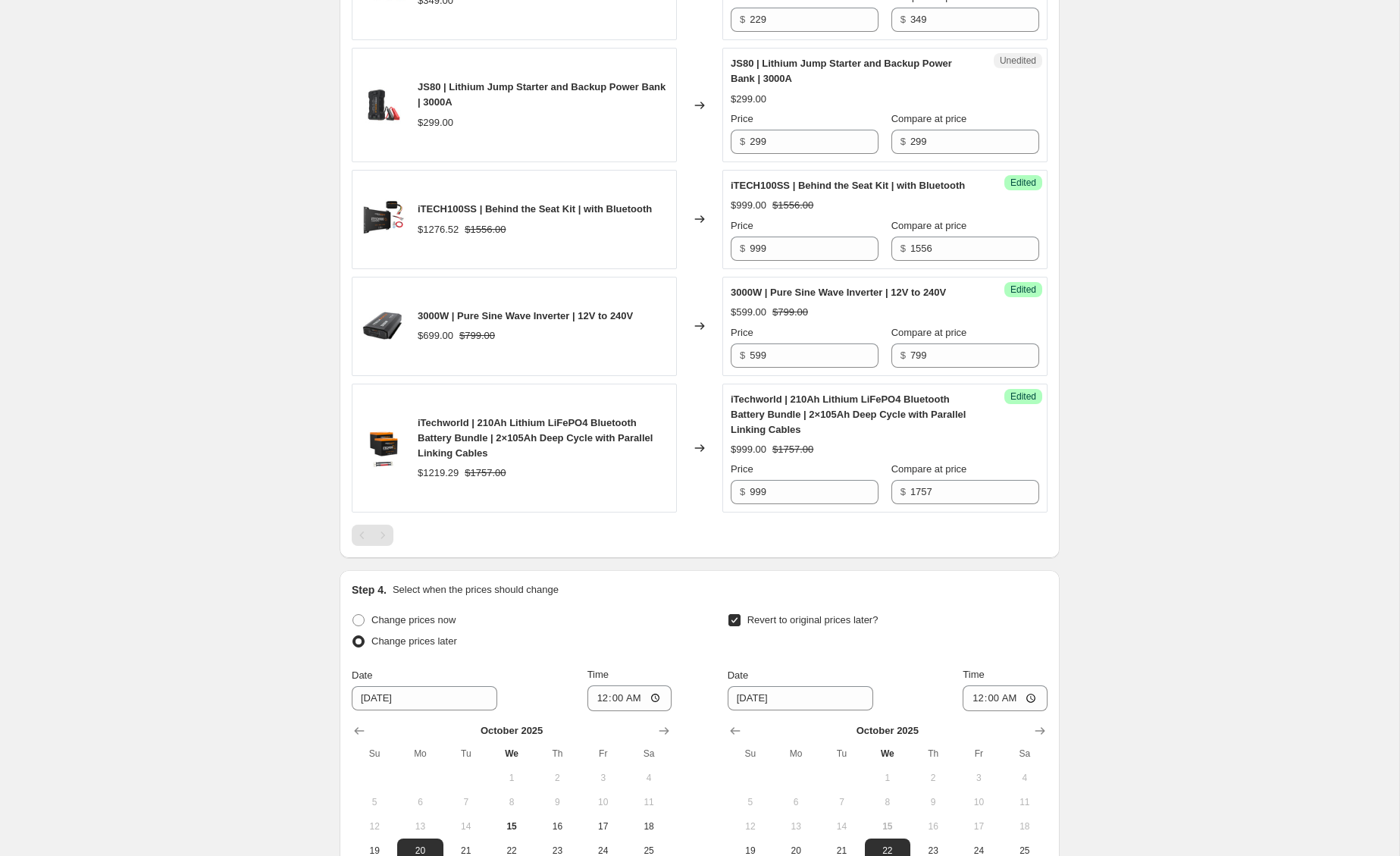
scroll to position [641, 0]
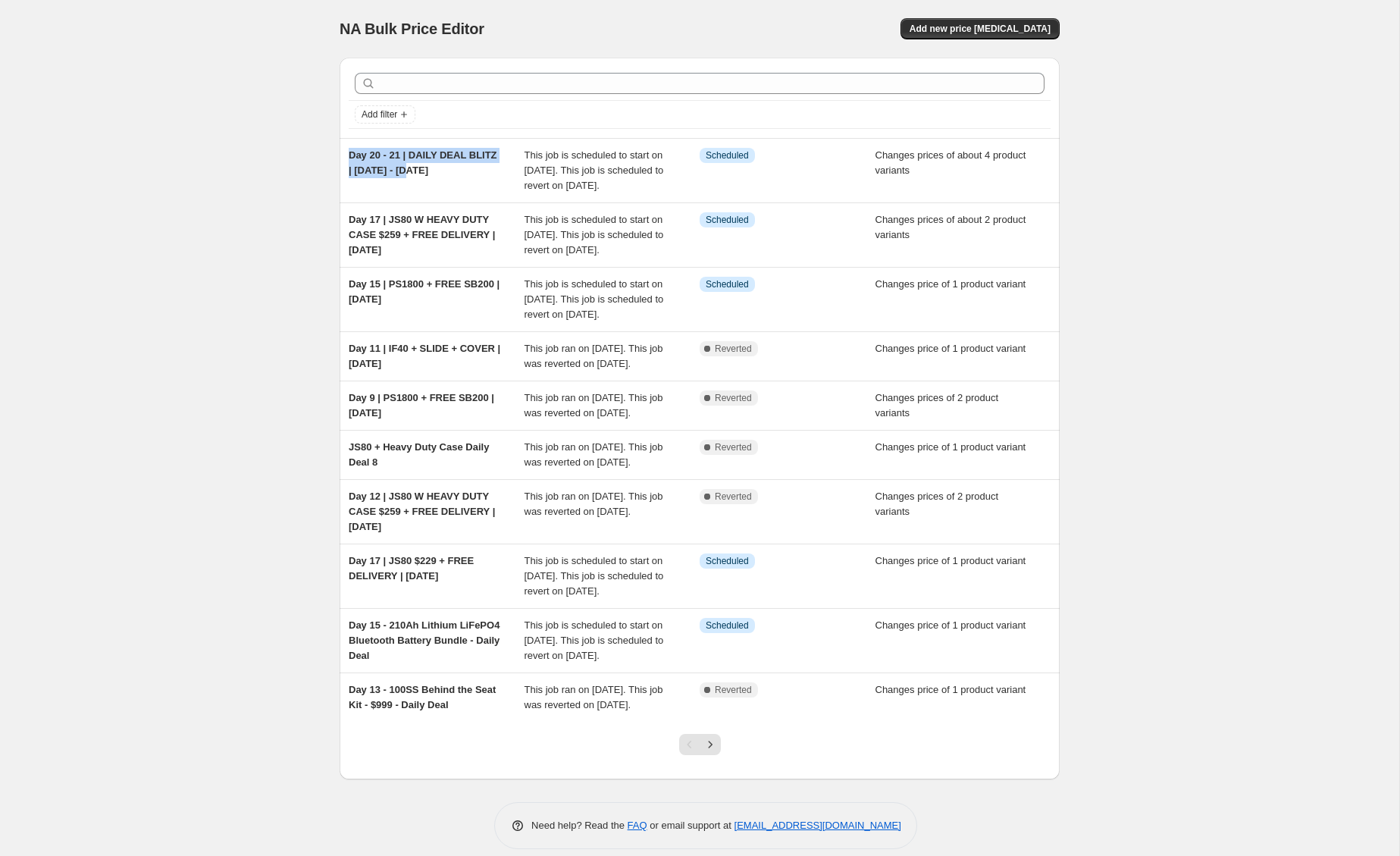
drag, startPoint x: 412, startPoint y: 170, endPoint x: 338, endPoint y: 158, distance: 75.0
click at [338, 158] on div "Add filter Day 20 - 21 | DAILY DEAL BLITZ | [DATE] - [DATE] This job is schedul…" at bounding box center [693, 413] width 732 height 734
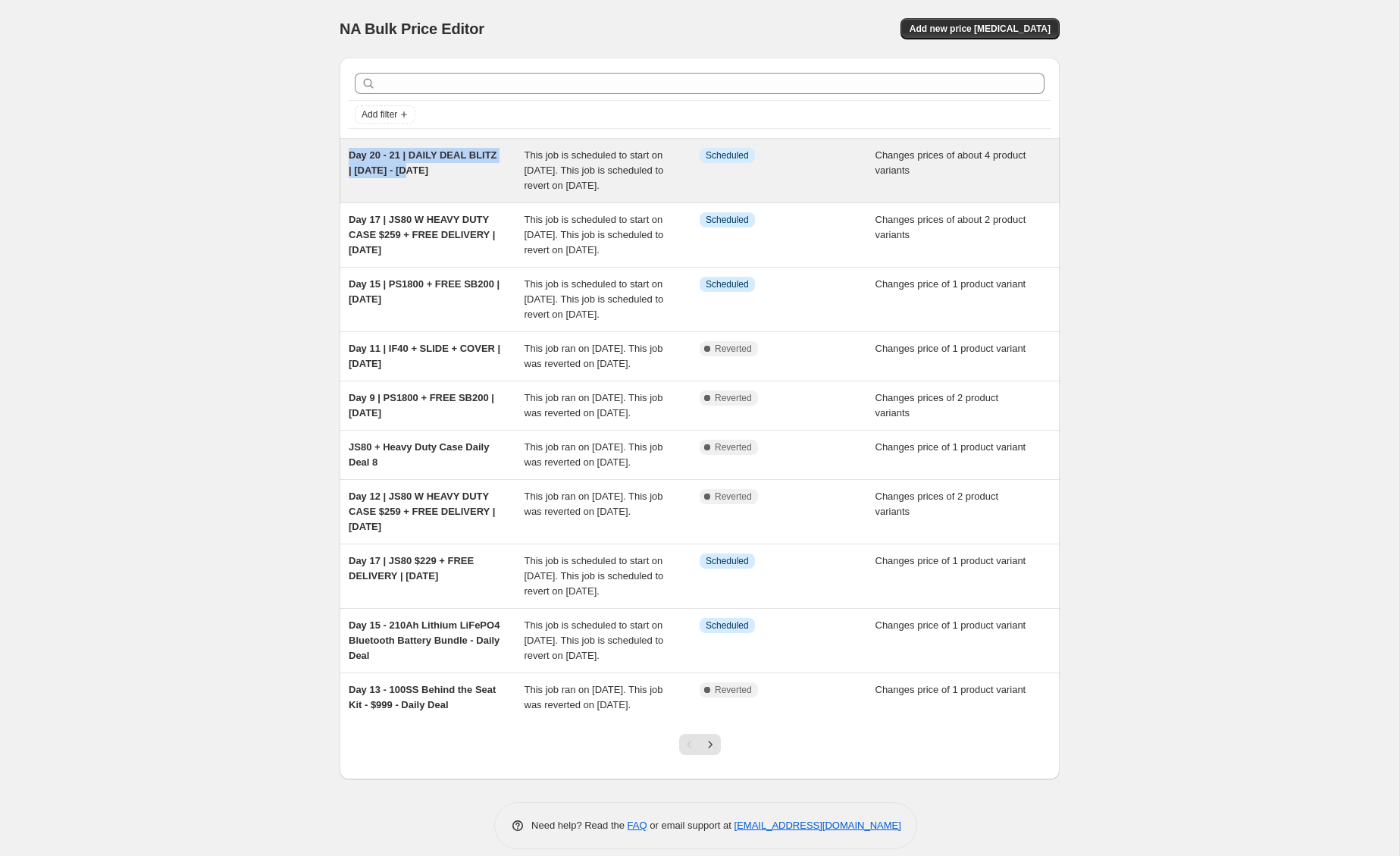
copy span "Day 20 - 21 | DAILY DEAL BLITZ | [DATE] - [DATE]"
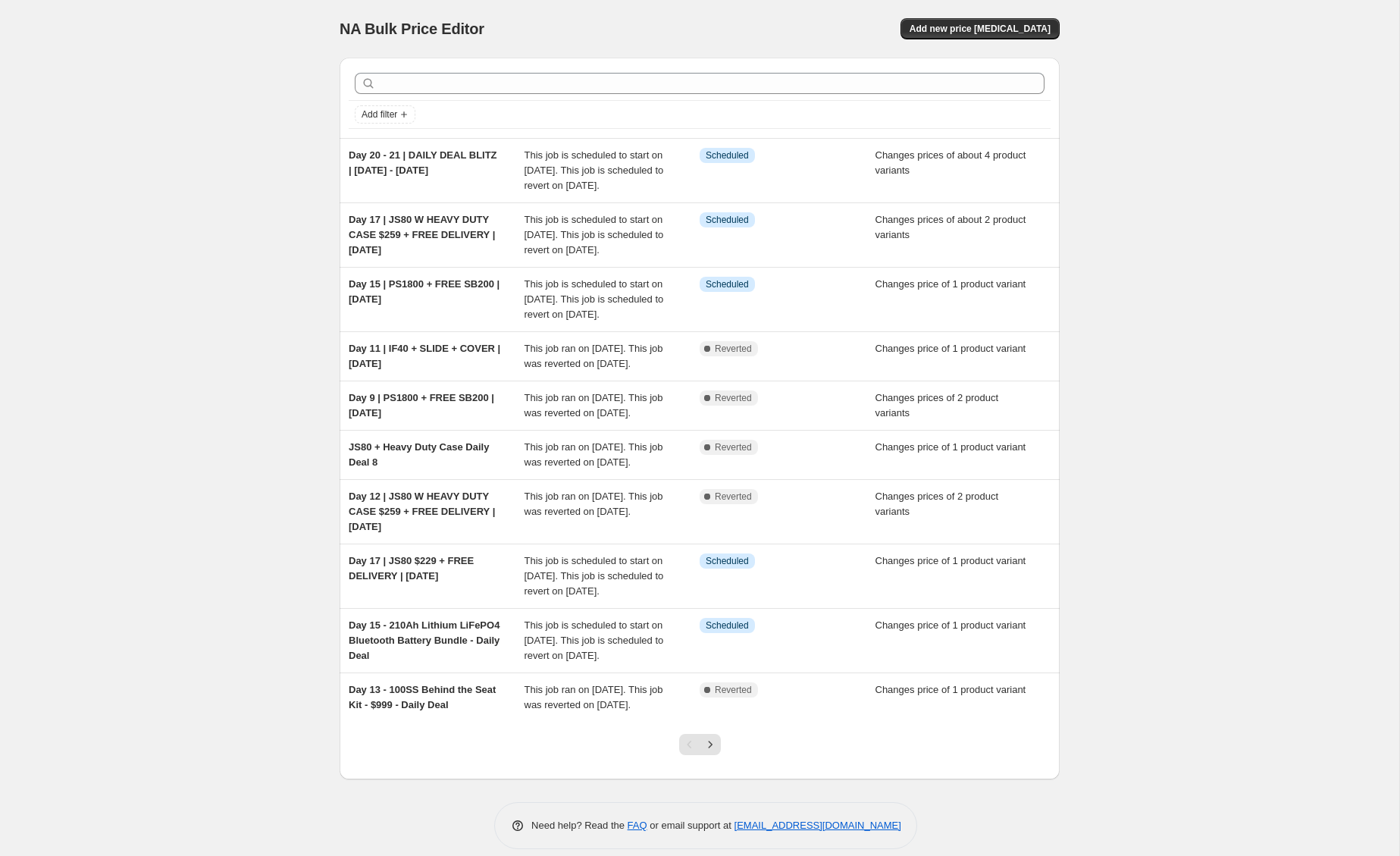
drag, startPoint x: 1108, startPoint y: 148, endPoint x: 1057, endPoint y: 93, distance: 75.0
click at [1107, 147] on div "NA Bulk Price Editor. This page is ready NA Bulk Price Editor Add new price cha…" at bounding box center [699, 435] width 1399 height 872
click at [1012, 19] on button "Add new price [MEDICAL_DATA]" at bounding box center [979, 29] width 159 height 21
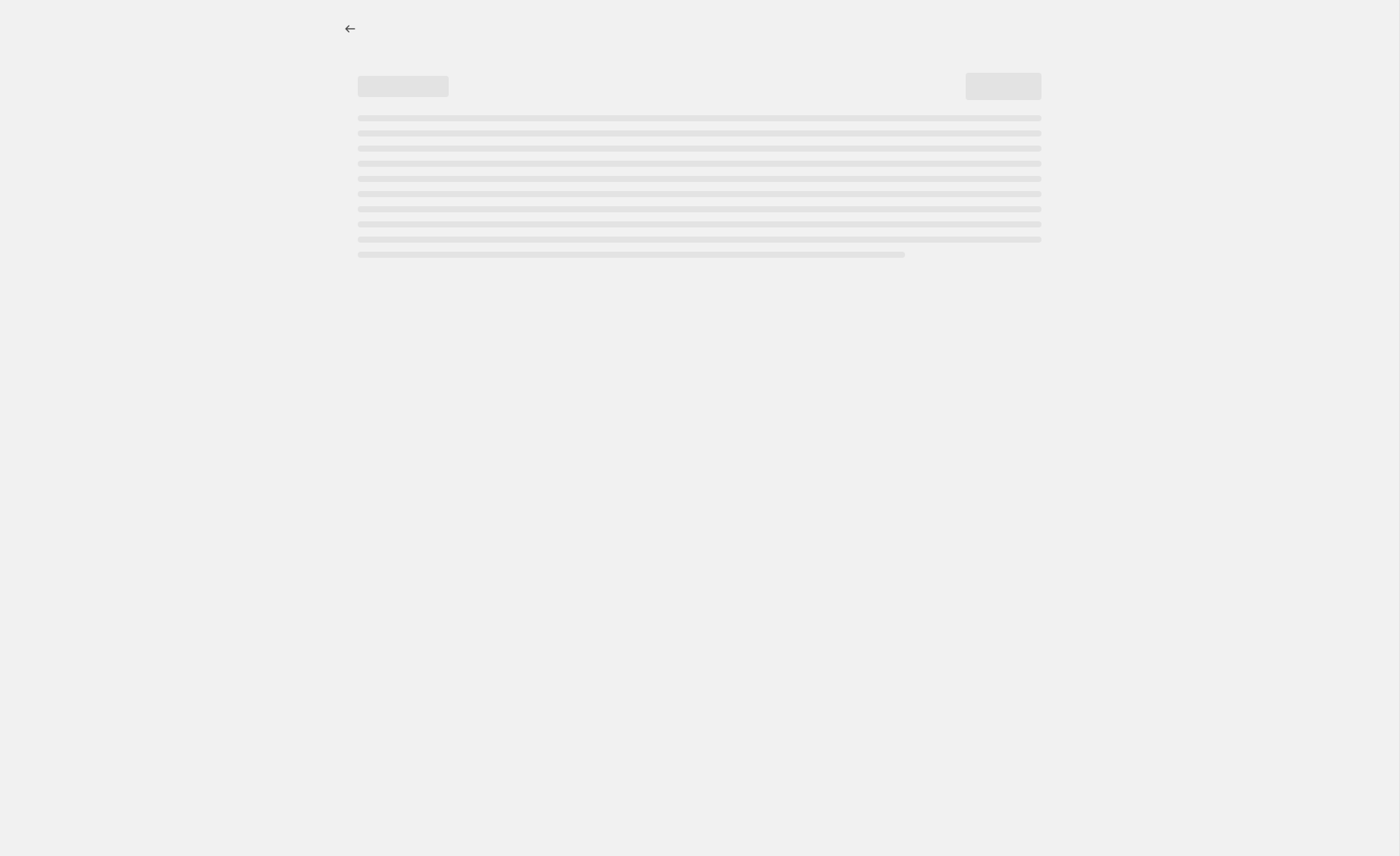
select select "percentage"
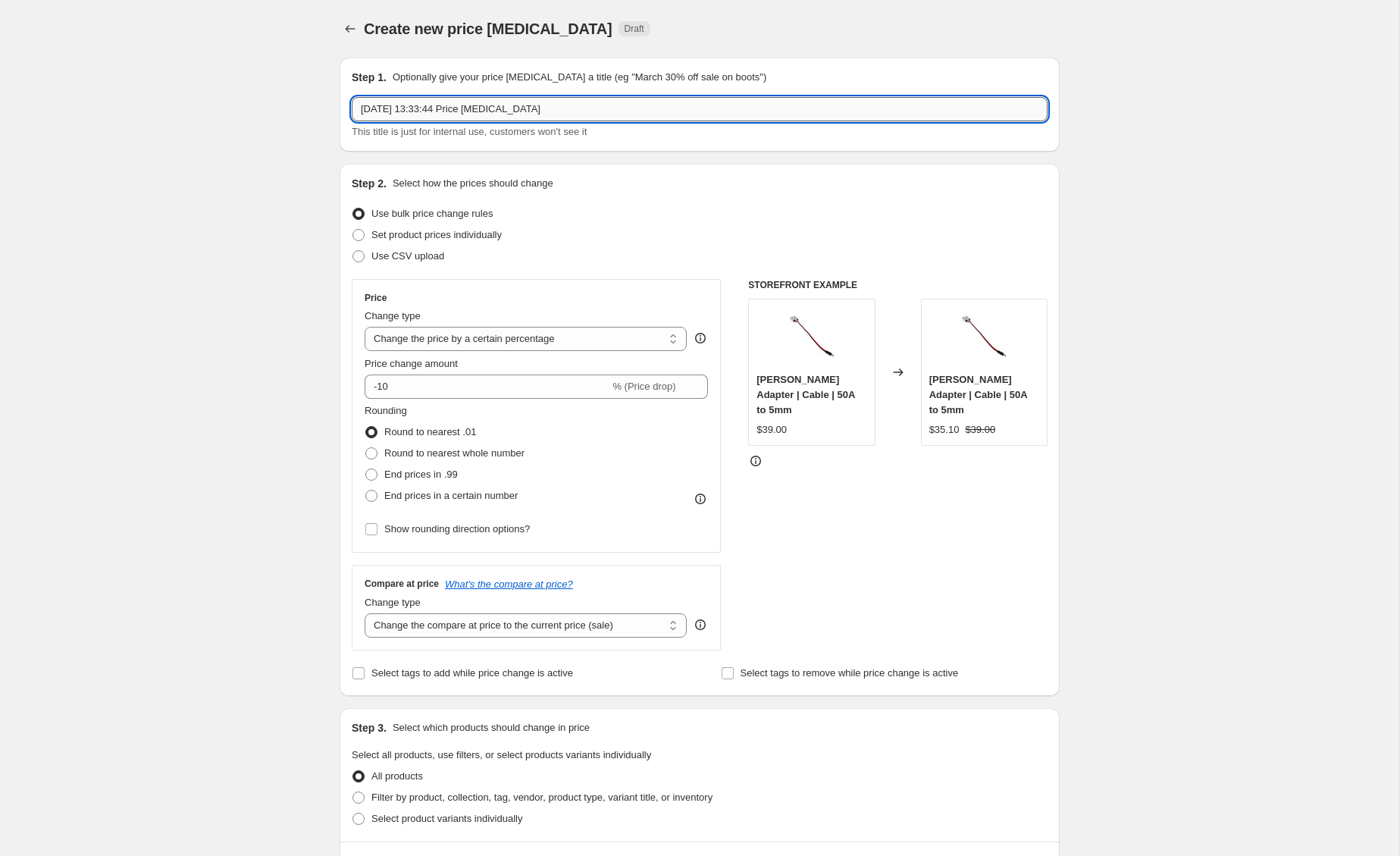
click at [481, 116] on input "15 Oct 2025, 13:33:44 Price change job" at bounding box center [699, 108] width 696 height 24
paste input "Day 20 - 21 | DAILY DEAL BLITZ | [DATE] - [DATE]"
click at [408, 107] on input "Day 20 - 21 | DAILY DEAL BLITZ | [DATE] - [DATE]" at bounding box center [699, 108] width 696 height 24
type input "Day 17 | DAILY DEAL 16 | Oct 17"
click at [246, 326] on div "Create new price change job. This page is ready Create new price change job Dra…" at bounding box center [699, 762] width 1399 height 1525
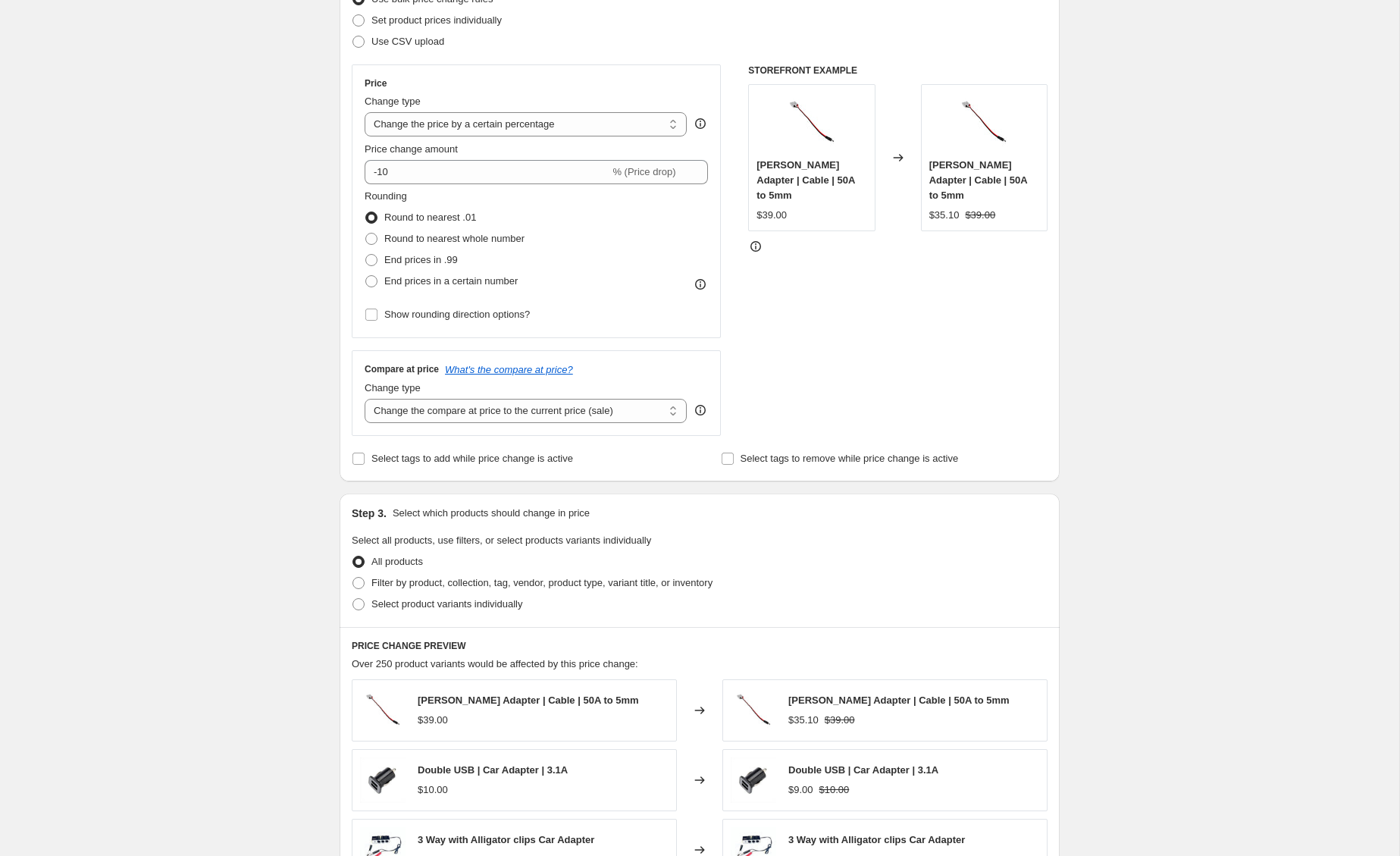
scroll to position [310, 0]
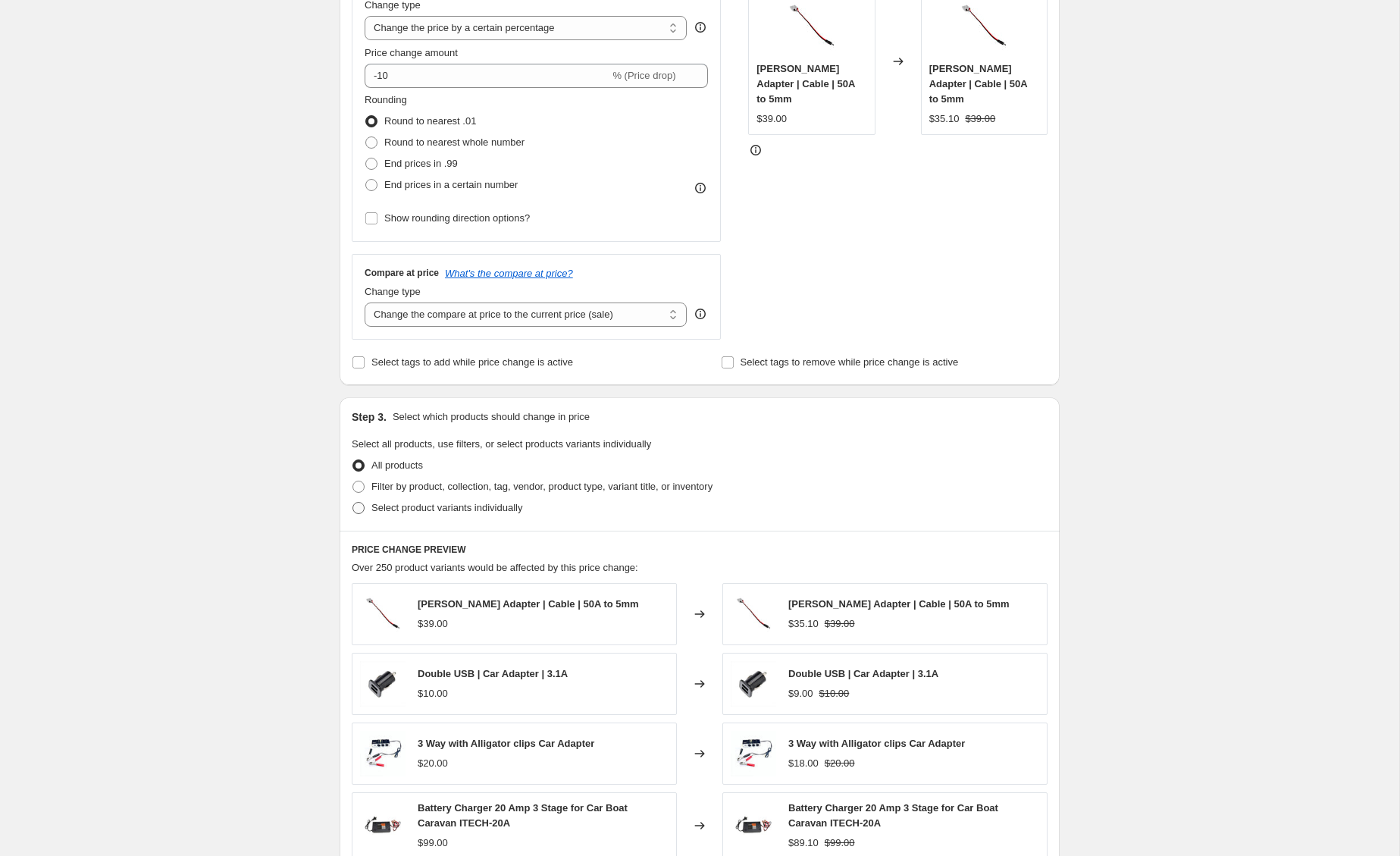
click at [438, 517] on label "Select product variants individually" at bounding box center [436, 508] width 171 height 21
click at [353, 503] on input "Select product variants individually" at bounding box center [352, 502] width 1 height 1
radio input "true"
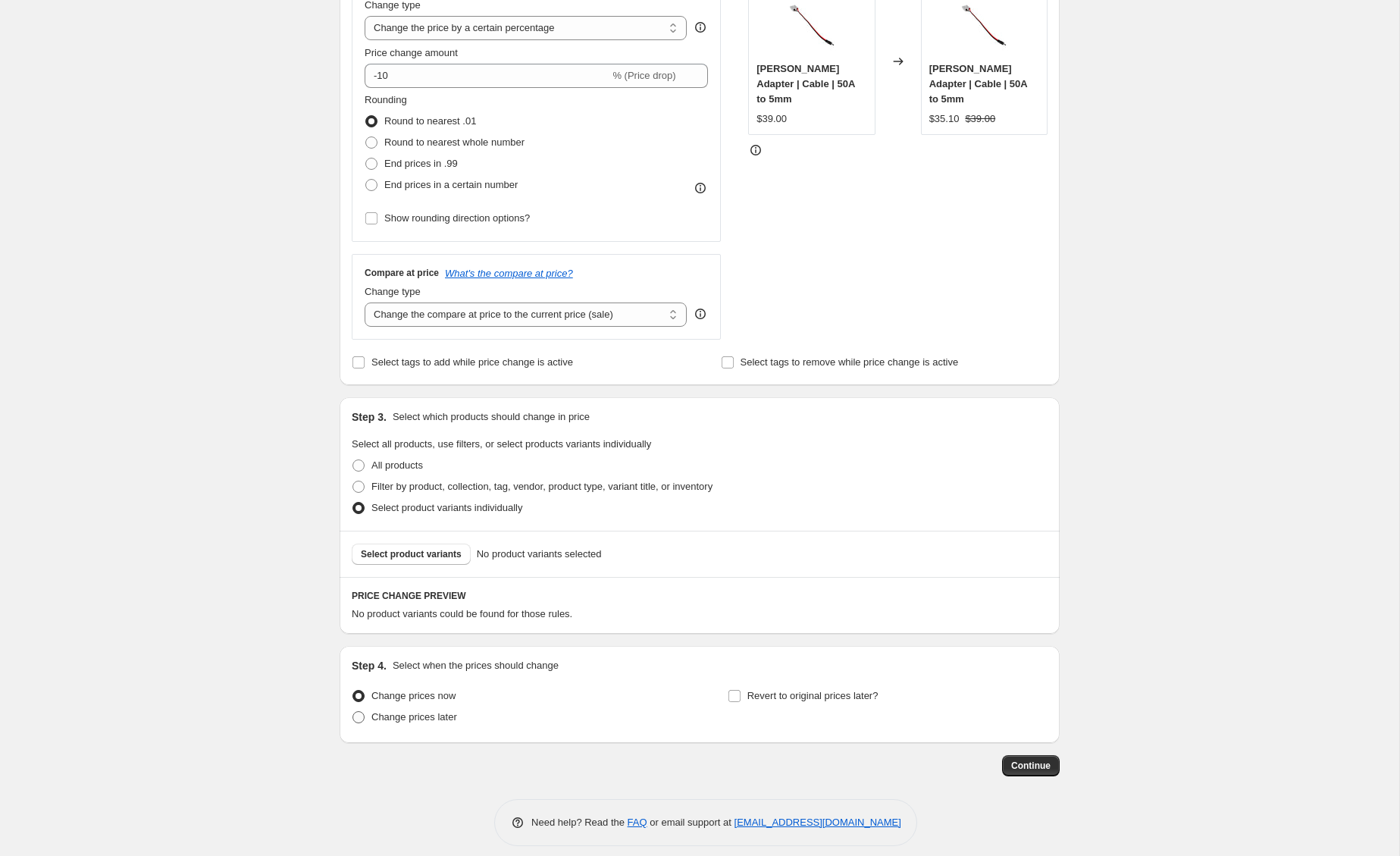
click at [430, 721] on span "Change prices later" at bounding box center [414, 716] width 86 height 12
click at [353, 712] on input "Change prices later" at bounding box center [352, 711] width 1 height 1
radio input "true"
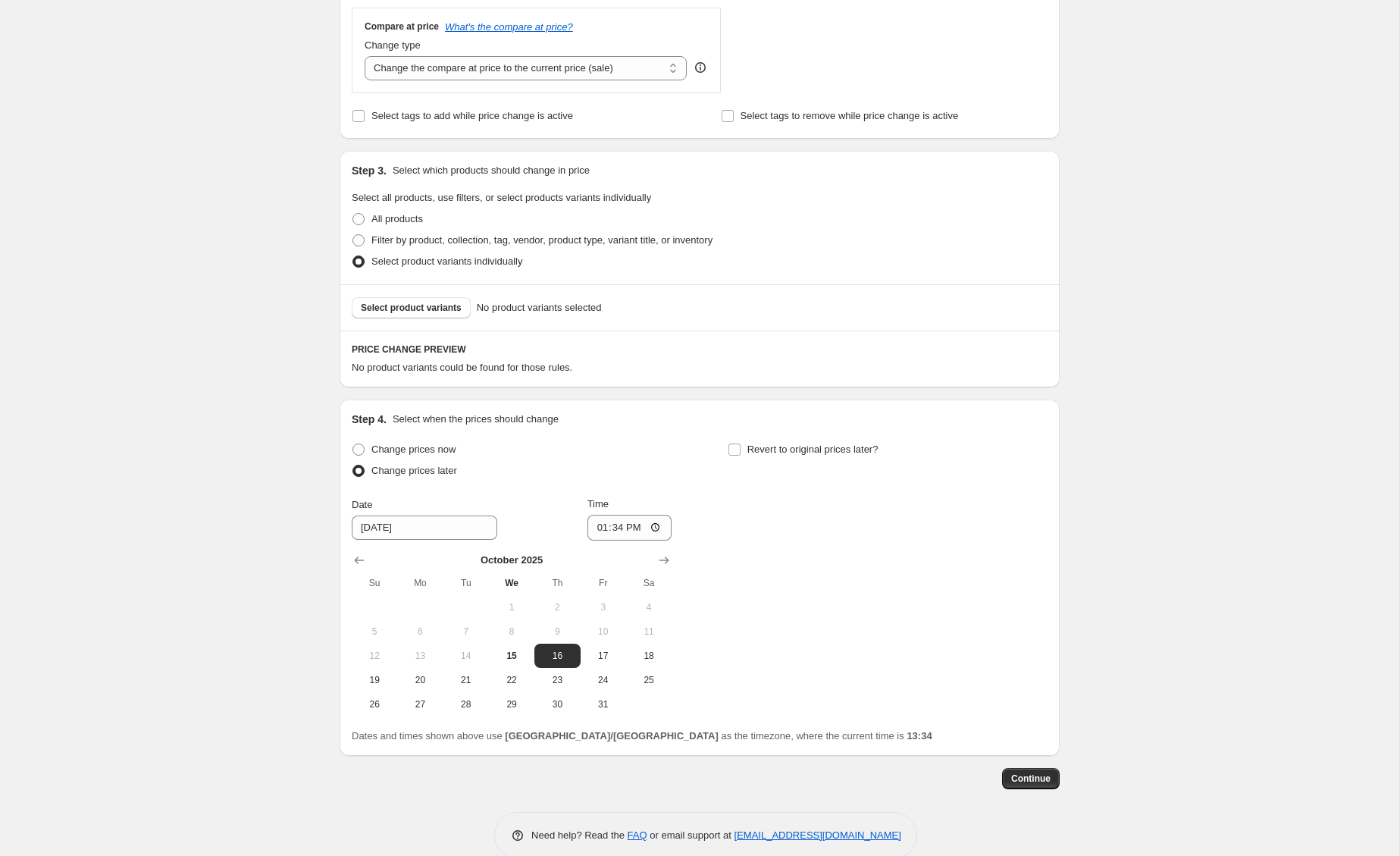
scroll to position [583, 0]
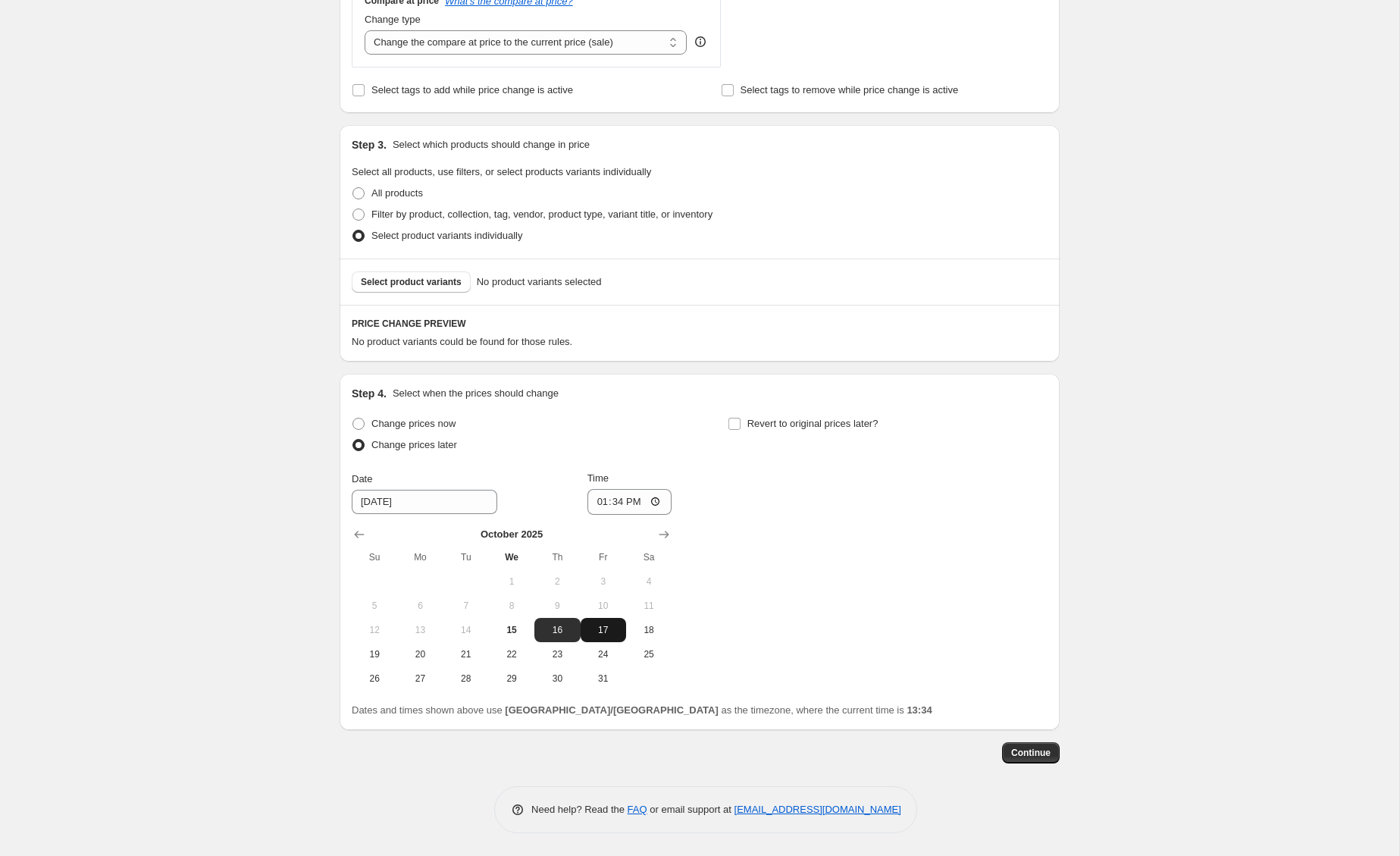
click at [601, 634] on span "17" at bounding box center [603, 630] width 33 height 12
type input "10/17/2025"
click at [598, 504] on input "13:34" at bounding box center [630, 502] width 85 height 25
click at [629, 500] on input "12:00" at bounding box center [630, 502] width 85 height 25
type input "00:00"
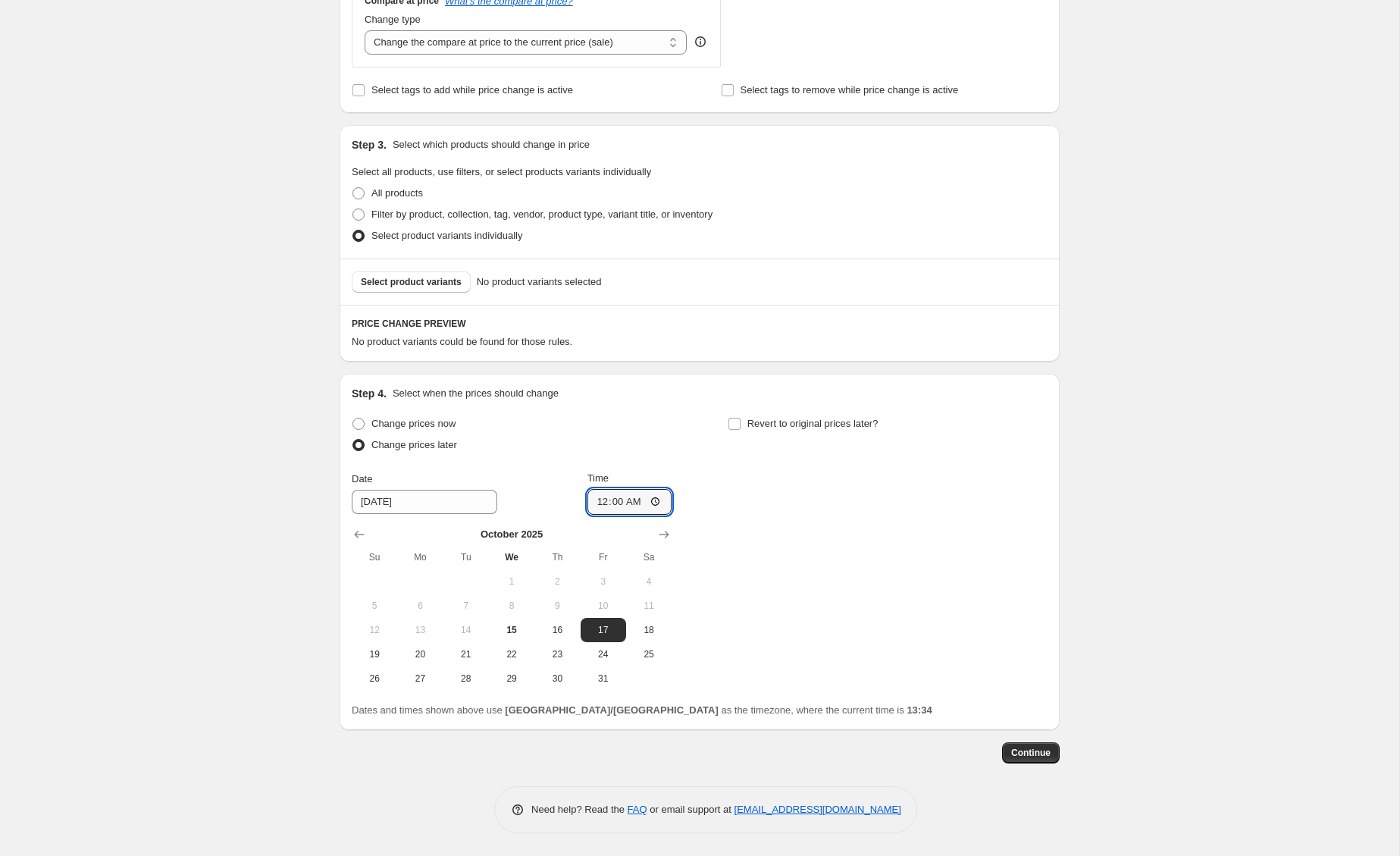
click at [798, 487] on div "Change prices now Change prices later Date 10/17/2025 Time 00:00 October 2025 S…" at bounding box center [699, 551] width 696 height 277
click at [752, 426] on span "Revert to original prices later?" at bounding box center [813, 424] width 131 height 12
click at [741, 426] on input "Revert to original prices later?" at bounding box center [734, 424] width 12 height 12
checkbox input "true"
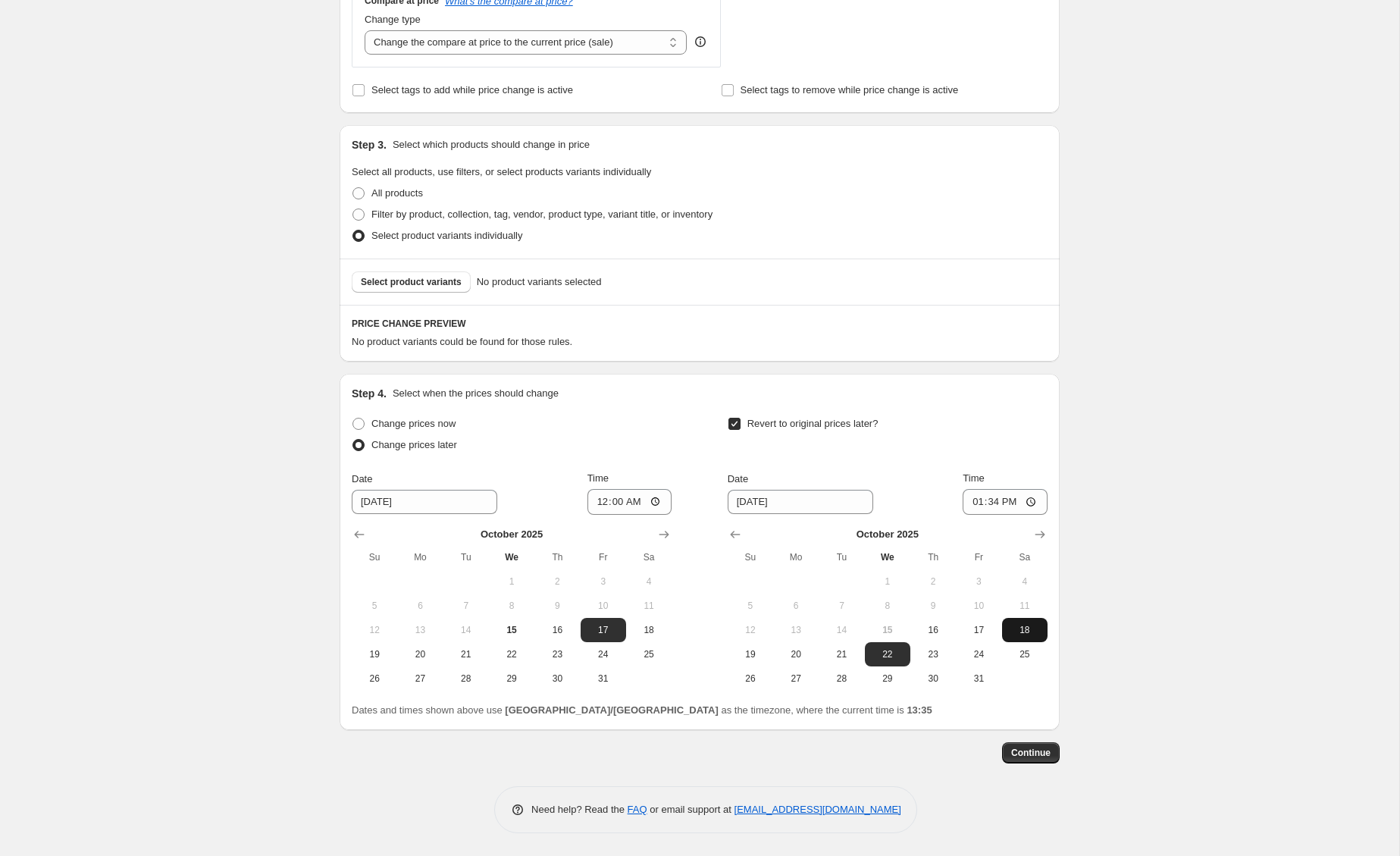
click at [1016, 632] on span "18" at bounding box center [1025, 630] width 33 height 12
type input "[DATE]"
click at [975, 504] on input "13:34" at bounding box center [1005, 502] width 85 height 25
click at [1019, 504] on input "12:00" at bounding box center [1005, 502] width 85 height 25
click at [1011, 504] on input "12:00" at bounding box center [1005, 502] width 85 height 25
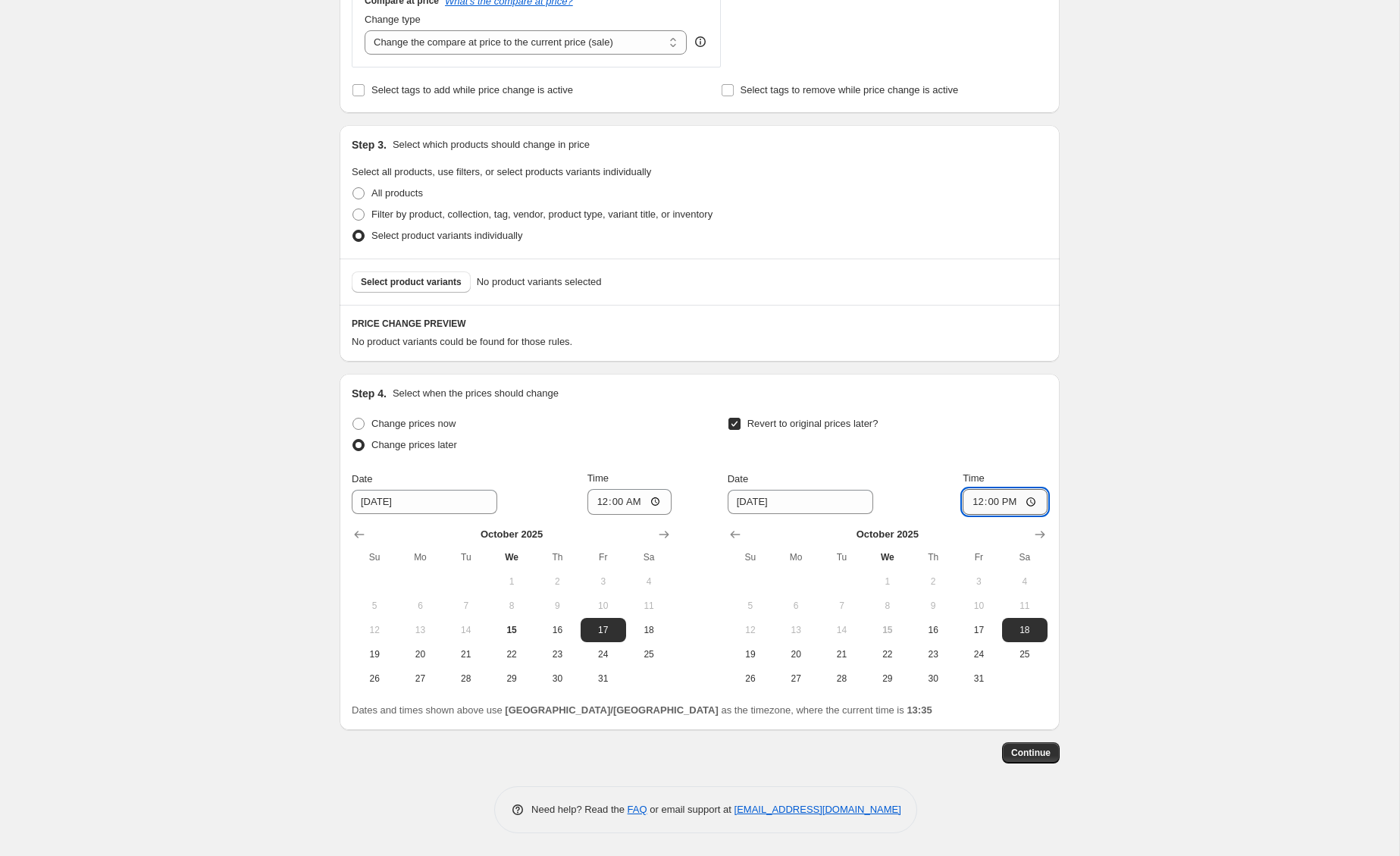
type input "00:00"
click at [1168, 538] on div "Create new price change job. This page is ready Create new price change job Dra…" at bounding box center [699, 137] width 1399 height 1439
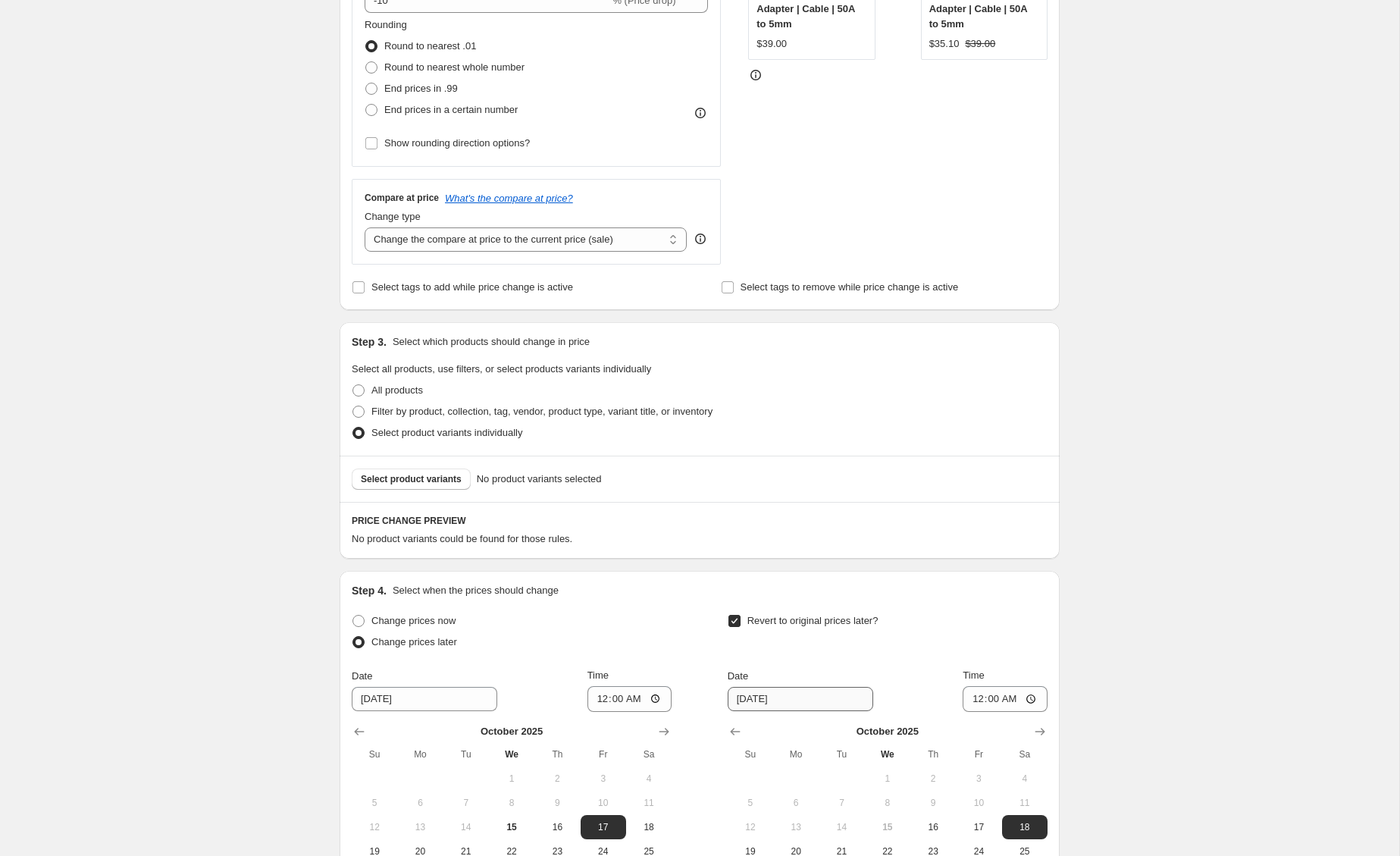
scroll to position [238, 0]
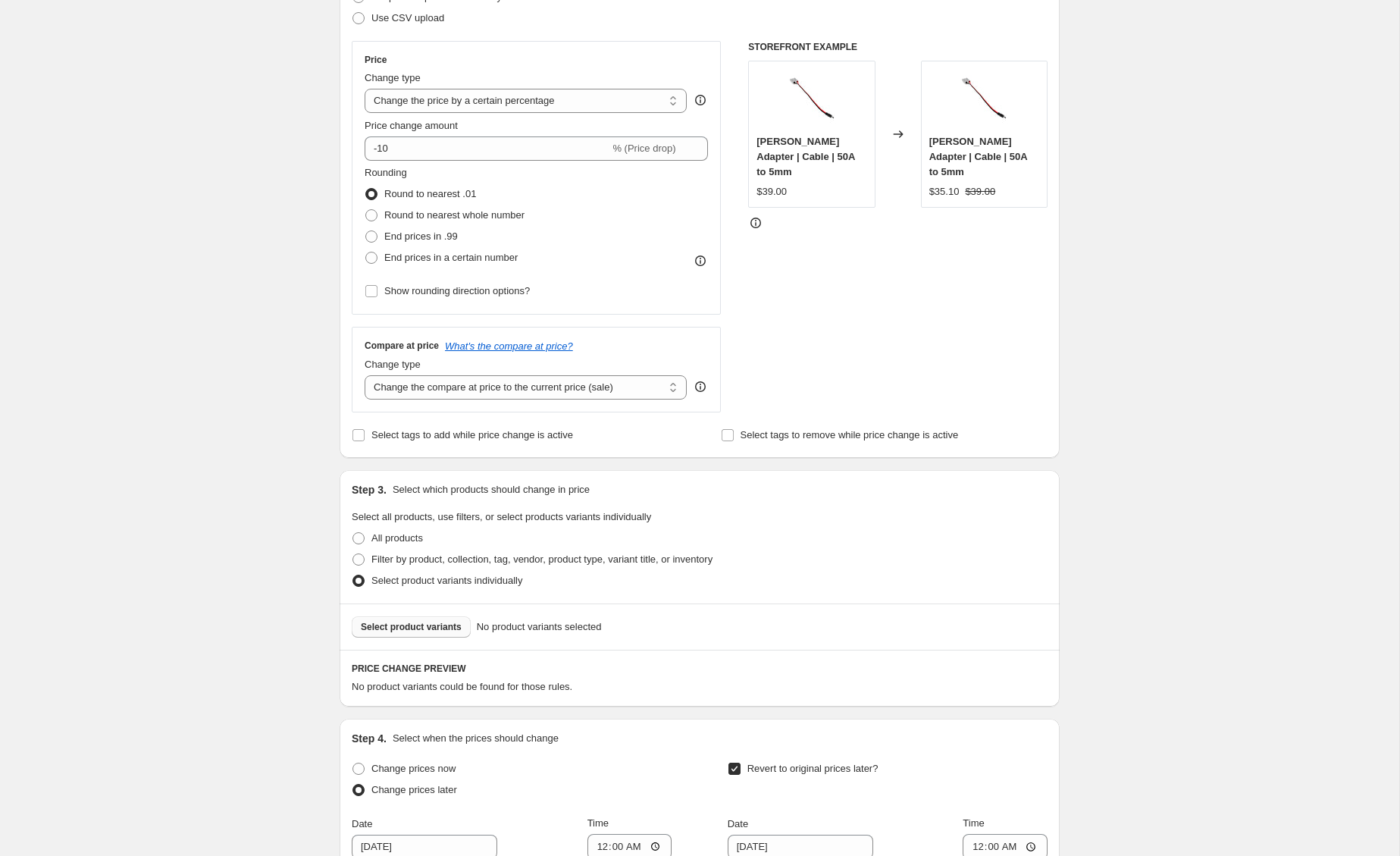
click at [432, 634] on button "Select product variants" at bounding box center [411, 627] width 119 height 21
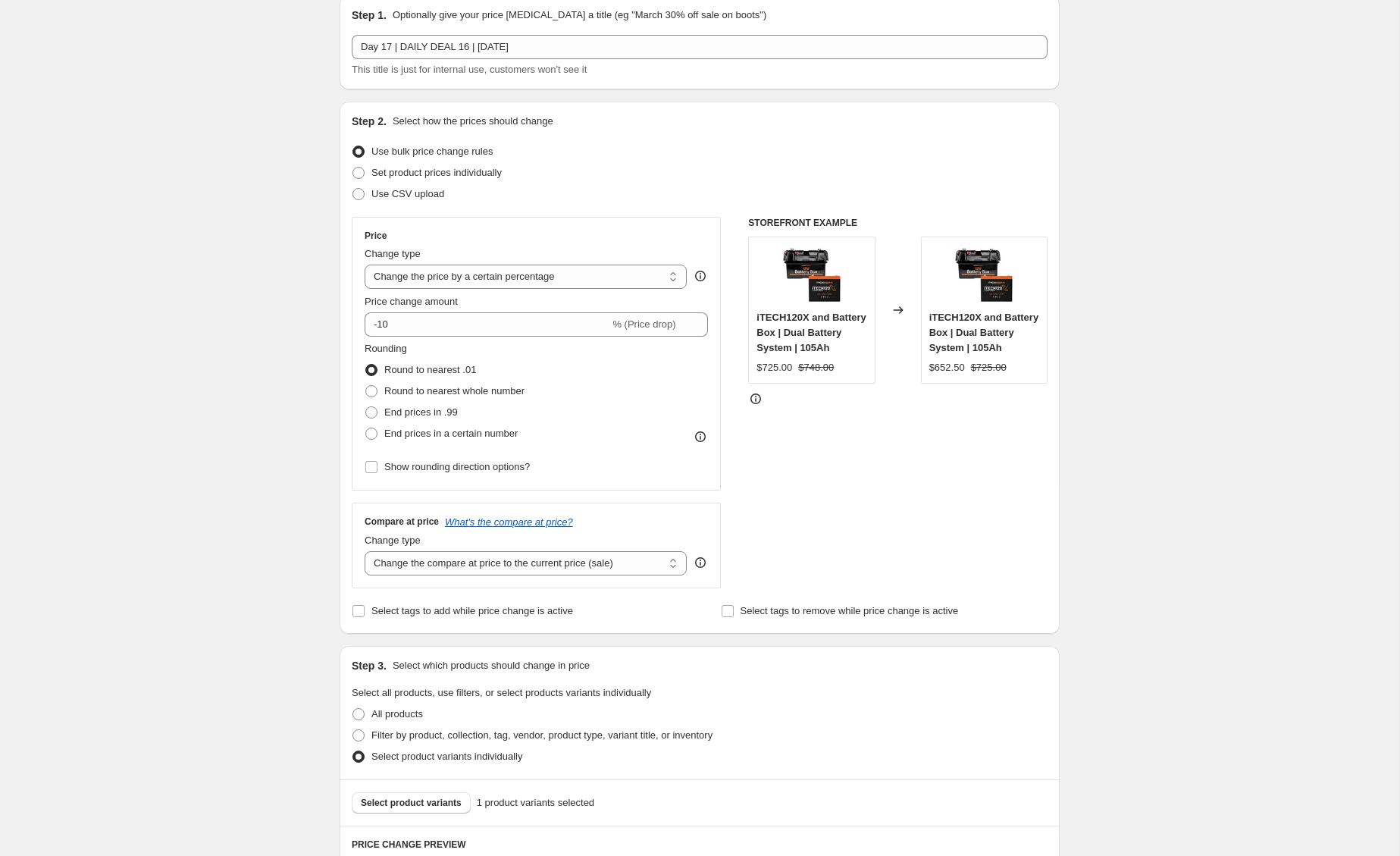
scroll to position [0, 0]
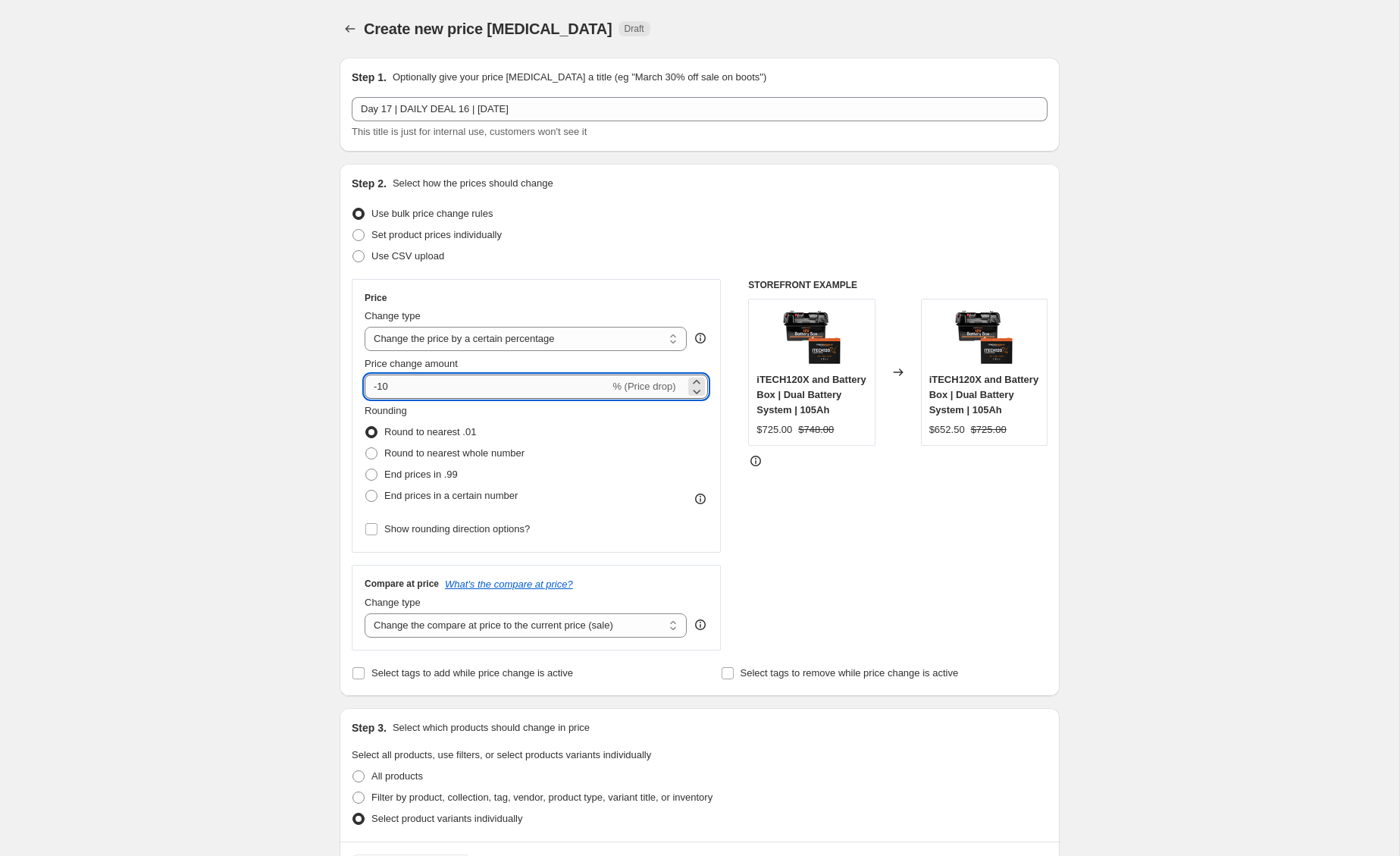
click at [497, 391] on input "-10" at bounding box center [487, 387] width 245 height 24
click at [518, 345] on select "Change the price to a certain amount Change the price by a certain amount Chang…" at bounding box center [526, 339] width 322 height 24
select select "to"
click at [365, 327] on select "Change the price to a certain amount Change the price by a certain amount Chang…" at bounding box center [526, 339] width 322 height 24
type input "80.00"
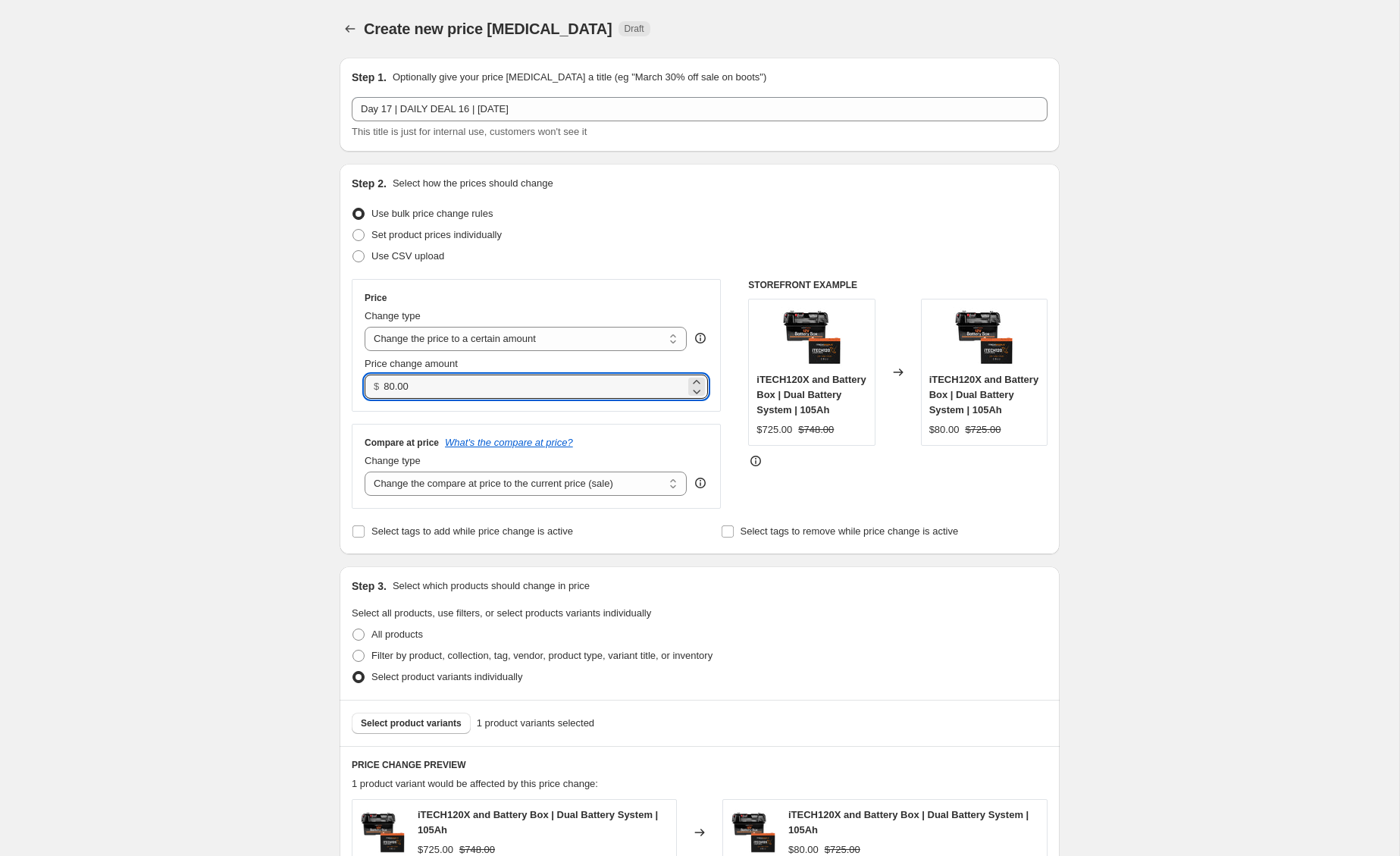
drag, startPoint x: 430, startPoint y: 385, endPoint x: 354, endPoint y: 377, distance: 76.4
click at [354, 377] on div "Price Change type Change the price to a certain amount Change the price by a ce…" at bounding box center [536, 346] width 369 height 133
click at [507, 382] on input "599" at bounding box center [534, 387] width 301 height 24
type input "599.00"
click at [1114, 413] on div "Create new price change job. This page is ready Create new price change job Dra…" at bounding box center [699, 703] width 1399 height 1406
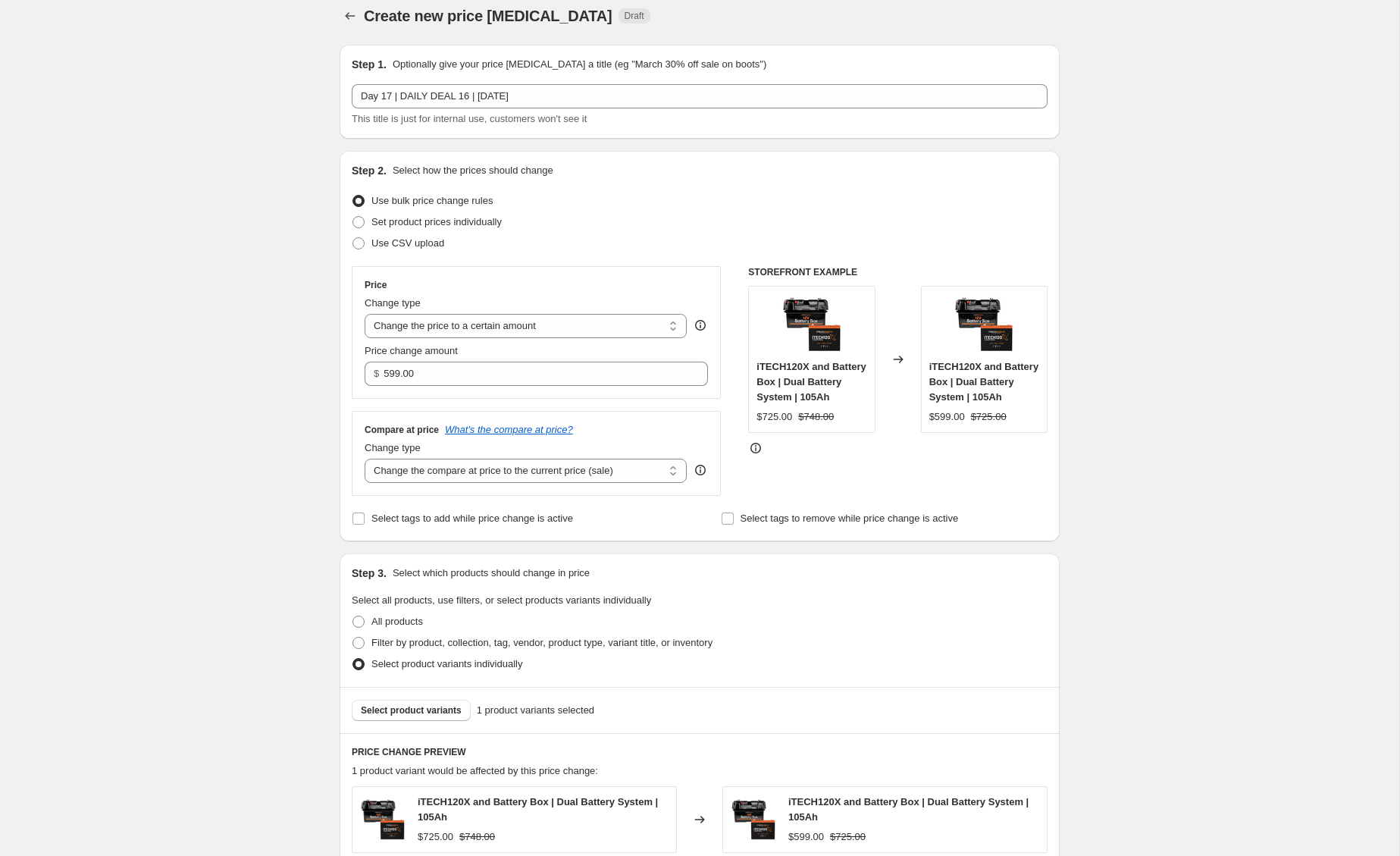
scroll to position [16, 0]
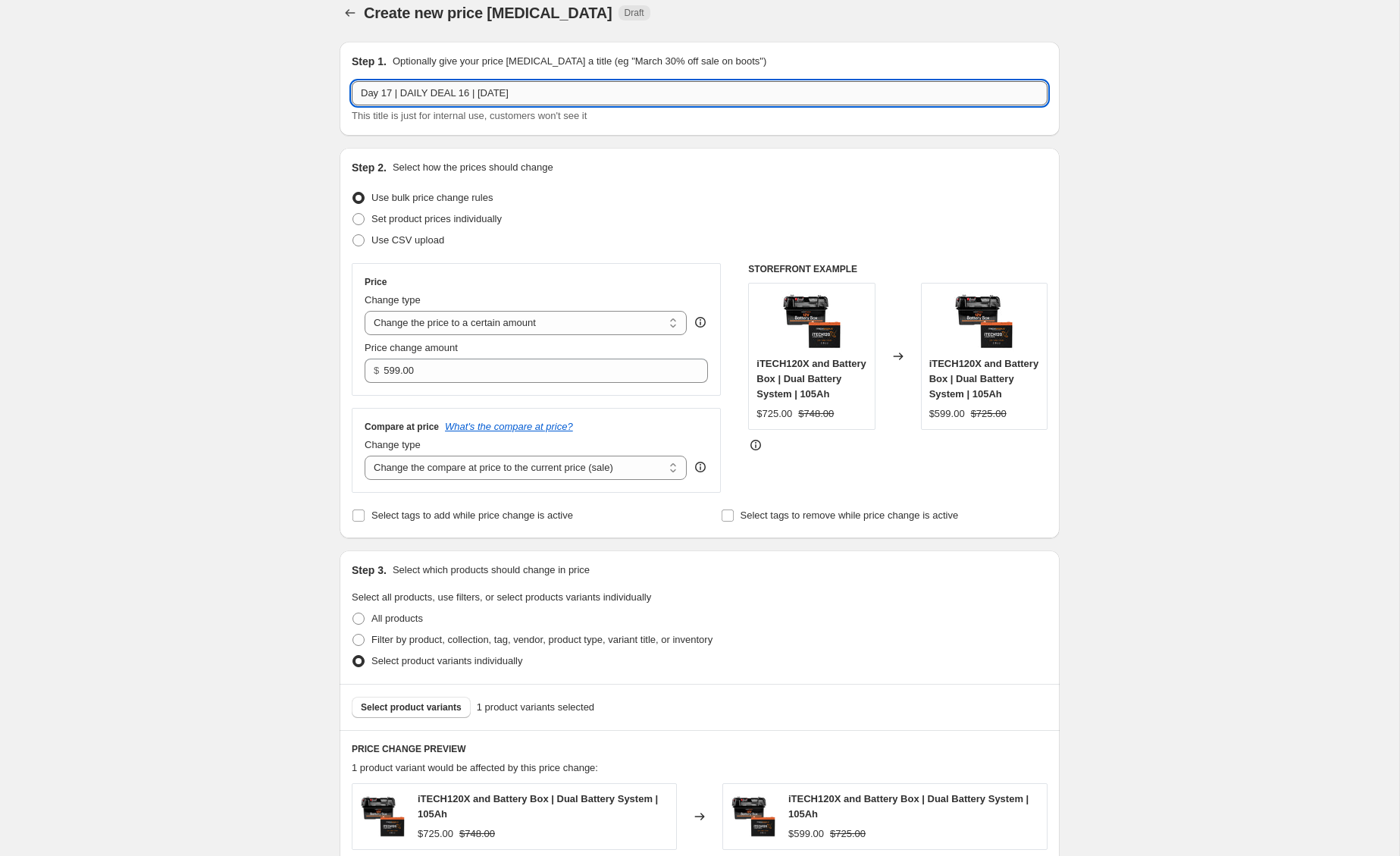
click at [622, 94] on input "Day 17 | DAILY DEAL 16 | Oct 17" at bounding box center [699, 93] width 696 height 24
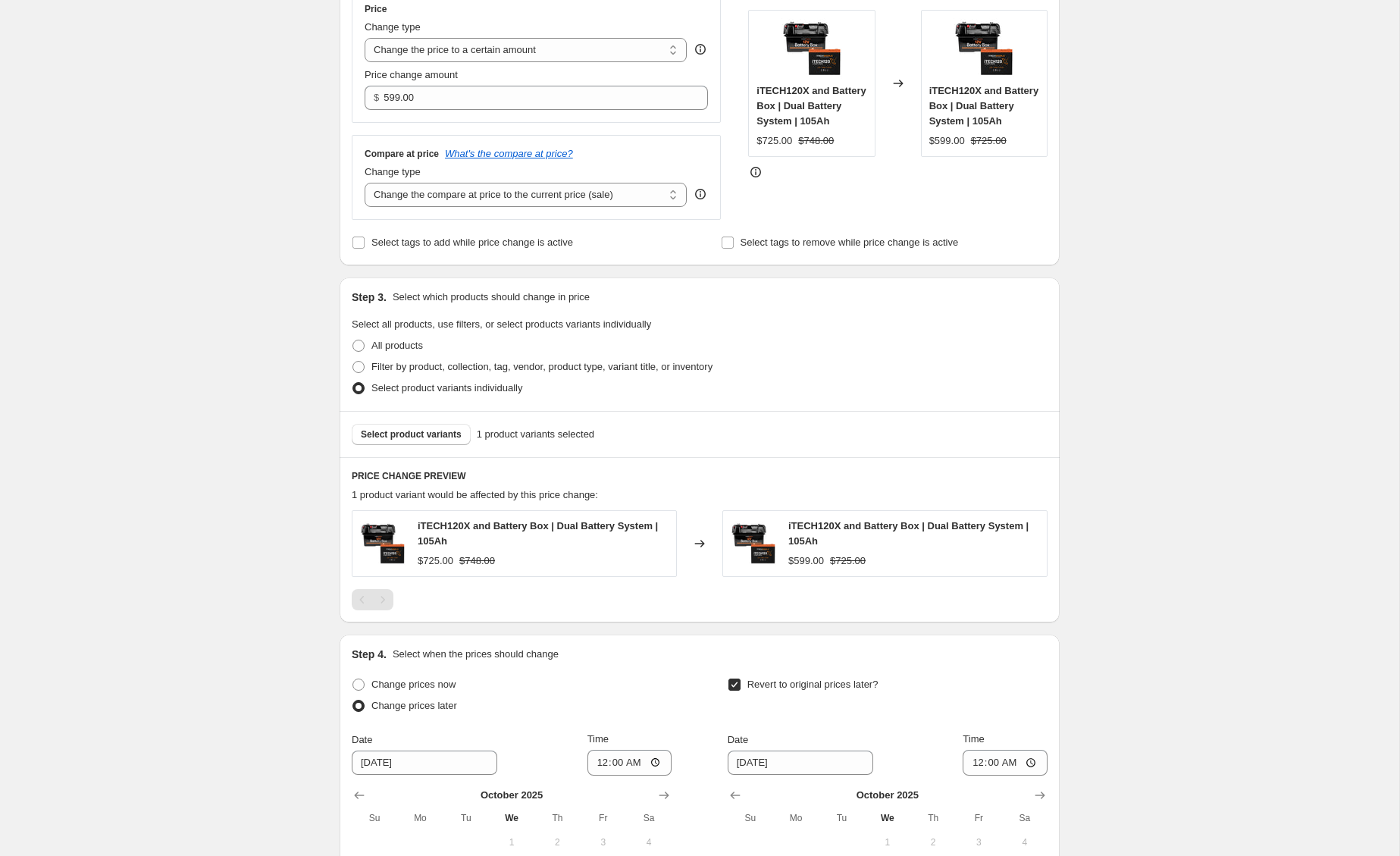
scroll to position [550, 0]
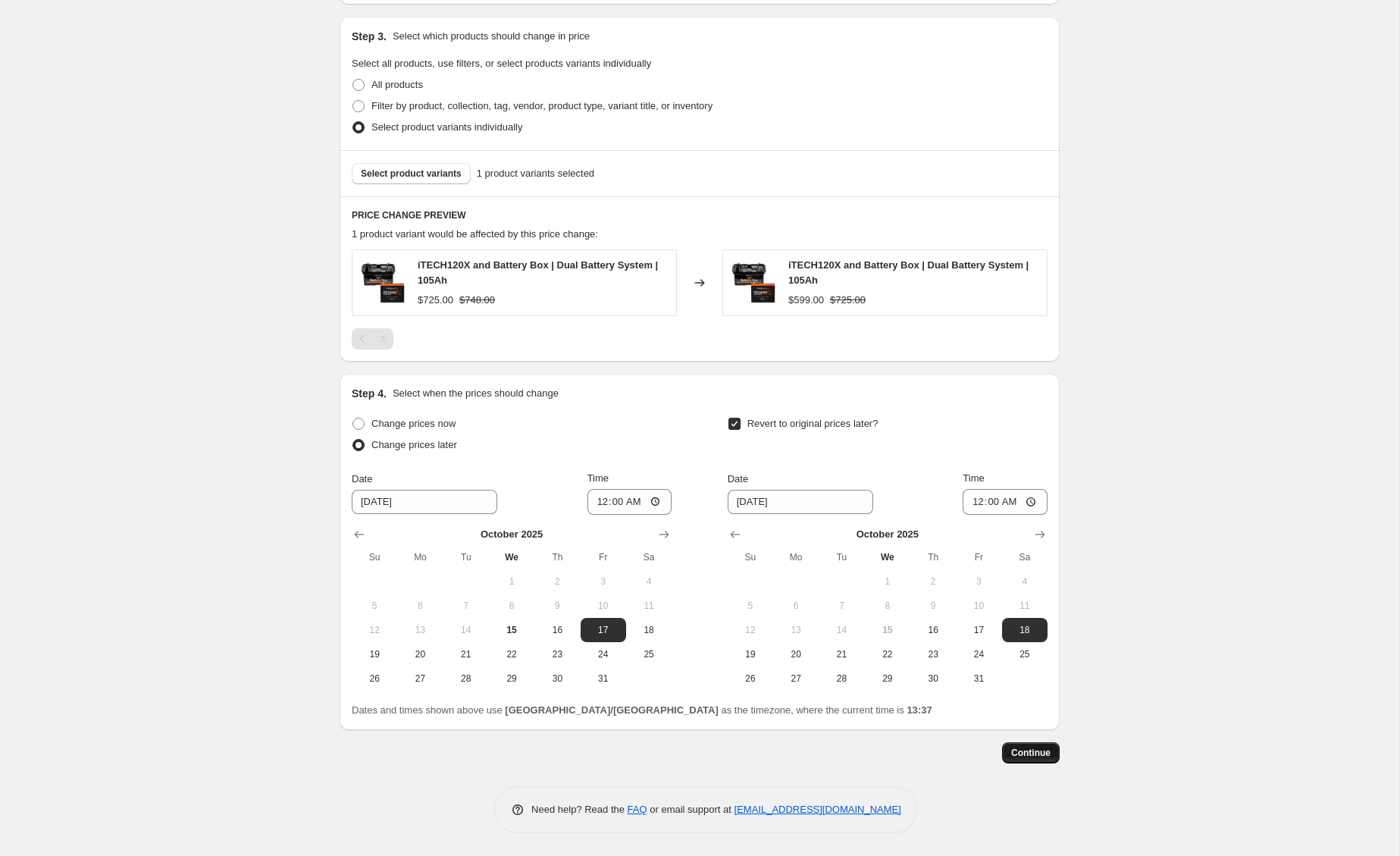
type input "Day 17 | DAILY DEAL 16 | Oct 17 120X + FREE BATTERY BOX | $599"
click at [1047, 754] on span "Continue" at bounding box center [1031, 753] width 39 height 12
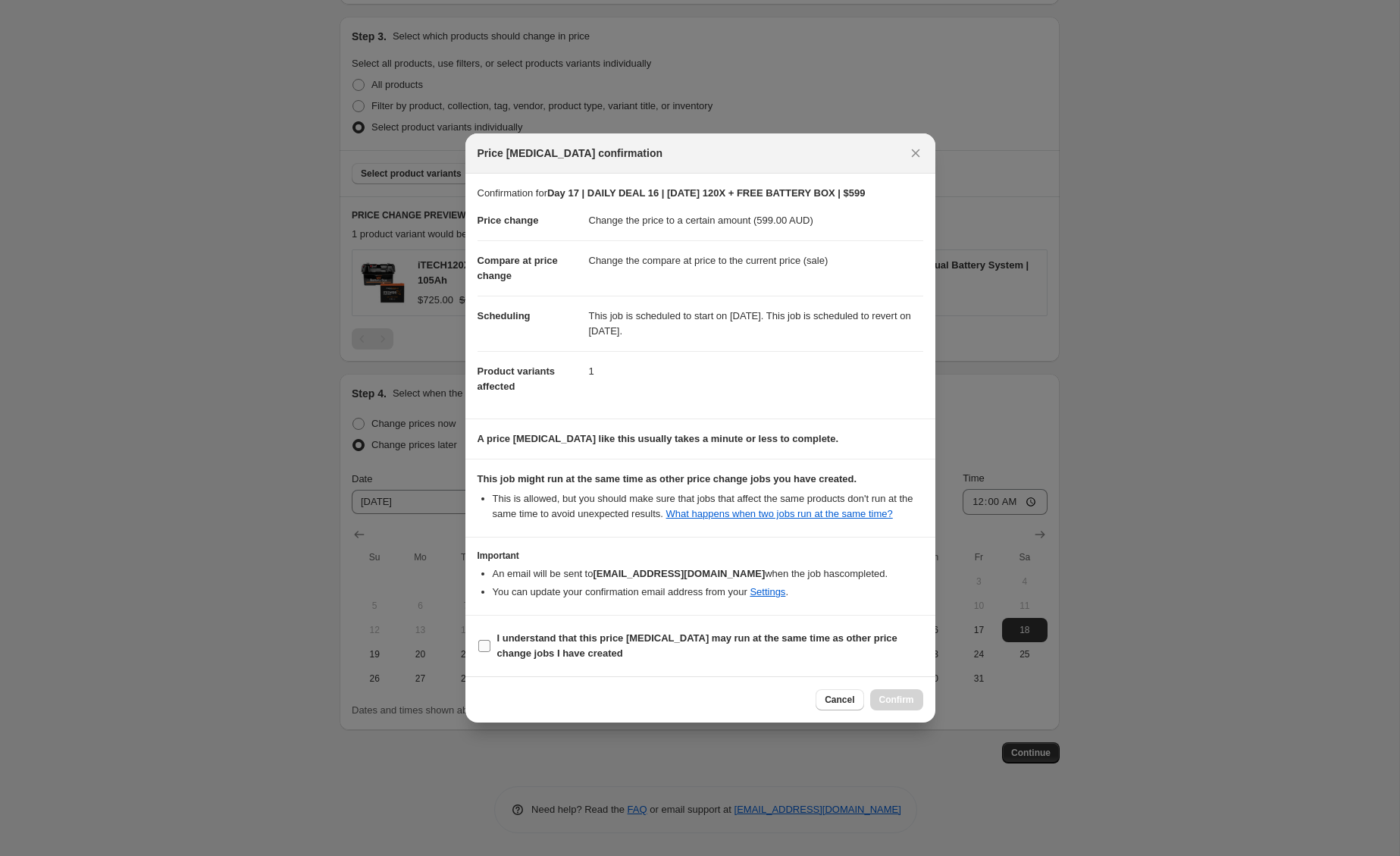
click at [572, 659] on b "I understand that this price [MEDICAL_DATA] may run at the same time as other p…" at bounding box center [697, 645] width 400 height 26
click at [490, 652] on input "I understand that this price [MEDICAL_DATA] may run at the same time as other p…" at bounding box center [484, 645] width 12 height 12
checkbox input "true"
click at [882, 703] on span "Confirm" at bounding box center [897, 700] width 35 height 12
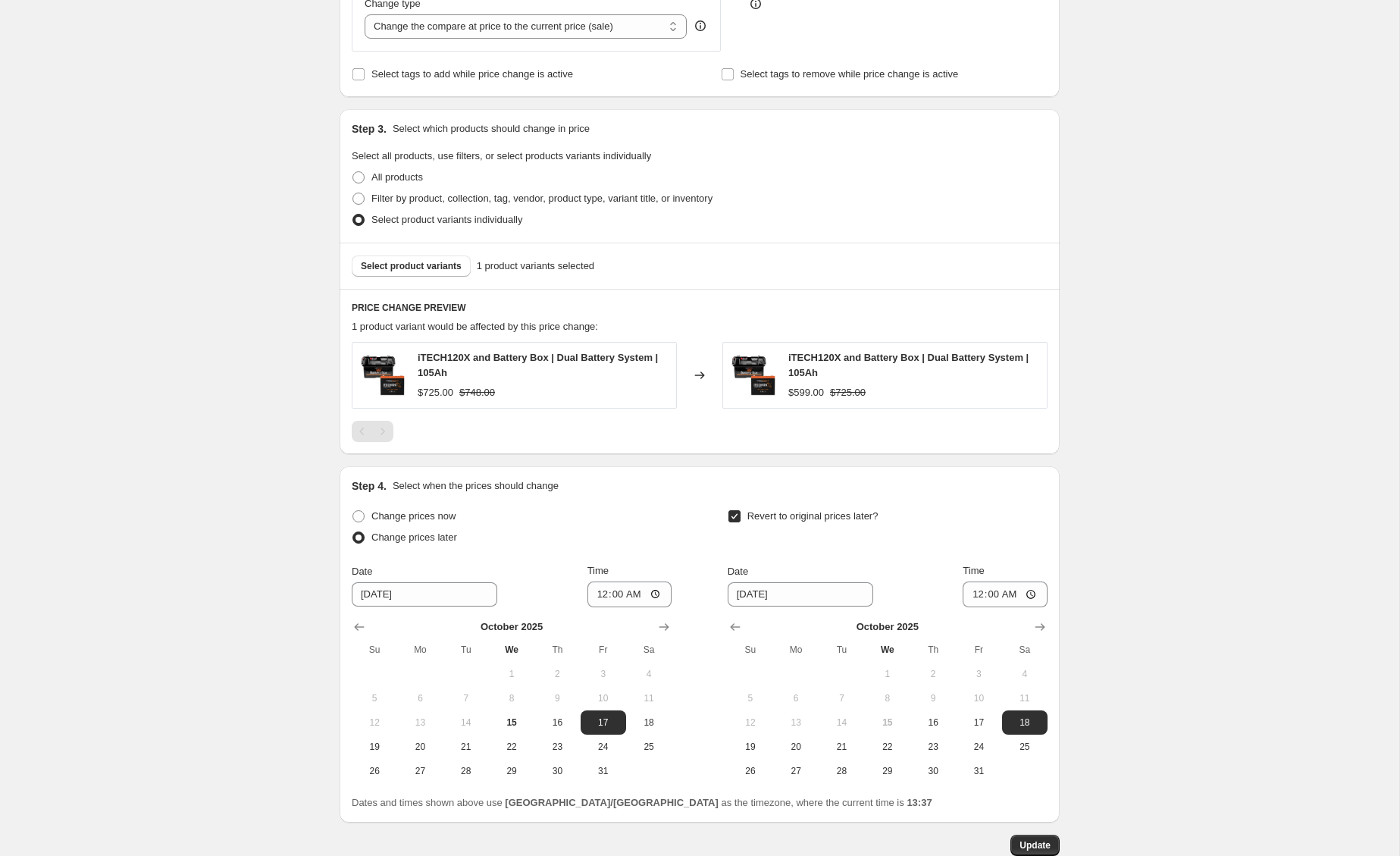
click at [165, 253] on div "Day 17 | DAILY DEAL 16 | Oct 17 120X + FREE BATTERY BOX | $599. This page is re…" at bounding box center [699, 199] width 1399 height 1497
click at [1141, 582] on div "Day 17 | DAILY DEAL 16 | Oct 17 120X + FREE BATTERY BOX | $599. This page is re…" at bounding box center [699, 199] width 1399 height 1497
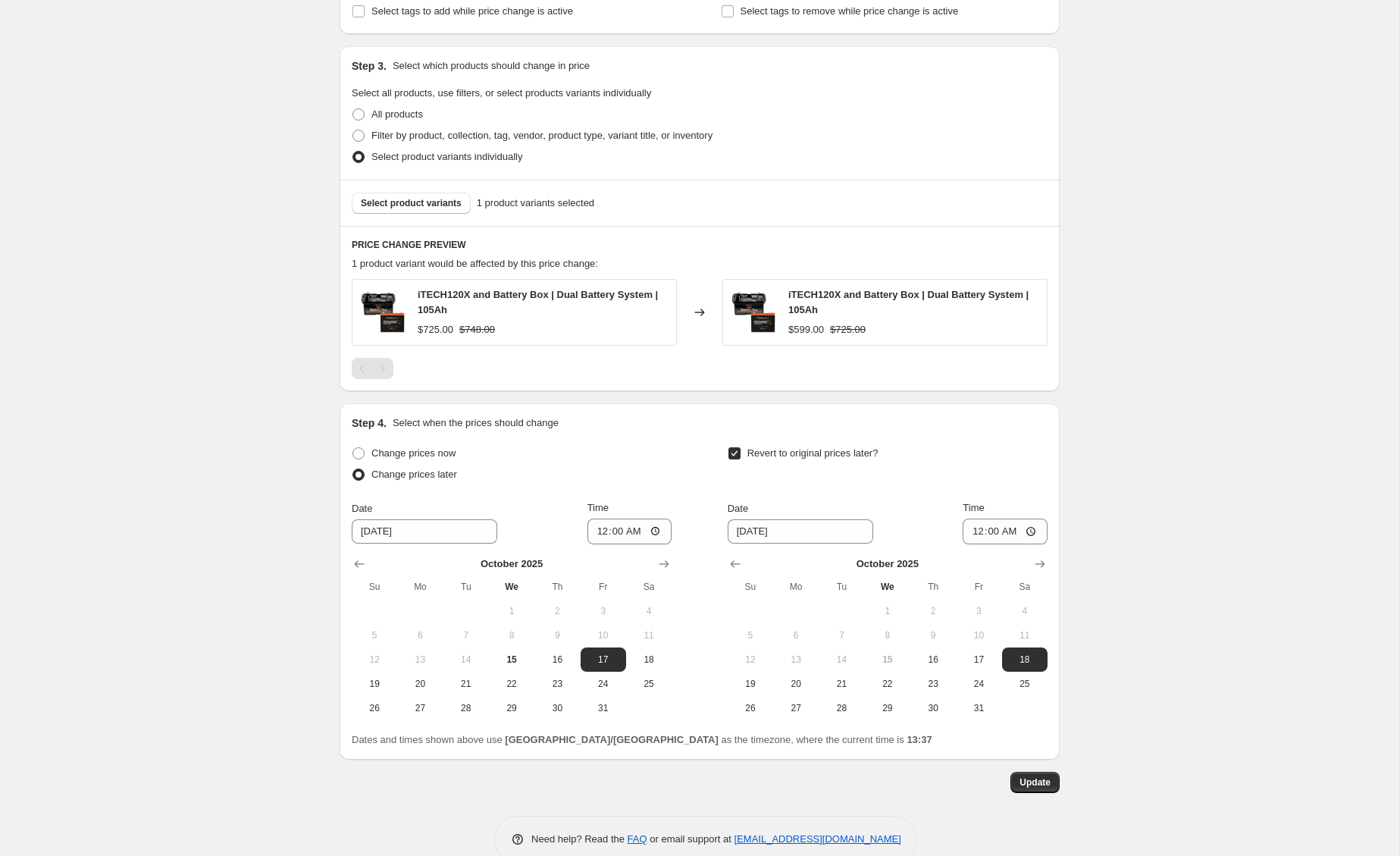
scroll to position [642, 0]
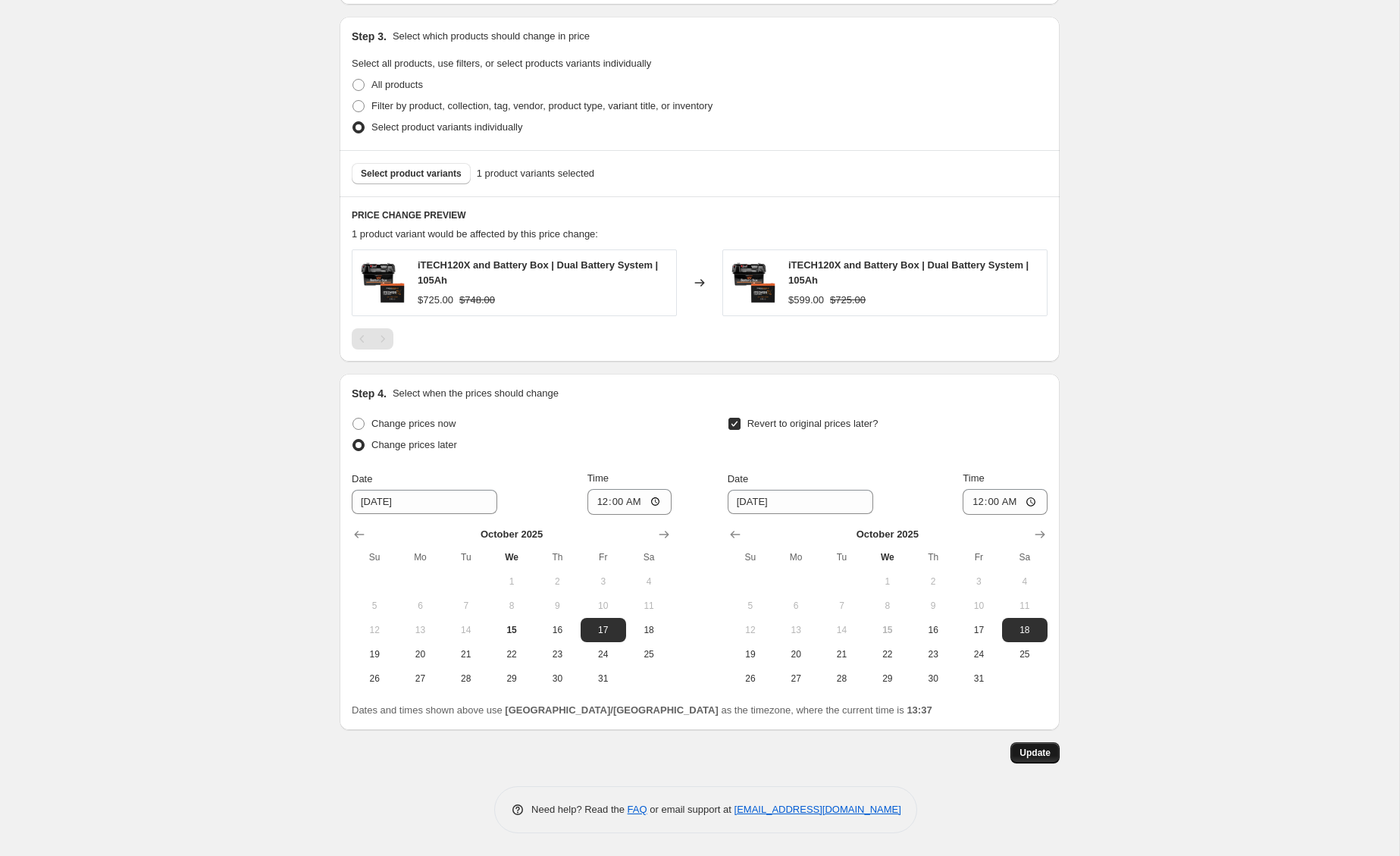
click at [1025, 752] on span "Update" at bounding box center [1035, 753] width 31 height 12
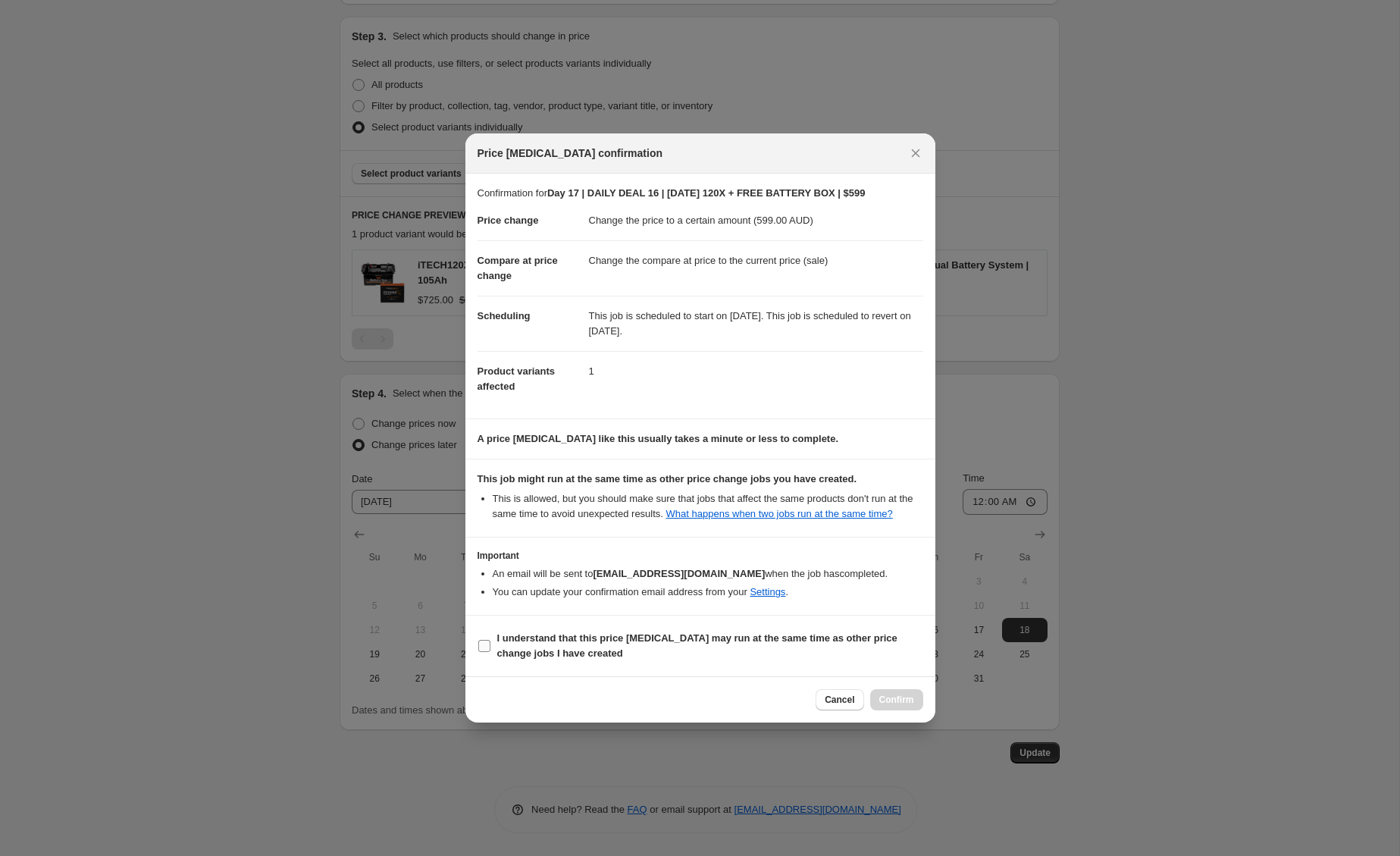
click at [624, 651] on b "I understand that this price [MEDICAL_DATA] may run at the same time as other p…" at bounding box center [697, 645] width 400 height 26
click at [490, 651] on input "I understand that this price [MEDICAL_DATA] may run at the same time as other p…" at bounding box center [484, 645] width 12 height 12
checkbox input "true"
click at [897, 702] on span "Confirm" at bounding box center [897, 700] width 35 height 12
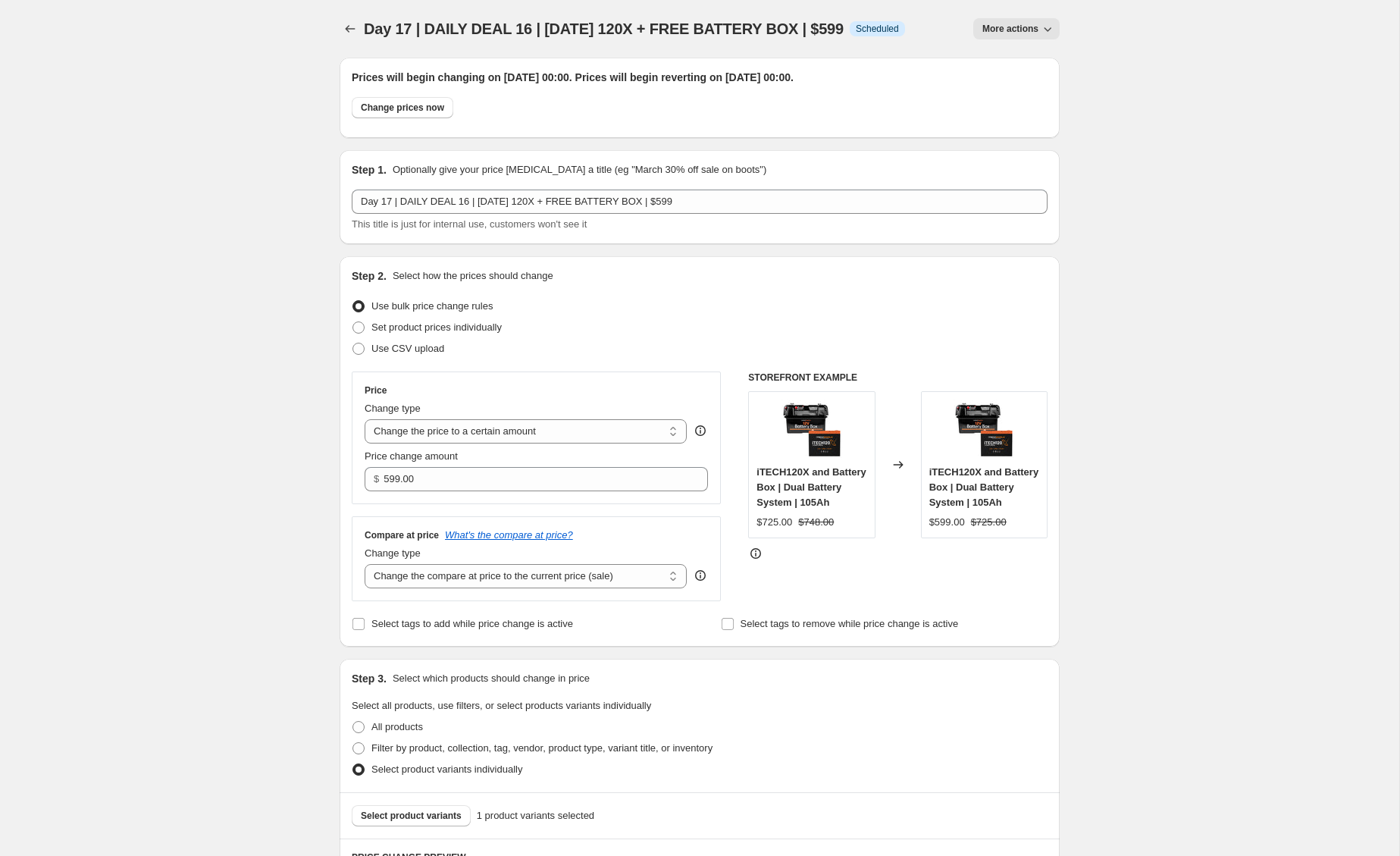
click at [1147, 220] on div "Day 17 | DAILY DEAL 16 | Oct 17 120X + FREE BATTERY BOX | $599. This page is re…" at bounding box center [699, 749] width 1399 height 1497
click at [1050, 36] on button "More actions" at bounding box center [1016, 29] width 87 height 21
click at [1183, 161] on div "Day 17 | DAILY DEAL 16 | Oct 17 120X + FREE BATTERY BOX | $599. This page is re…" at bounding box center [699, 749] width 1399 height 1497
click at [351, 32] on icon "Price change jobs" at bounding box center [350, 29] width 16 height 16
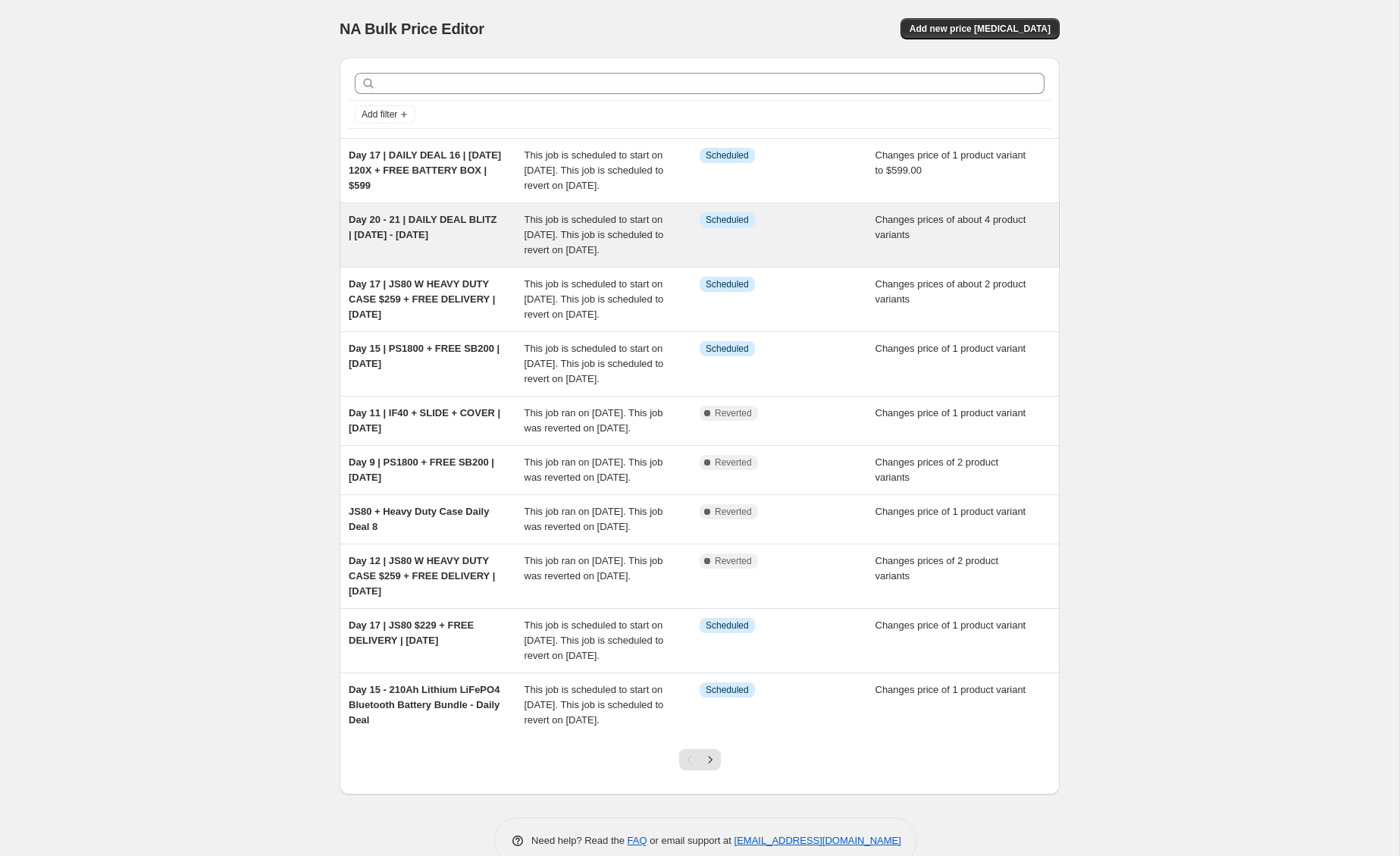
click at [823, 258] on div "Info Scheduled" at bounding box center [788, 234] width 176 height 46
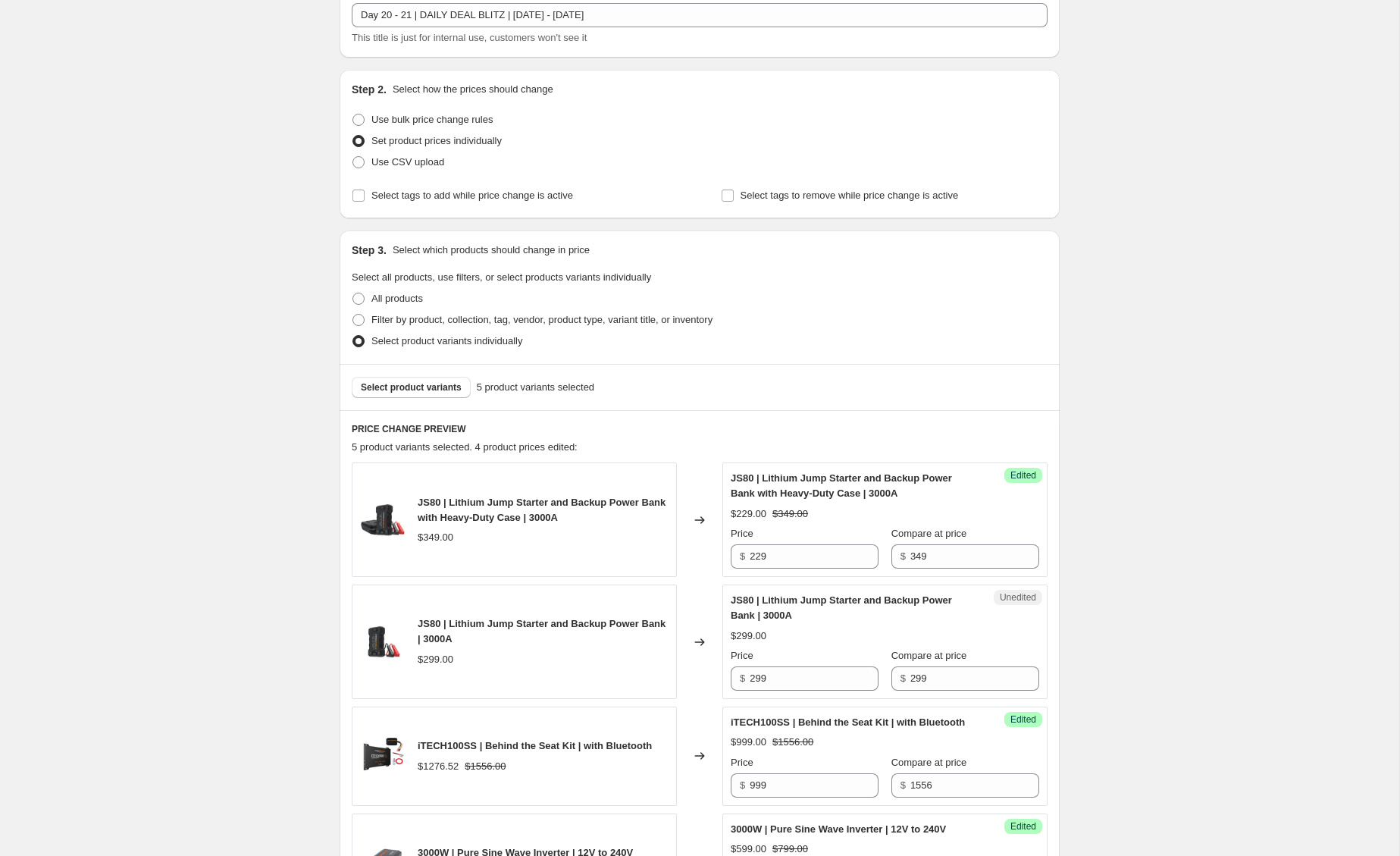
scroll to position [270, 0]
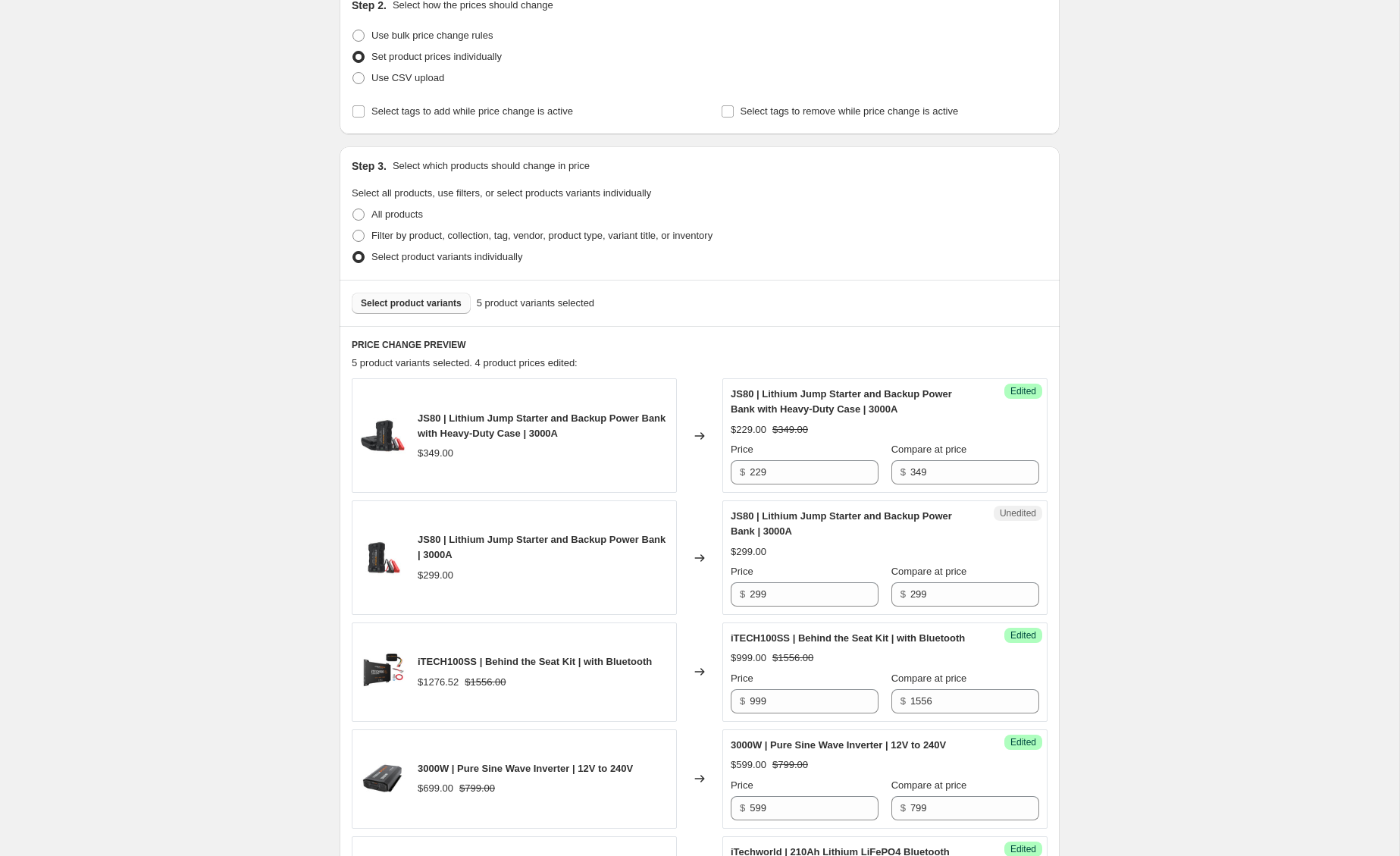
click at [453, 297] on span "Select product variants" at bounding box center [411, 303] width 101 height 12
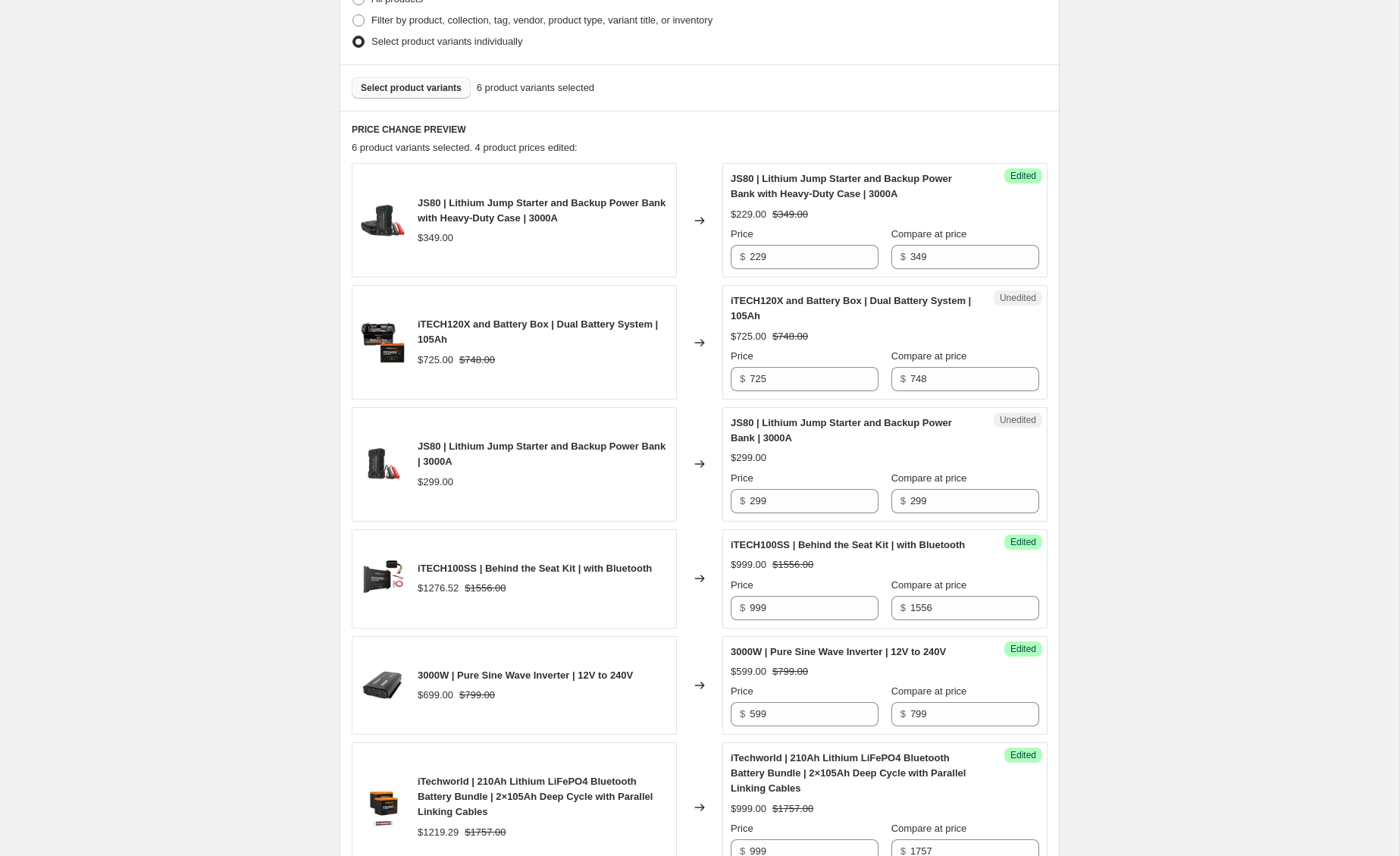
scroll to position [489, 0]
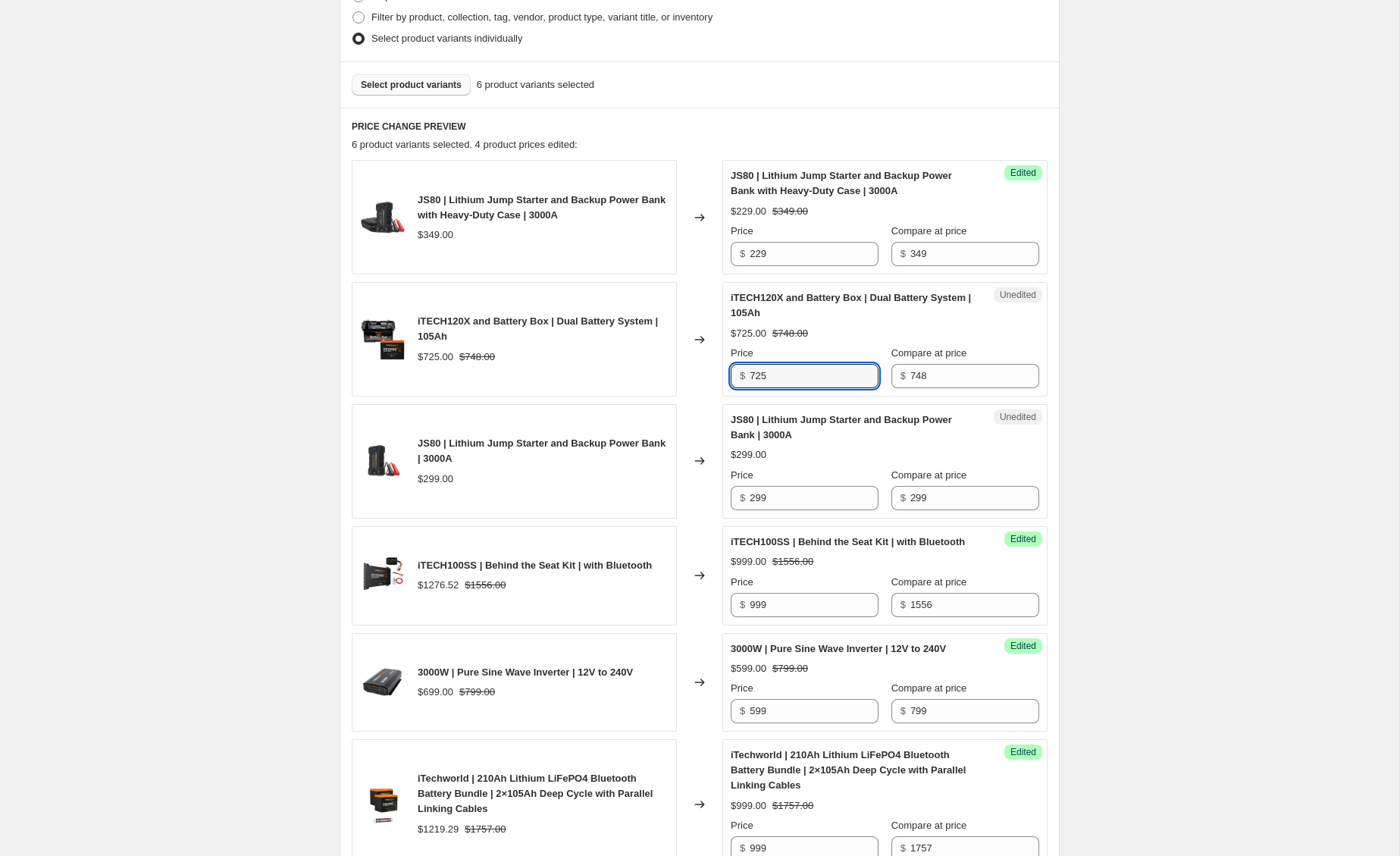
drag, startPoint x: 823, startPoint y: 374, endPoint x: 576, endPoint y: 362, distance: 247.3
click at [576, 362] on div "iTECH120X and Battery Box | Dual Battery System | 105Ah $725.00 $748.00 Changed…" at bounding box center [699, 339] width 696 height 114
type input "599"
click at [1203, 497] on div "Day 20 - 21 | DAILY DEAL BLITZ | Oct 20 - 21. This page is ready Day 20 - 21 | …" at bounding box center [699, 460] width 1399 height 1897
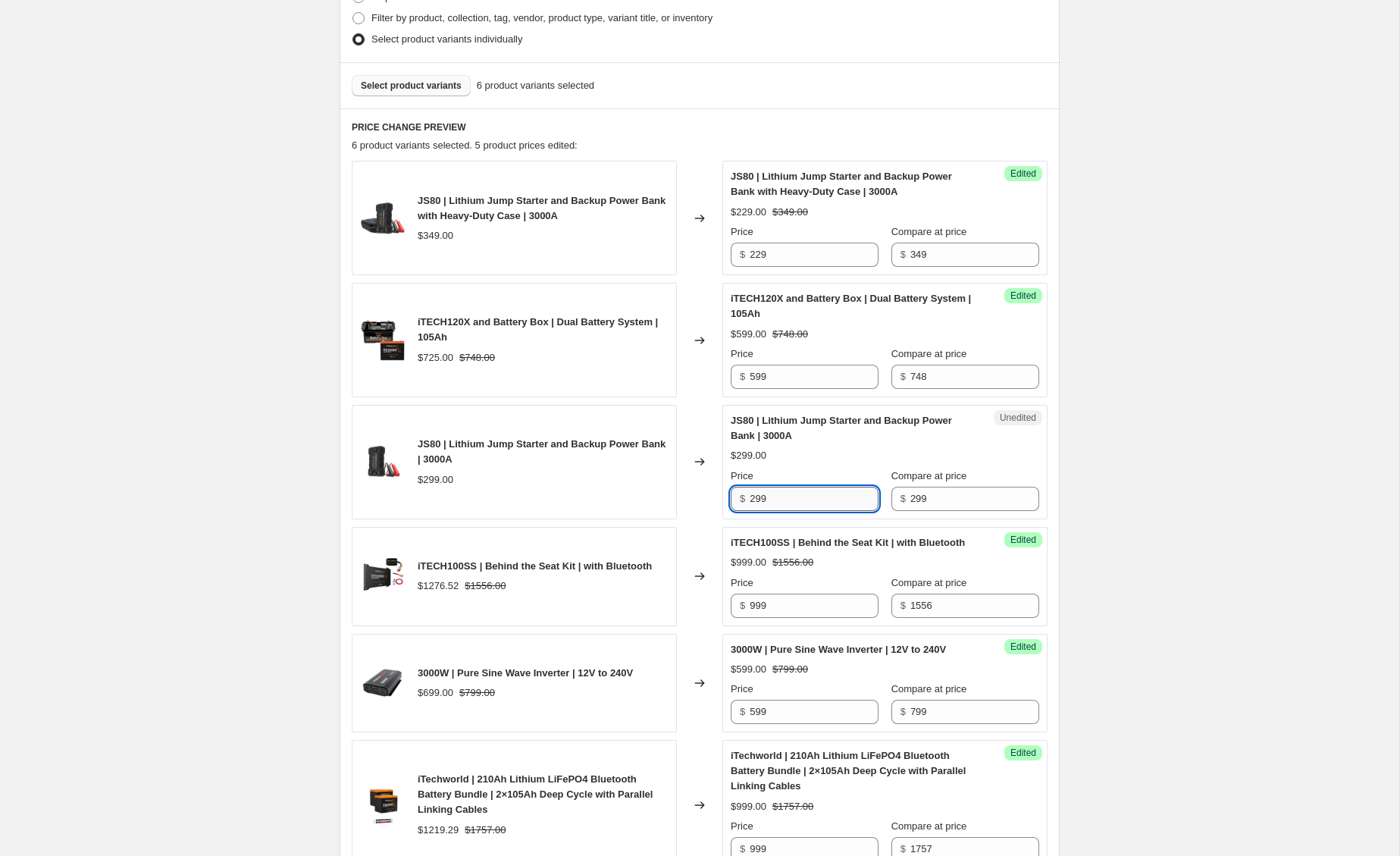
click at [821, 502] on input "299" at bounding box center [814, 499] width 129 height 24
click at [760, 258] on input "229" at bounding box center [814, 254] width 129 height 24
type input "259"
click at [762, 498] on input "299" at bounding box center [814, 499] width 129 height 24
type input "229"
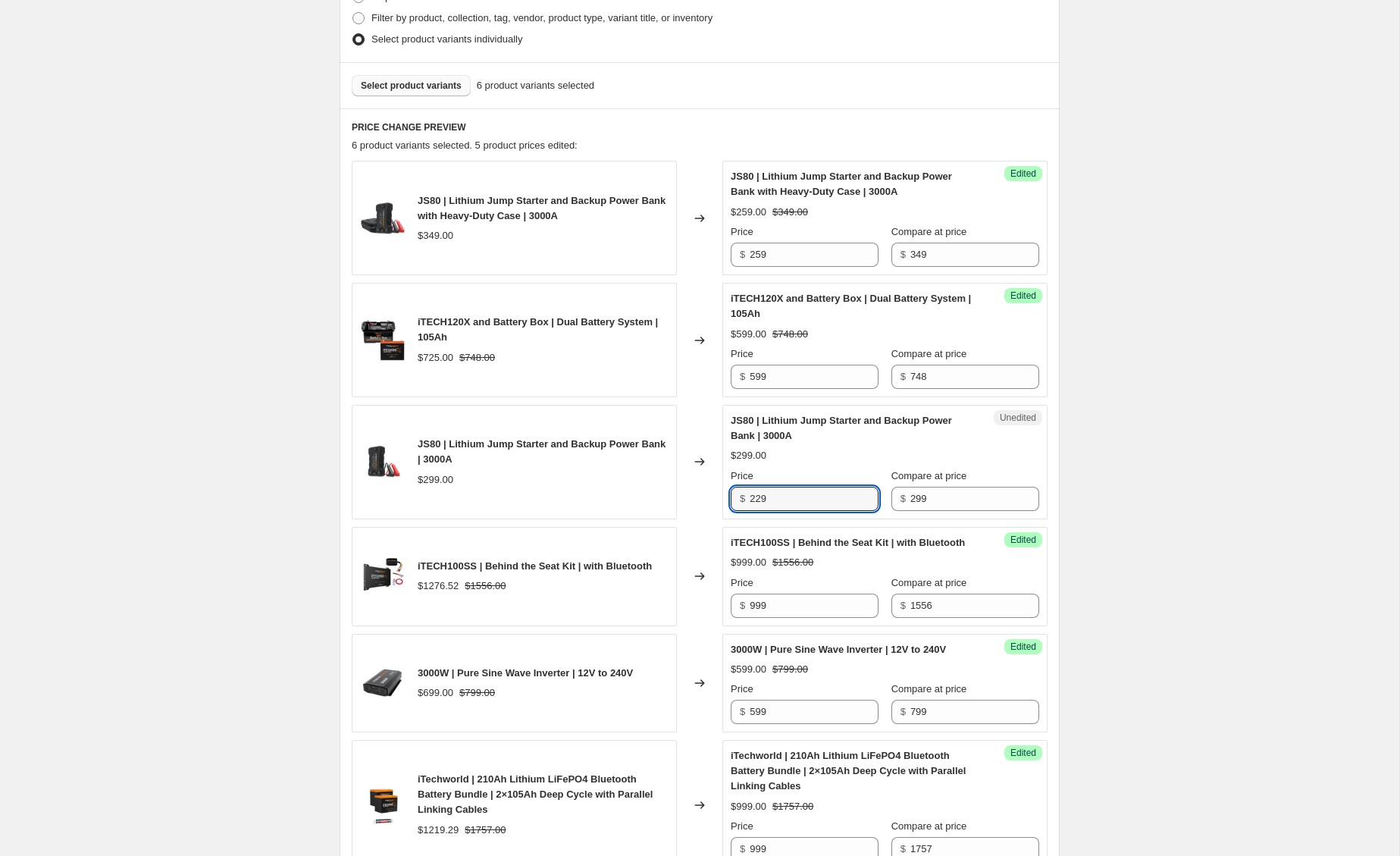
click at [1196, 497] on div "Day 20 - 21 | DAILY DEAL BLITZ | Oct 20 - 21. This page is ready Day 20 - 21 | …" at bounding box center [699, 461] width 1399 height 1897
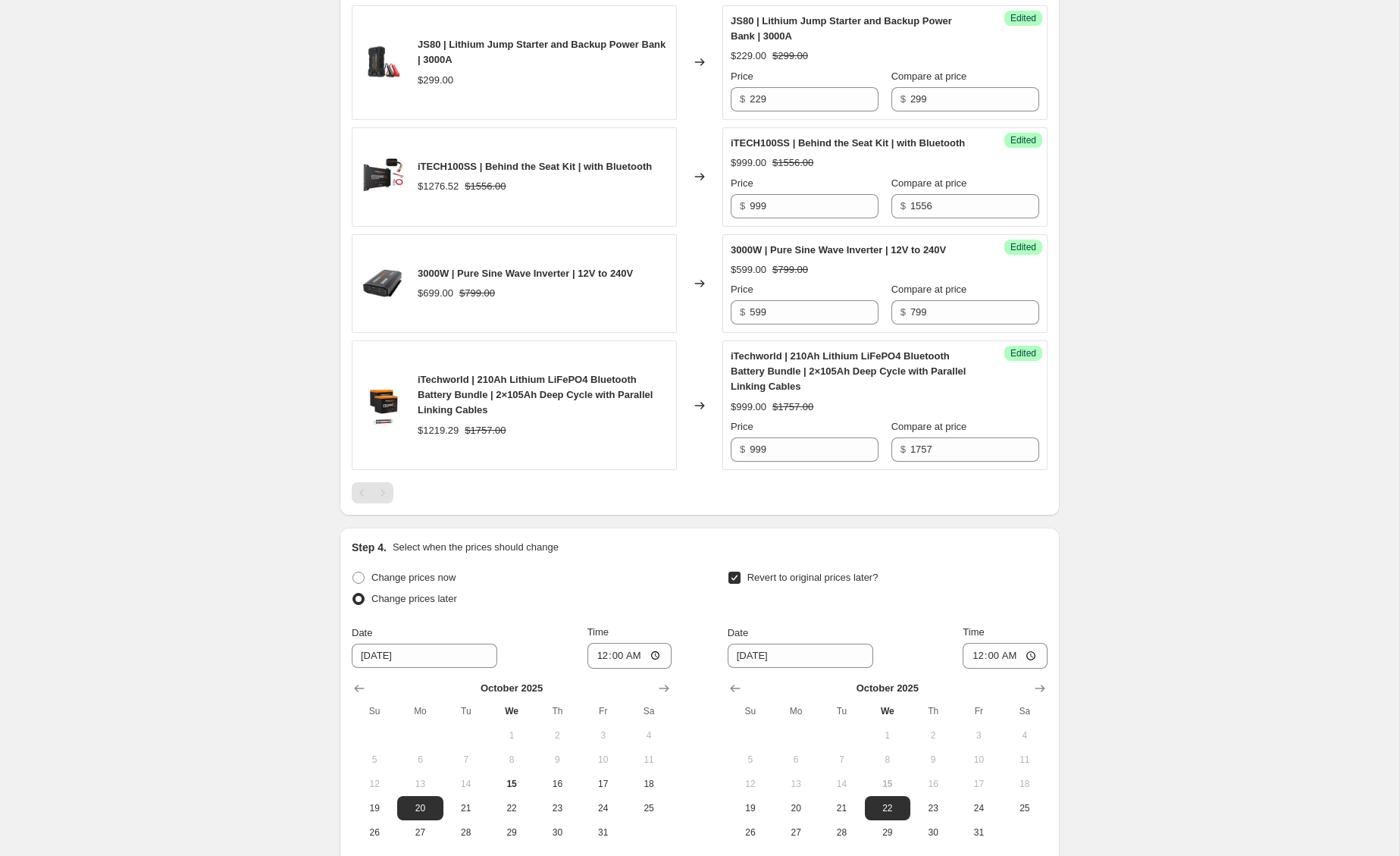
scroll to position [1072, 0]
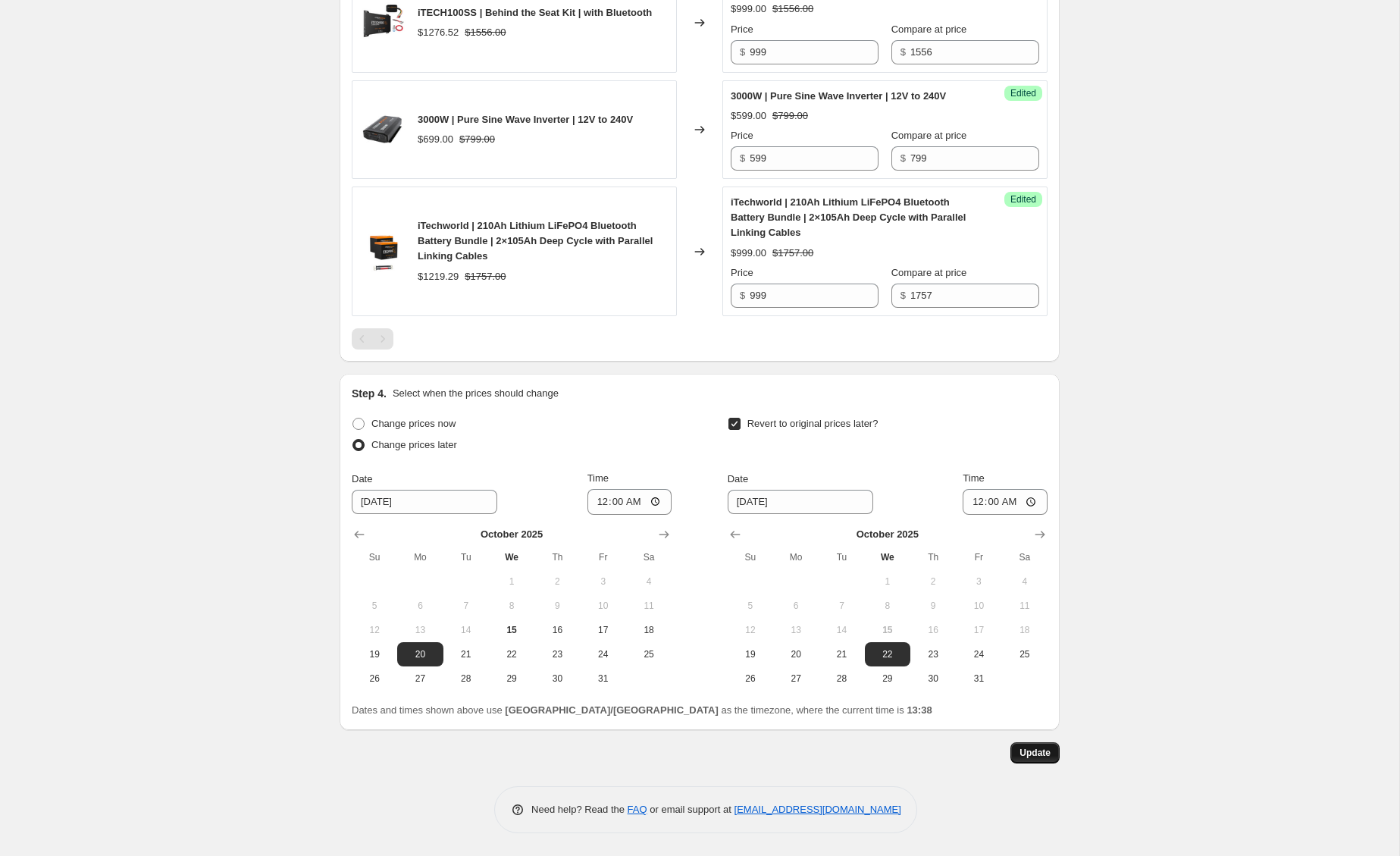
click at [1039, 747] on span "Update" at bounding box center [1035, 753] width 31 height 12
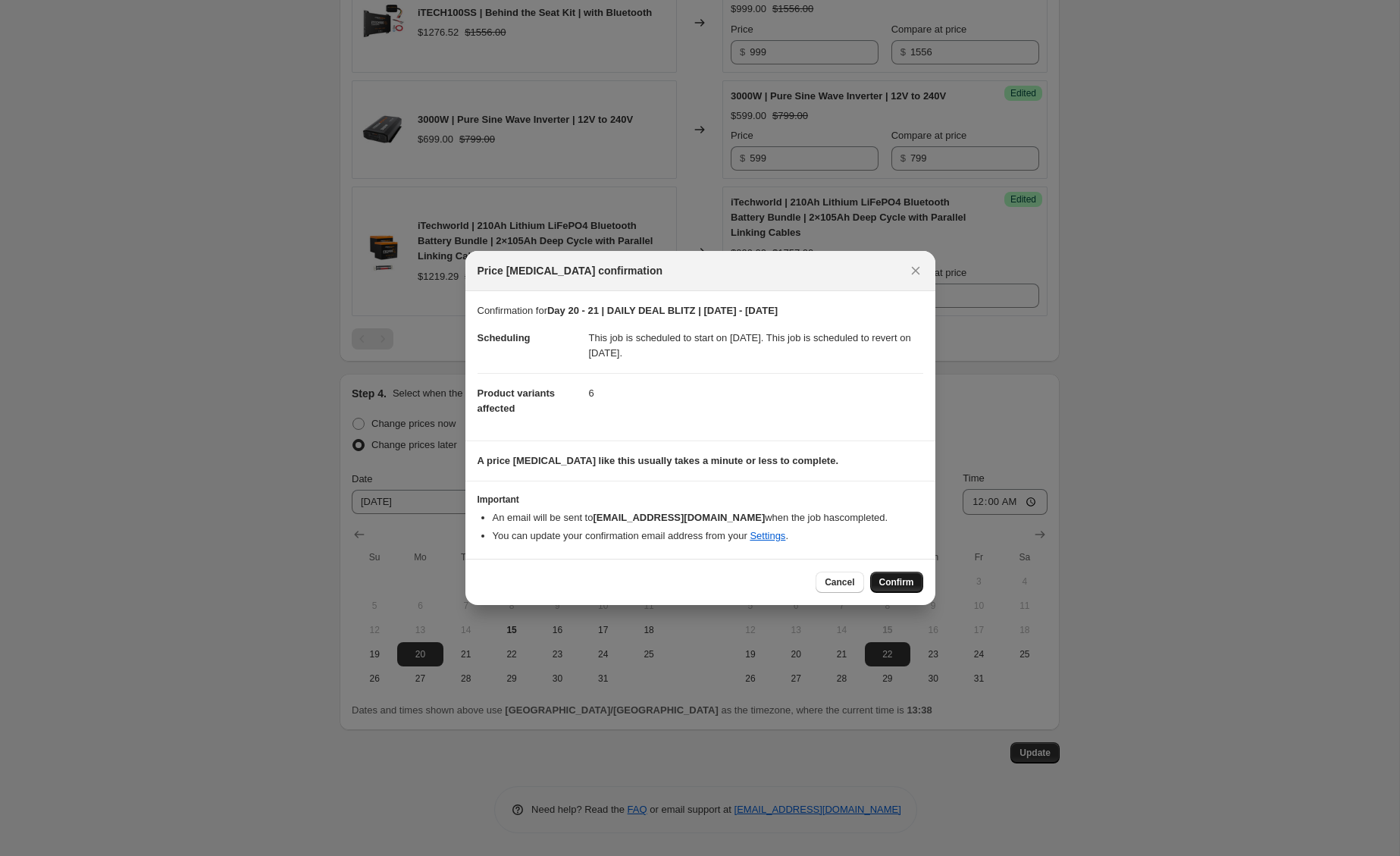
click at [885, 579] on span "Confirm" at bounding box center [897, 582] width 35 height 12
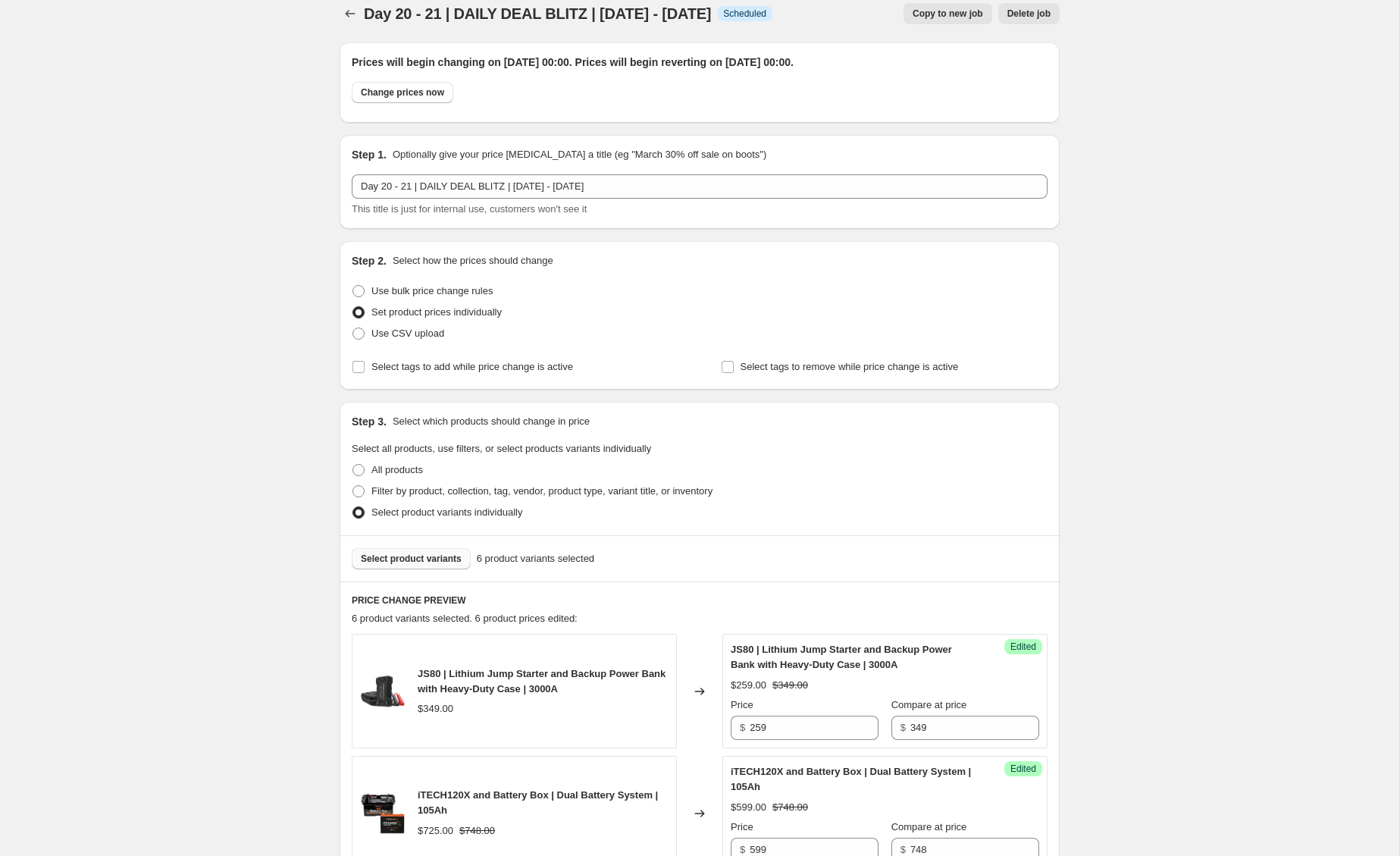
scroll to position [30, 0]
